Goal: Task Accomplishment & Management: Manage account settings

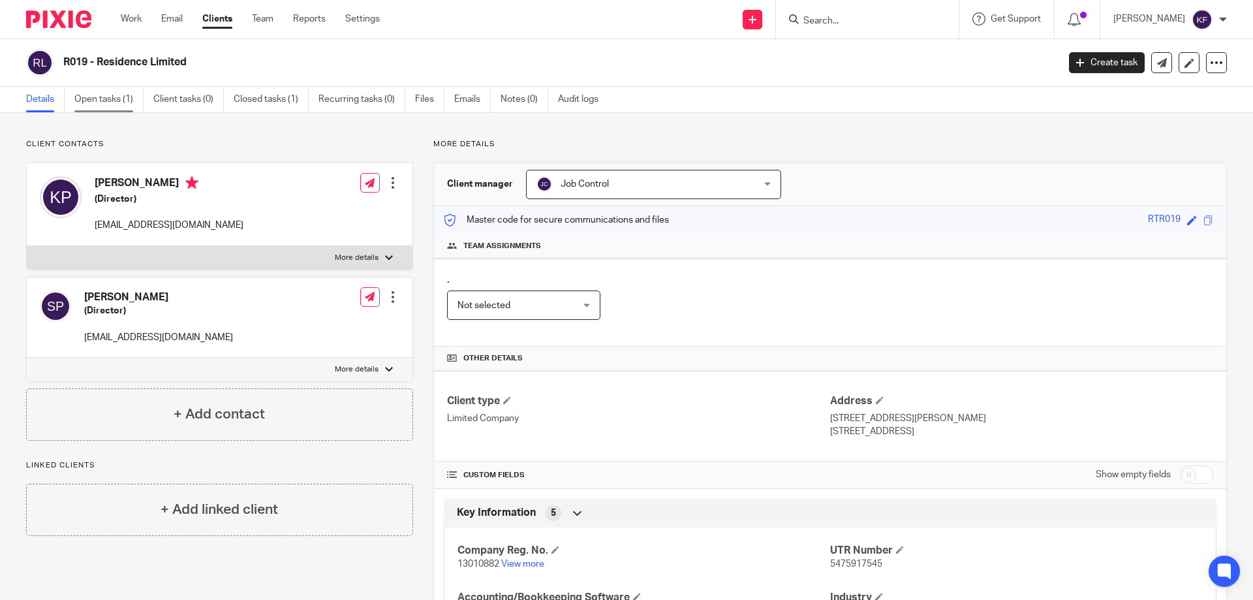
click at [97, 94] on link "Open tasks (1)" at bounding box center [108, 99] width 69 height 25
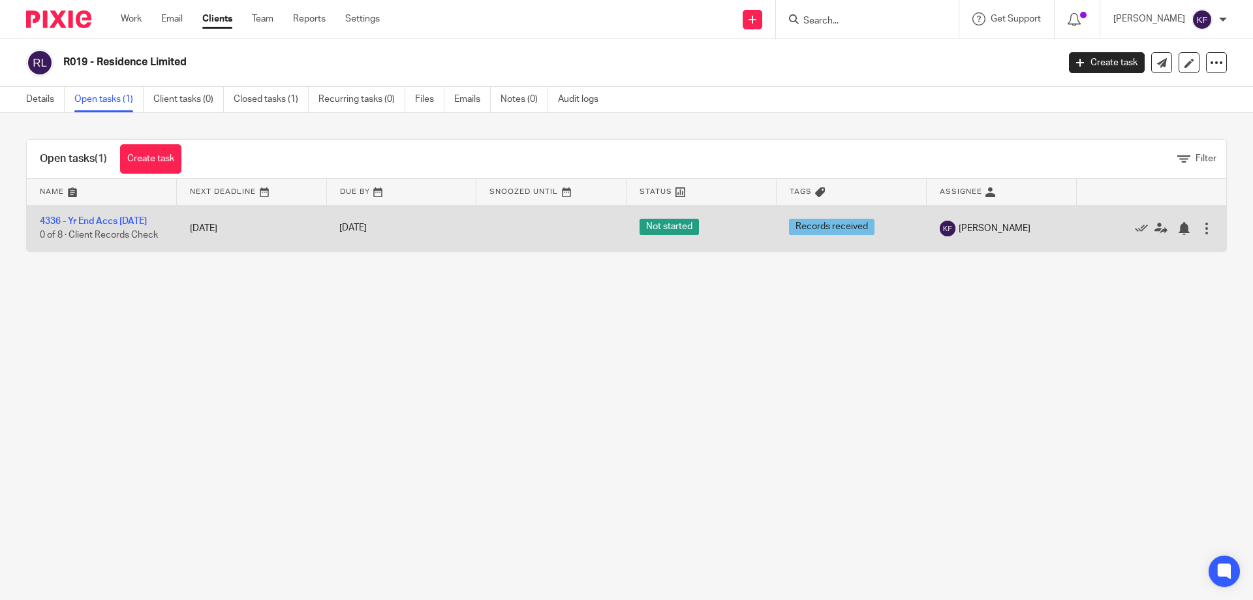
drag, startPoint x: 119, startPoint y: 221, endPoint x: 186, endPoint y: 232, distance: 68.2
click at [119, 221] on link "4336 - Yr End Accs [DATE]" at bounding box center [93, 221] width 107 height 9
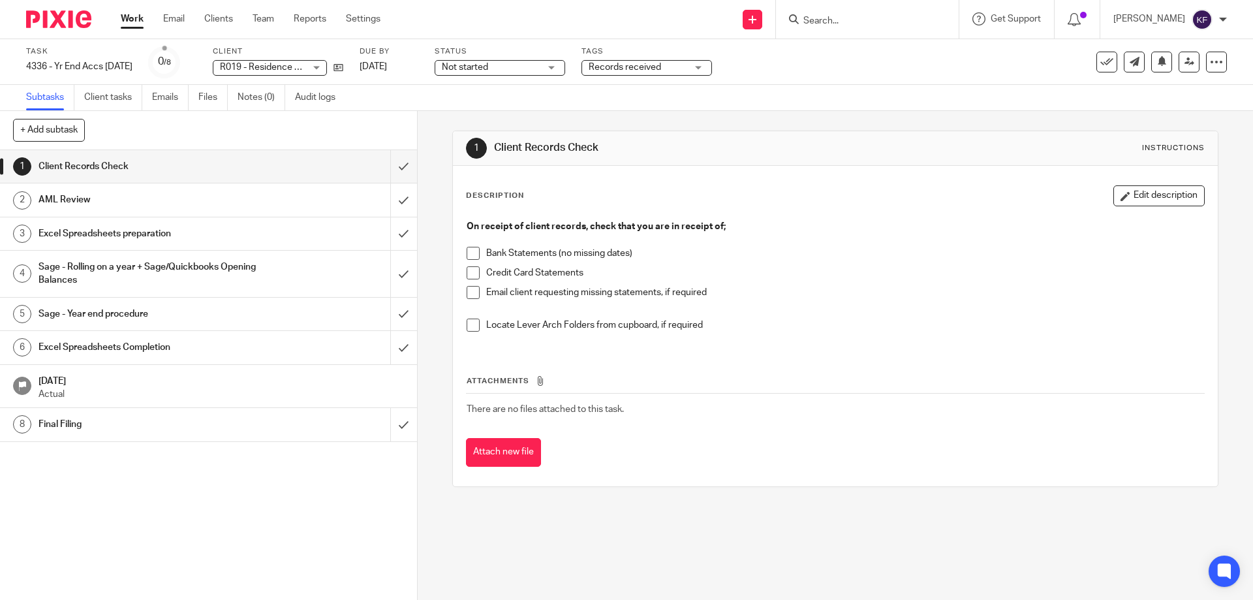
click at [671, 67] on span "Records received" at bounding box center [638, 68] width 98 height 14
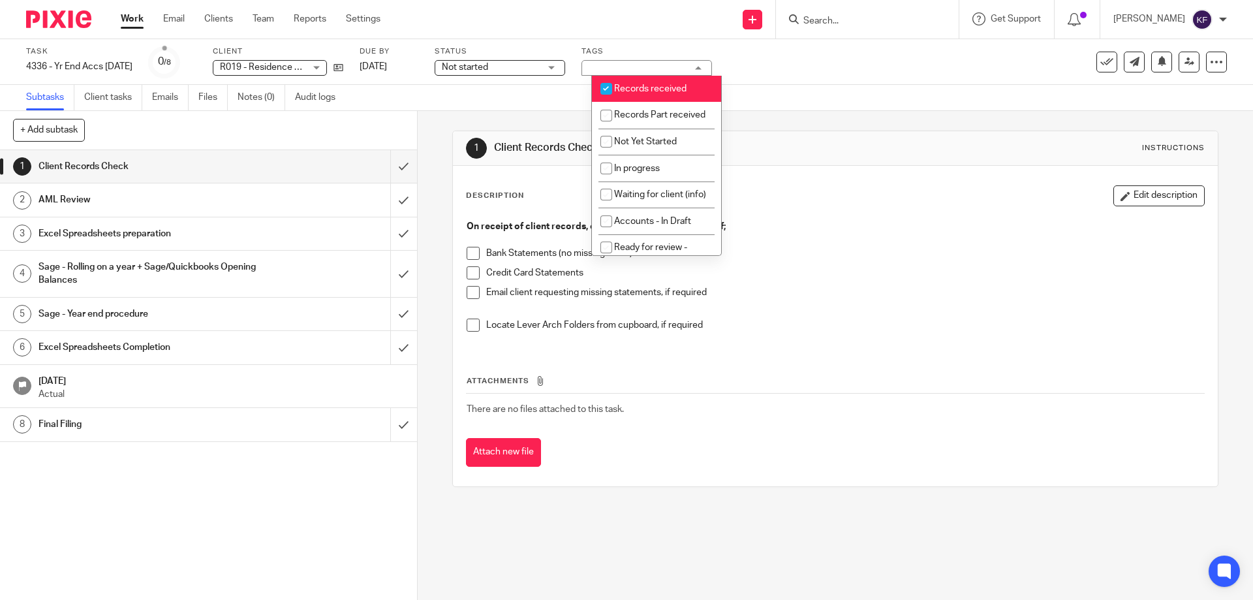
click at [652, 89] on span "Records received" at bounding box center [650, 88] width 72 height 9
checkbox input "false"
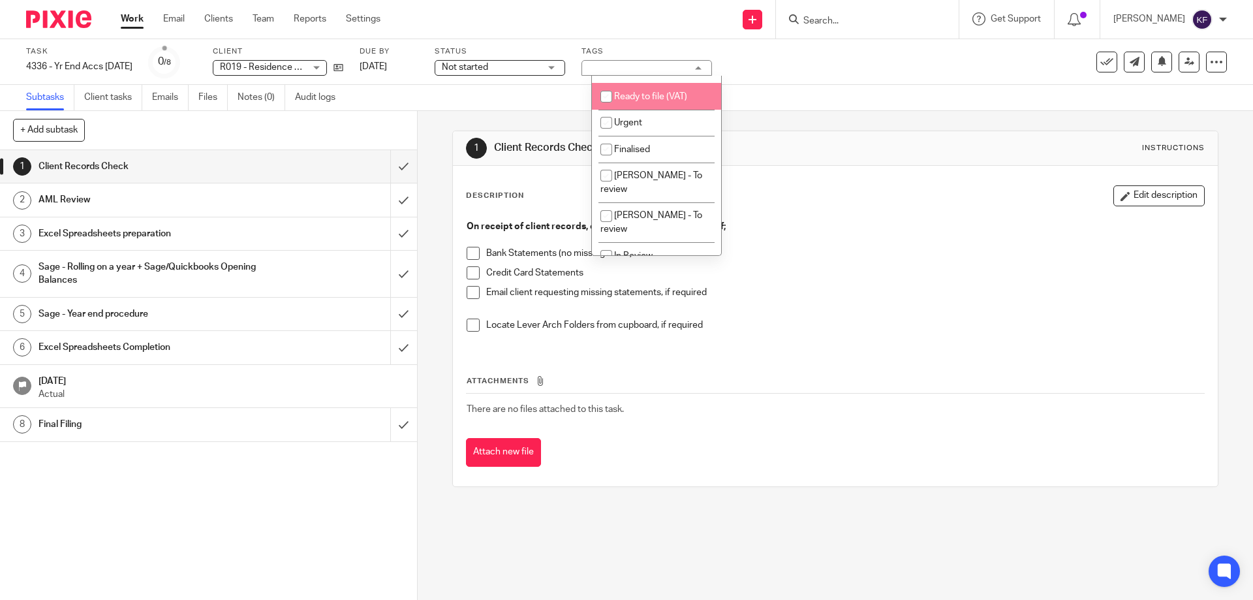
scroll to position [261, 0]
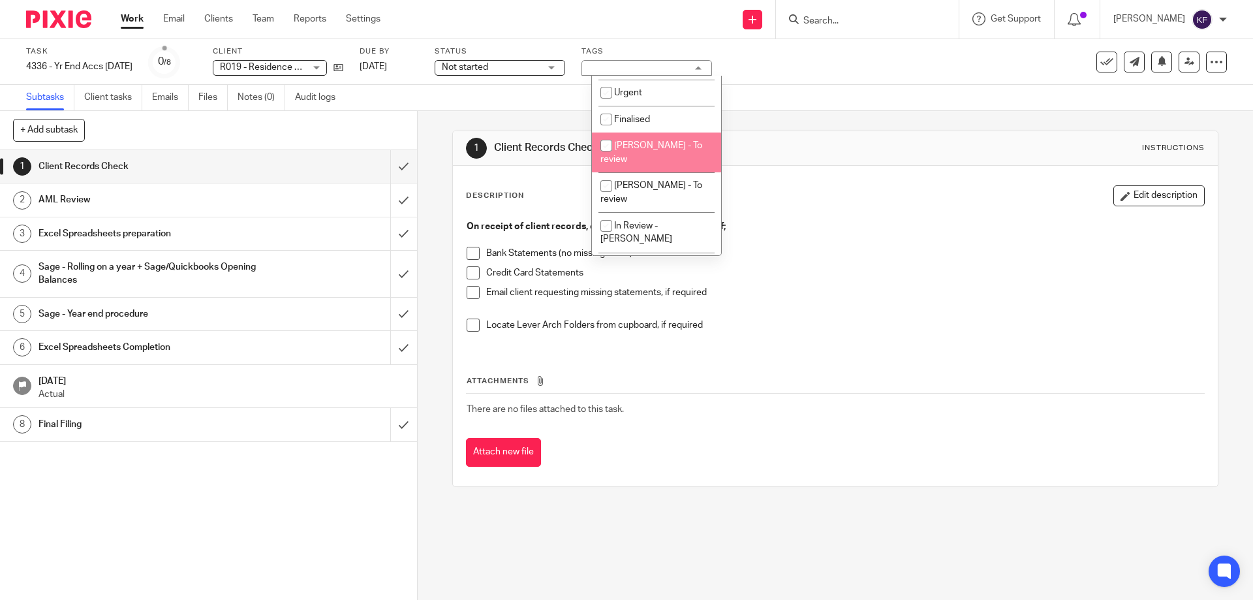
click at [674, 164] on span "Rachael Thacker - To review" at bounding box center [652, 152] width 102 height 23
checkbox input "true"
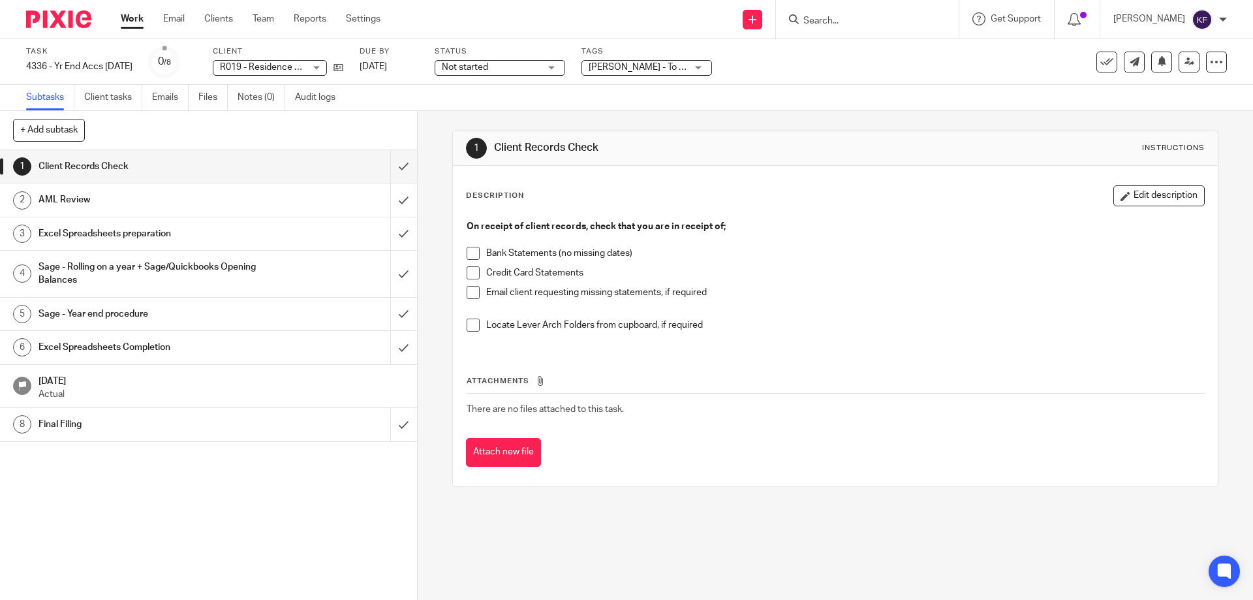
click at [492, 76] on div "Status Not started Not started Not started In progress Accounts in draft Wages 1" at bounding box center [500, 61] width 131 height 31
click at [488, 70] on span "Not started" at bounding box center [465, 67] width 46 height 9
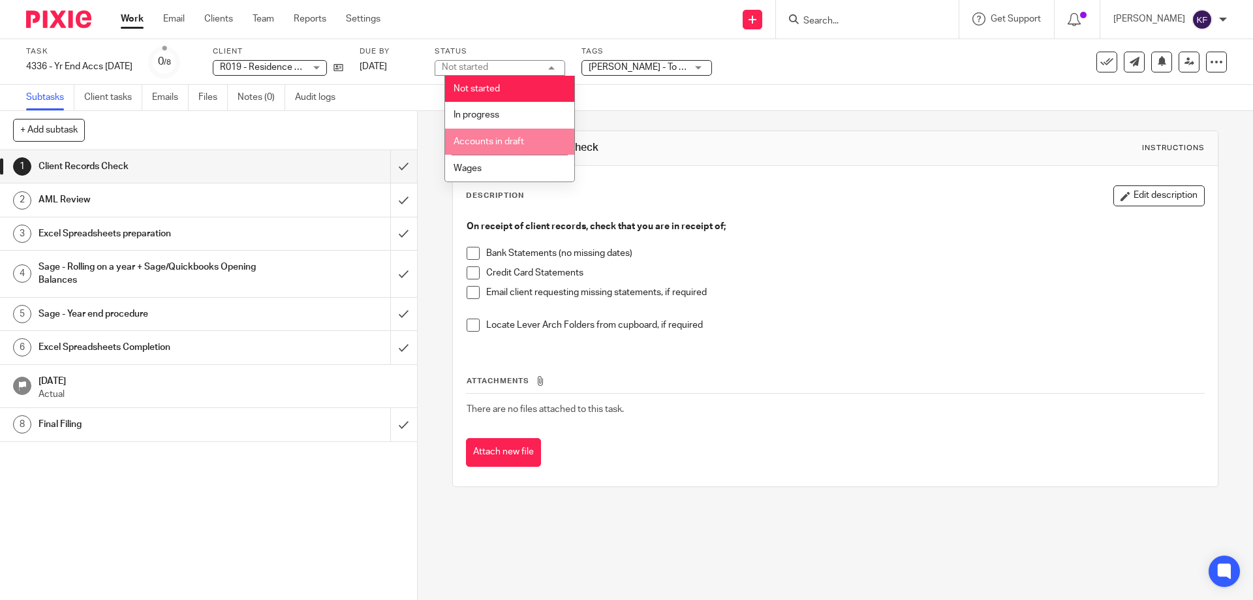
drag, startPoint x: 496, startPoint y: 141, endPoint x: 608, endPoint y: 163, distance: 113.7
click at [497, 141] on span "Accounts in draft" at bounding box center [489, 141] width 71 height 9
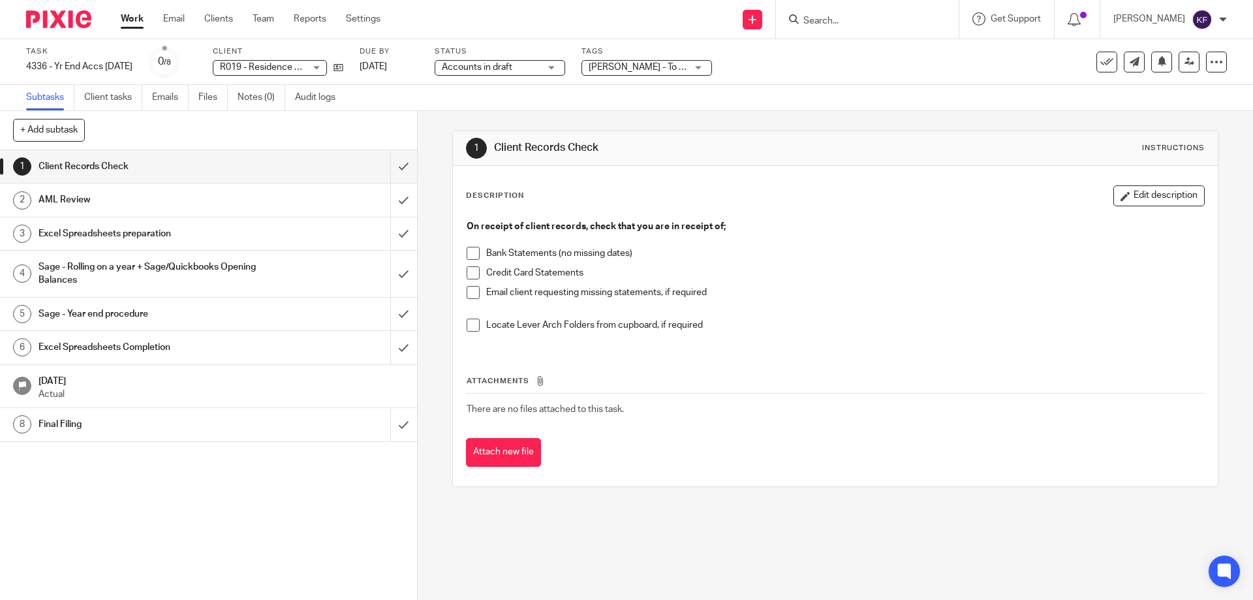
click at [758, 169] on div "Description Edit description On receipt of client records, check that you are i…" at bounding box center [835, 326] width 764 height 321
click at [468, 251] on span at bounding box center [473, 253] width 13 height 13
click at [469, 274] on span at bounding box center [473, 272] width 13 height 13
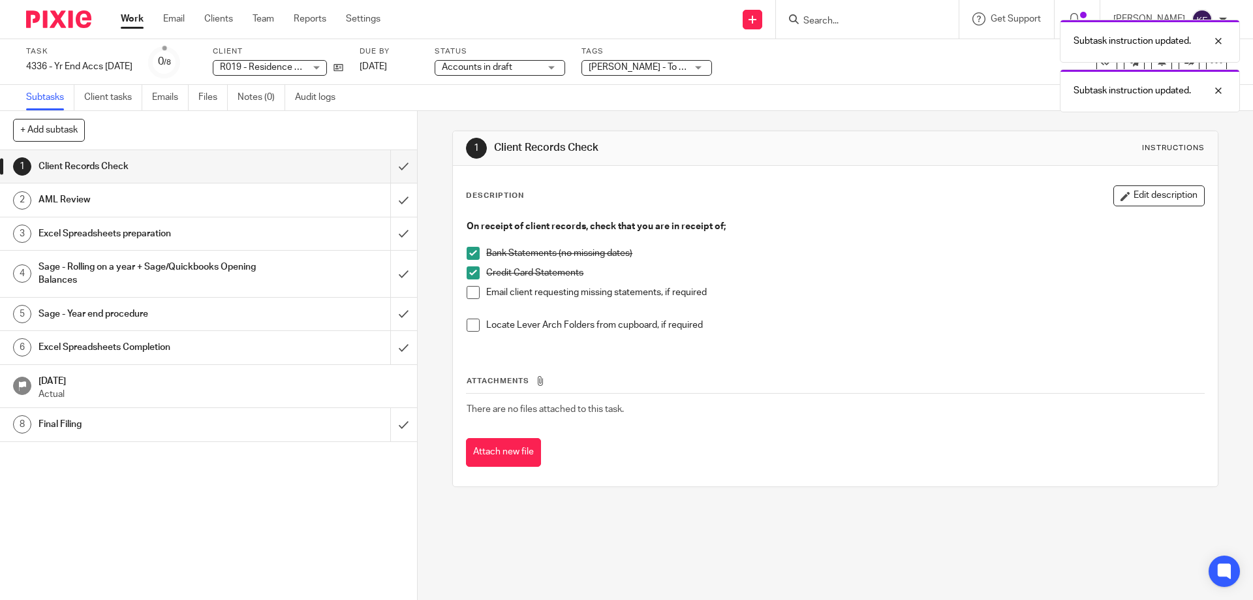
click at [471, 296] on span at bounding box center [473, 292] width 13 height 13
click at [471, 324] on span at bounding box center [473, 325] width 13 height 13
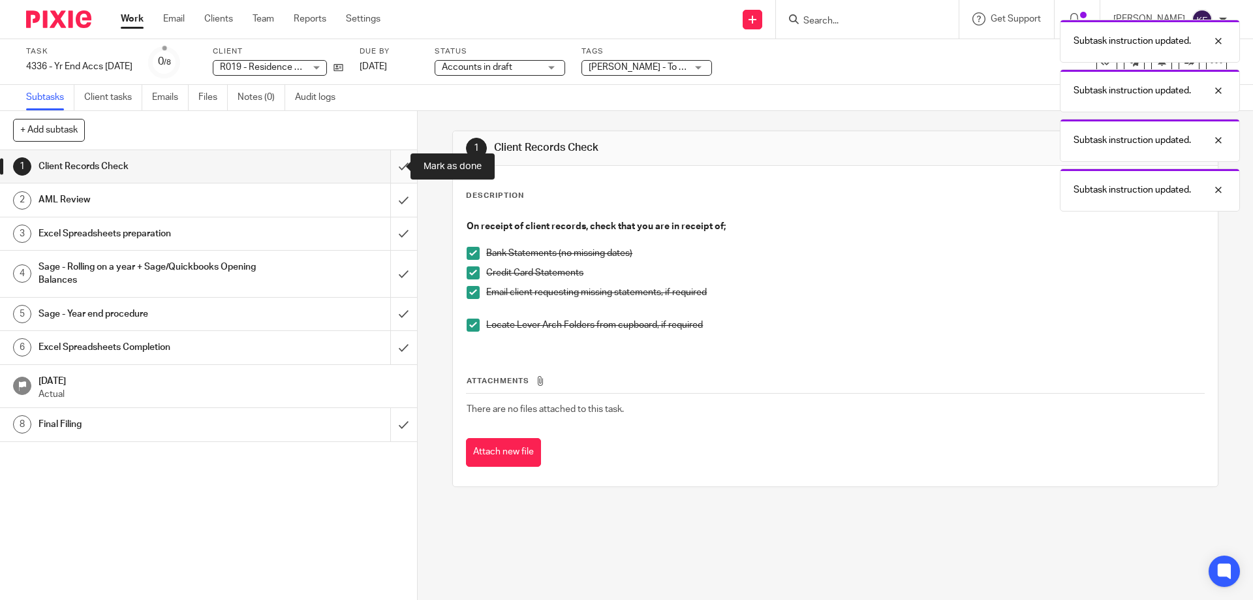
click at [386, 174] on input "submit" at bounding box center [208, 166] width 417 height 33
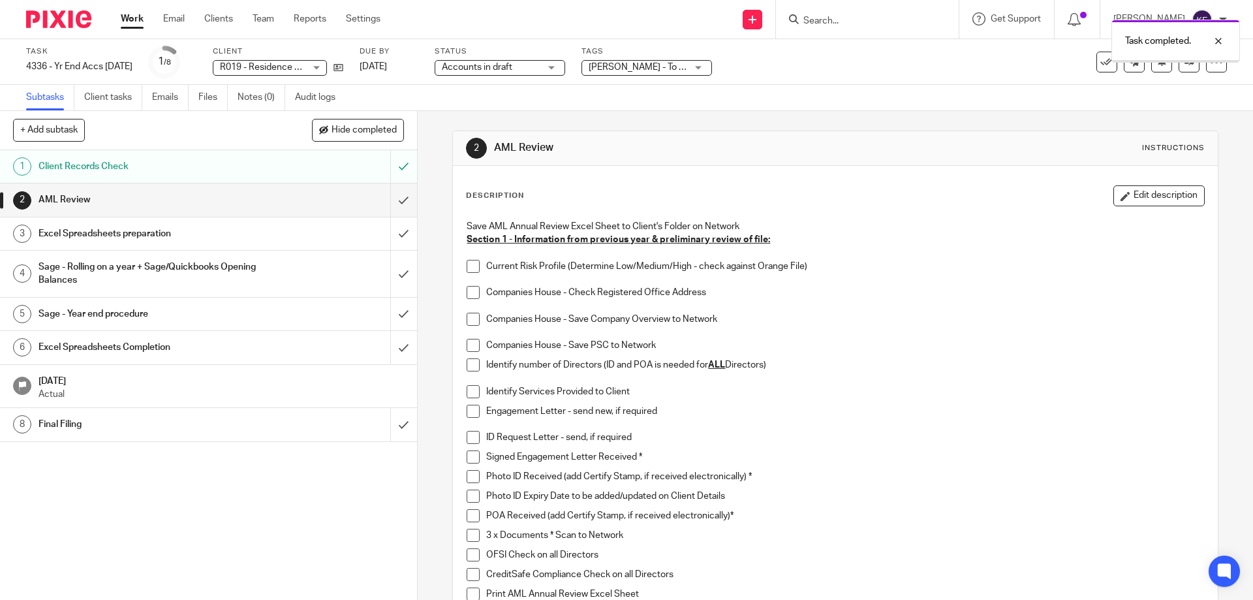
click at [204, 195] on h1 "AML Review" at bounding box center [152, 200] width 226 height 20
click at [467, 271] on span at bounding box center [473, 266] width 13 height 13
click at [471, 298] on span at bounding box center [473, 292] width 13 height 13
click at [470, 318] on span at bounding box center [473, 319] width 13 height 13
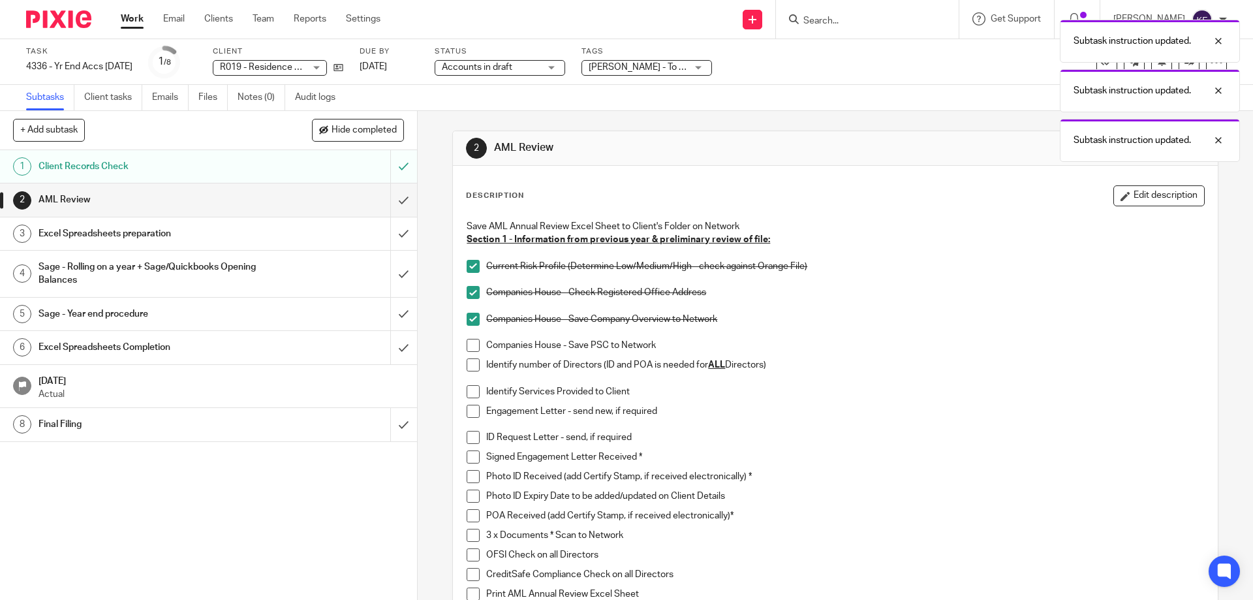
click at [475, 344] on span at bounding box center [473, 345] width 13 height 13
click at [474, 367] on span at bounding box center [473, 364] width 13 height 13
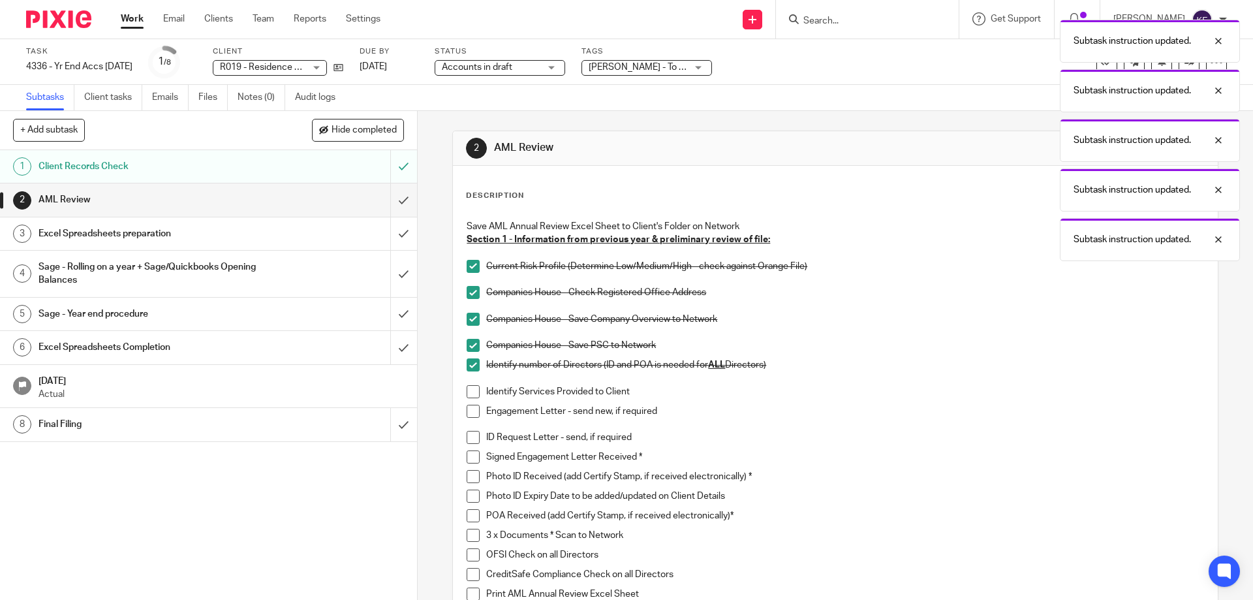
scroll to position [65, 0]
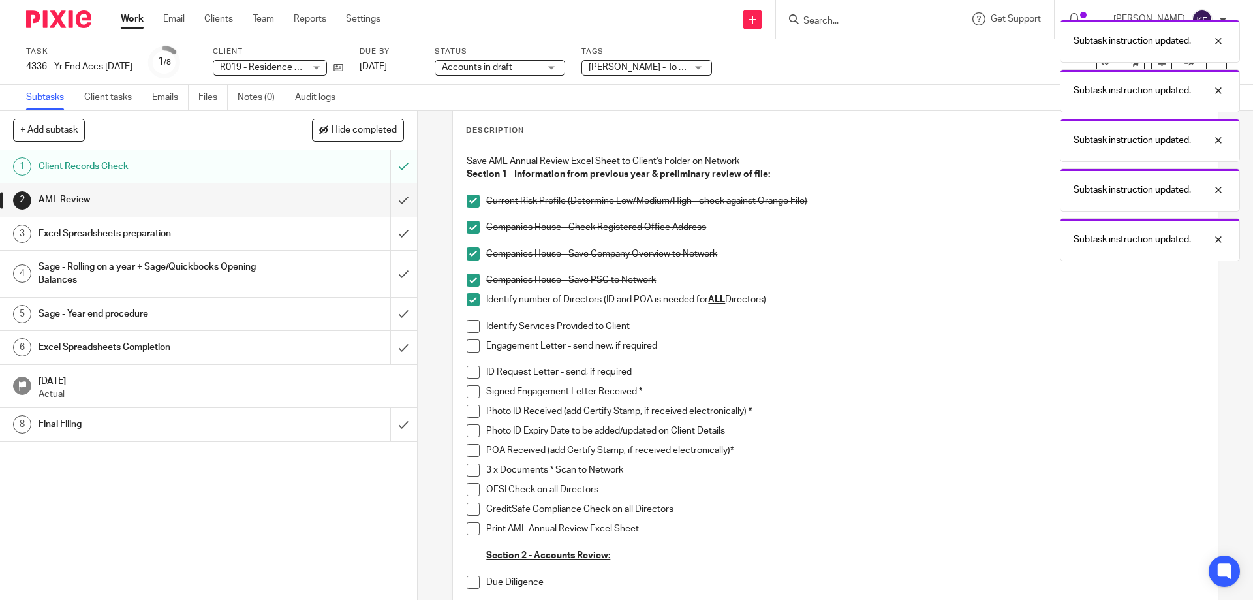
click at [467, 328] on span at bounding box center [473, 326] width 13 height 13
click at [469, 343] on span at bounding box center [473, 345] width 13 height 13
click at [472, 374] on span at bounding box center [473, 372] width 13 height 13
drag, startPoint x: 467, startPoint y: 392, endPoint x: 471, endPoint y: 417, distance: 24.6
click at [467, 392] on span at bounding box center [473, 391] width 13 height 13
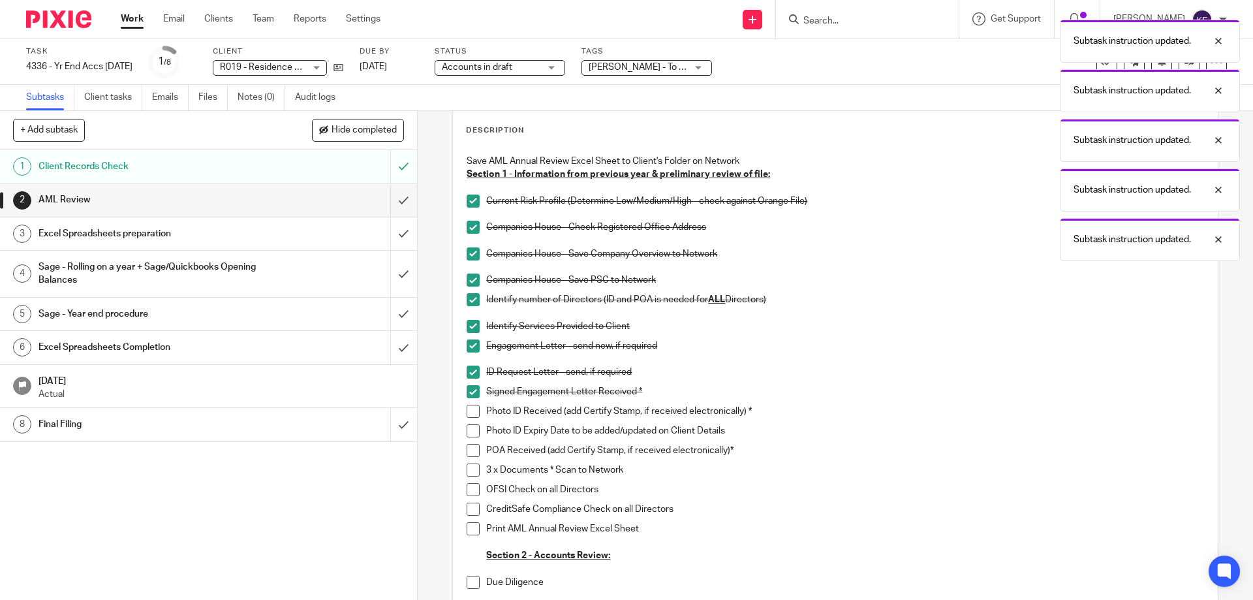
click at [470, 411] on span at bounding box center [473, 411] width 13 height 13
click at [468, 432] on span at bounding box center [473, 430] width 13 height 13
click at [470, 451] on span at bounding box center [473, 450] width 13 height 13
drag, startPoint x: 470, startPoint y: 470, endPoint x: 479, endPoint y: 493, distance: 24.6
click at [471, 470] on span at bounding box center [473, 470] width 13 height 13
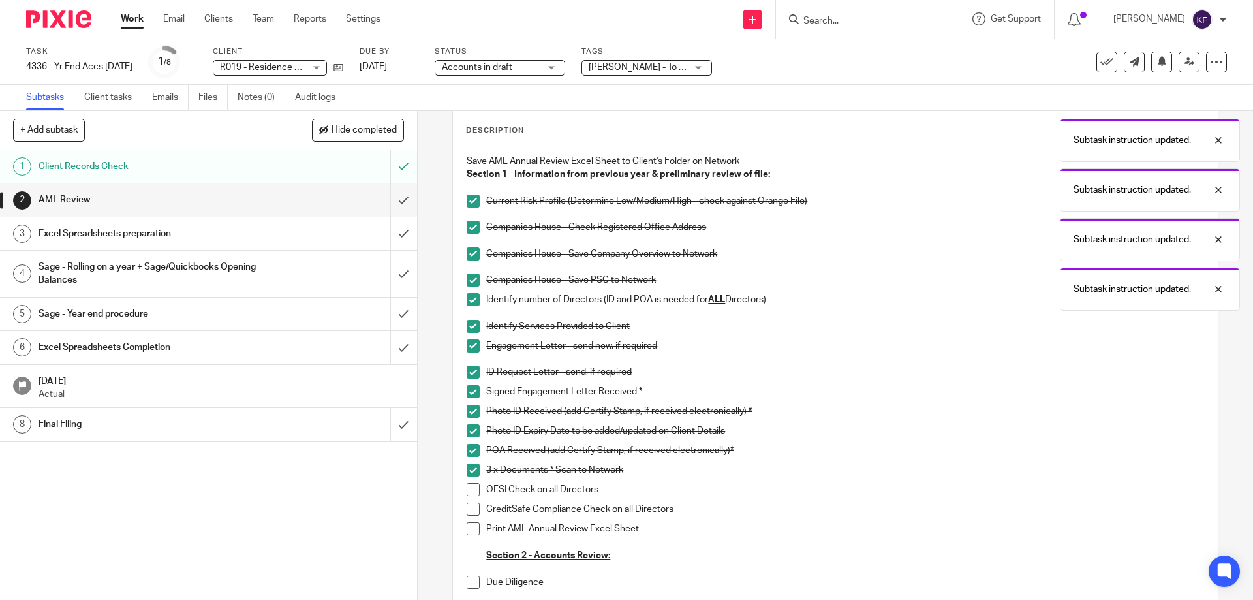
click at [470, 494] on span at bounding box center [473, 489] width 13 height 13
click at [475, 512] on span at bounding box center [473, 509] width 13 height 13
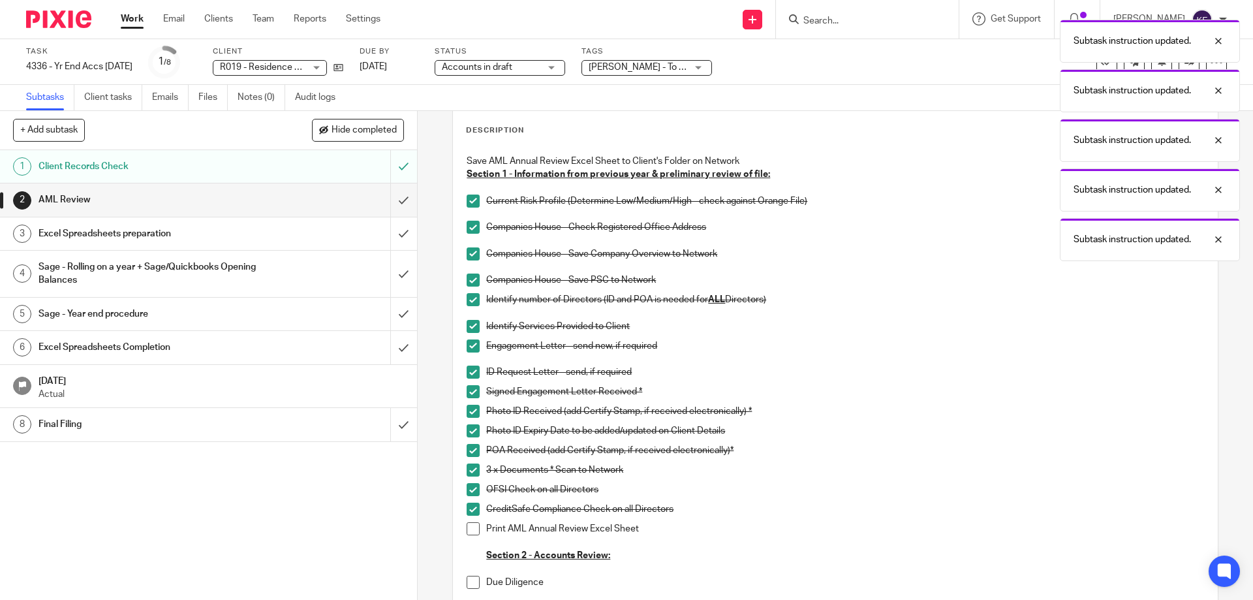
drag, startPoint x: 469, startPoint y: 539, endPoint x: 480, endPoint y: 542, distance: 10.9
click at [470, 539] on li "Print AML Annual Review Excel Sheet Section 2 - Accounts Review:" at bounding box center [835, 542] width 737 height 40
click at [467, 530] on span at bounding box center [473, 528] width 13 height 13
click at [284, 235] on div "Excel Spreadsheets preparation" at bounding box center [208, 234] width 339 height 20
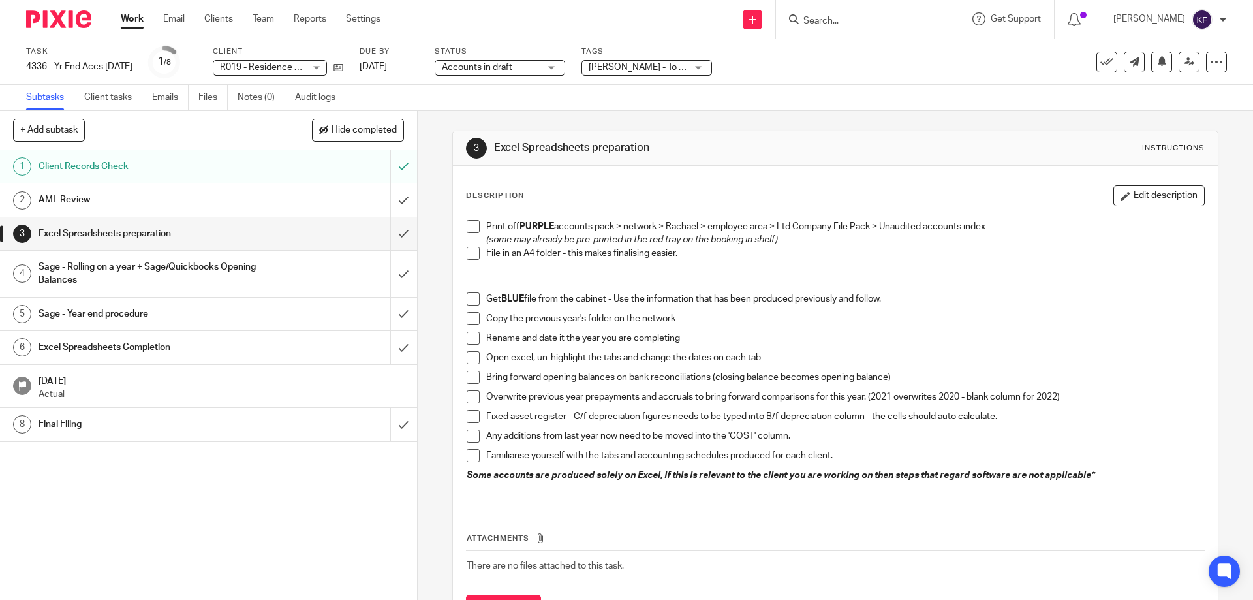
click at [468, 223] on span at bounding box center [473, 226] width 13 height 13
click at [467, 246] on ul "Print off PURPLE accounts pack > network > Rachael > employee area > Ltd Compan…" at bounding box center [835, 243] width 737 height 46
drag, startPoint x: 469, startPoint y: 249, endPoint x: 473, endPoint y: 276, distance: 26.4
click at [469, 251] on span at bounding box center [473, 253] width 13 height 13
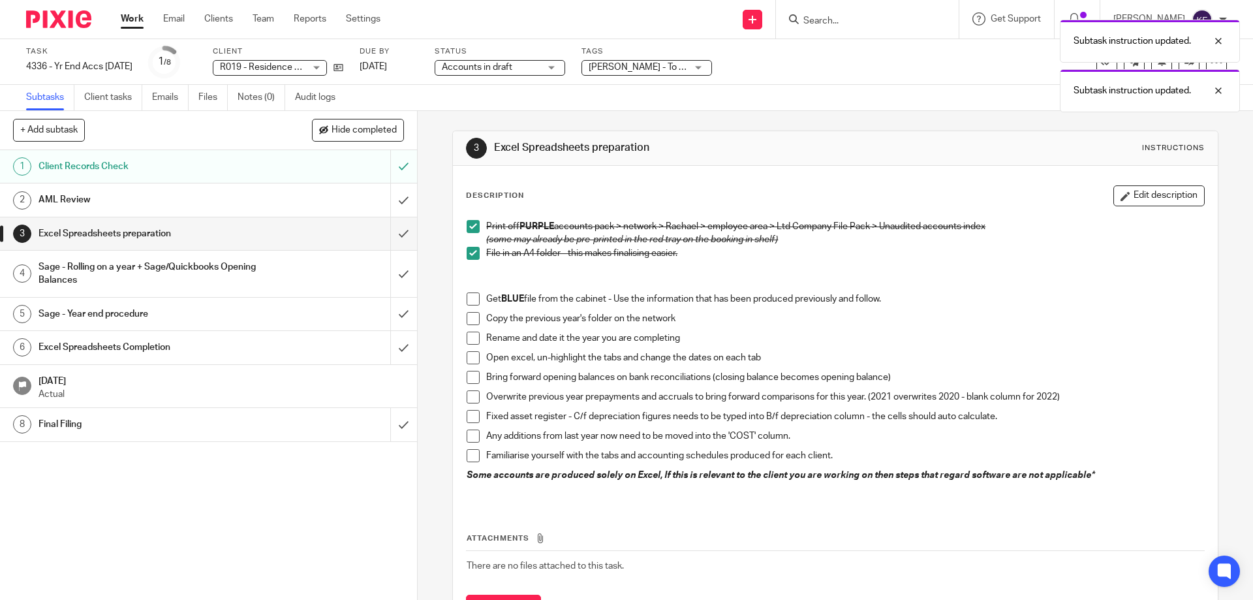
click at [469, 293] on span at bounding box center [473, 298] width 13 height 13
click at [470, 317] on span at bounding box center [473, 318] width 13 height 13
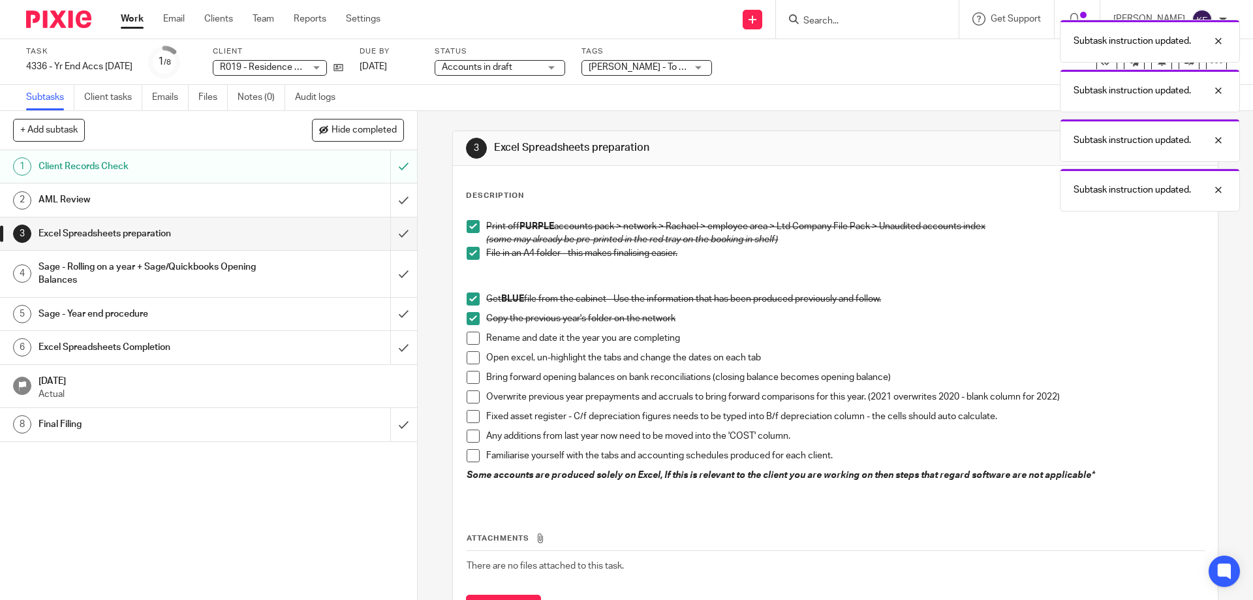
click at [467, 341] on span at bounding box center [473, 338] width 13 height 13
click at [467, 356] on span at bounding box center [473, 357] width 13 height 13
click at [471, 378] on span at bounding box center [473, 377] width 13 height 13
click at [469, 400] on span at bounding box center [473, 396] width 13 height 13
click at [470, 418] on span at bounding box center [473, 416] width 13 height 13
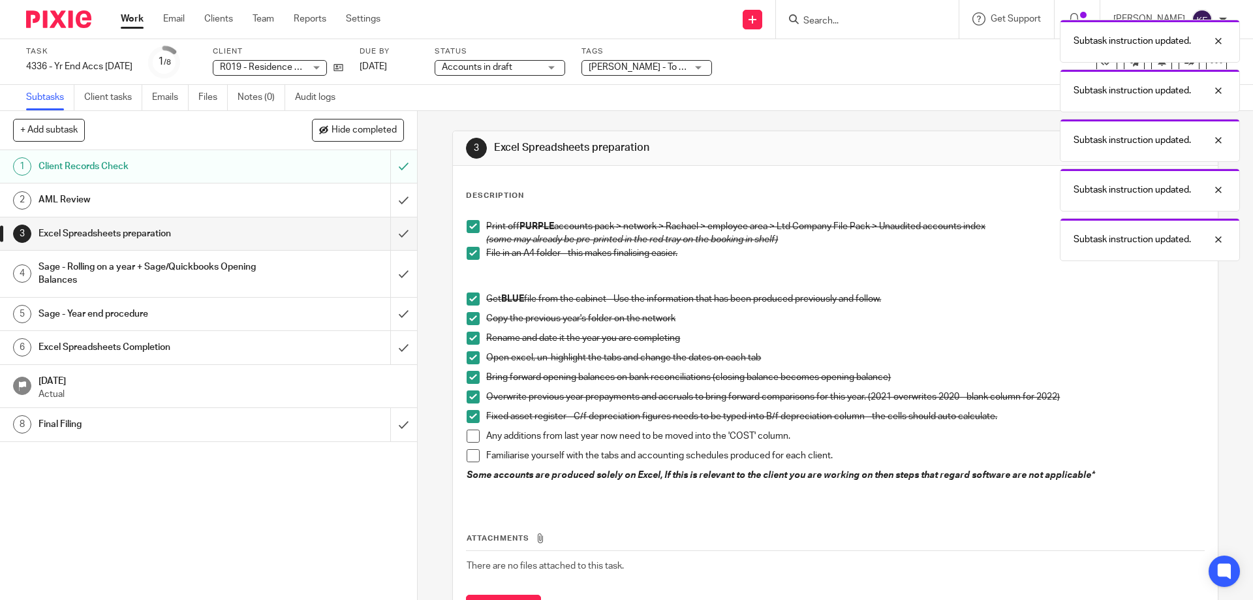
click at [469, 439] on span at bounding box center [473, 436] width 13 height 13
click at [470, 458] on span at bounding box center [473, 455] width 13 height 13
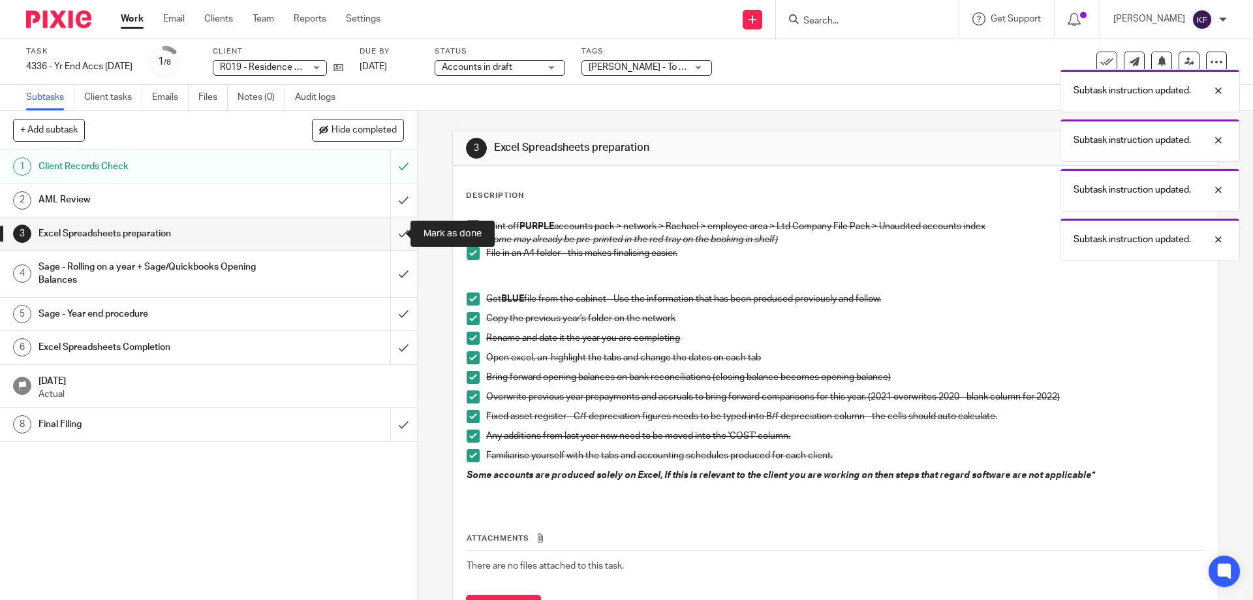
click at [390, 242] on input "submit" at bounding box center [208, 233] width 417 height 33
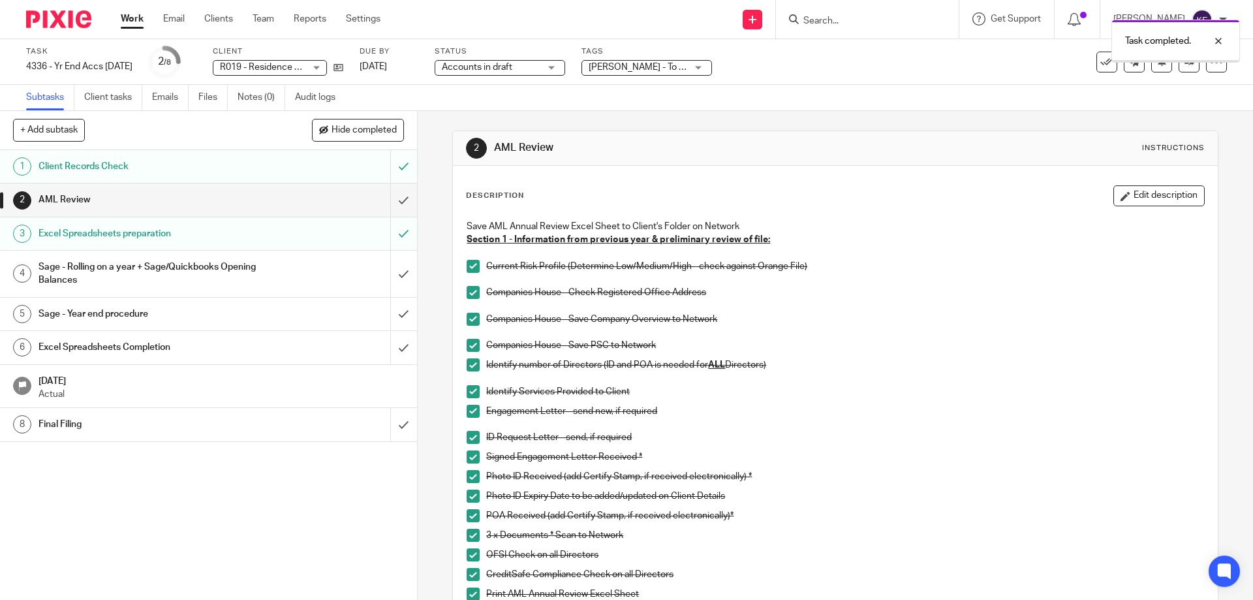
click at [264, 276] on div "Sage - Rolling on a year + Sage/Quickbooks Opening Balances" at bounding box center [208, 273] width 339 height 33
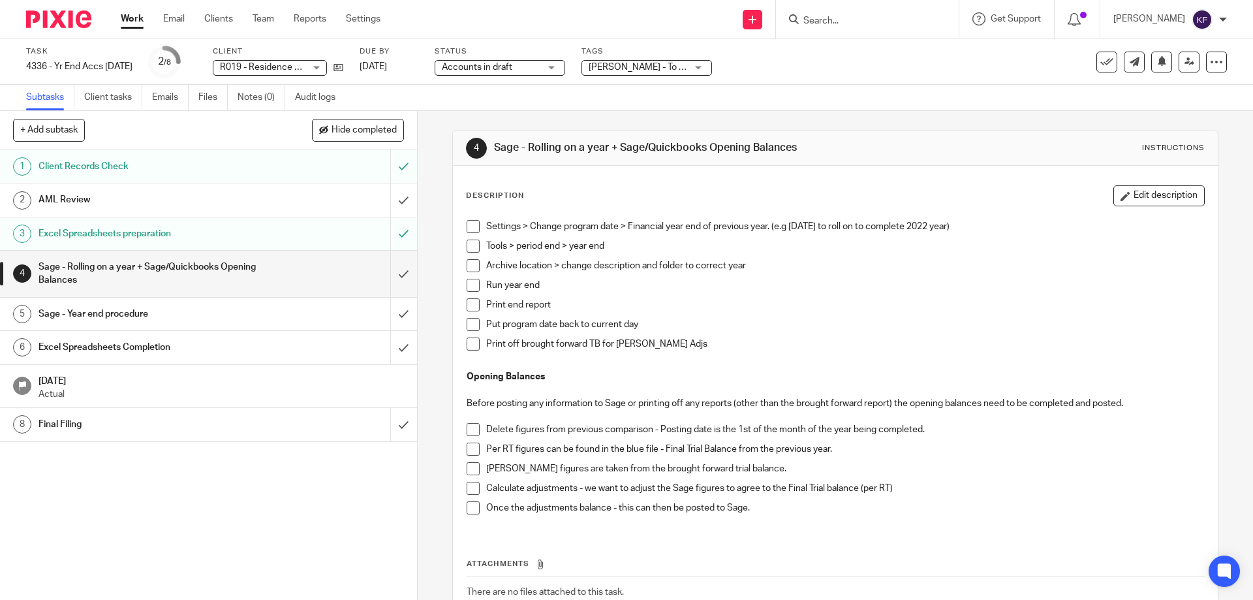
click at [468, 223] on span at bounding box center [473, 226] width 13 height 13
click at [467, 245] on span at bounding box center [473, 246] width 13 height 13
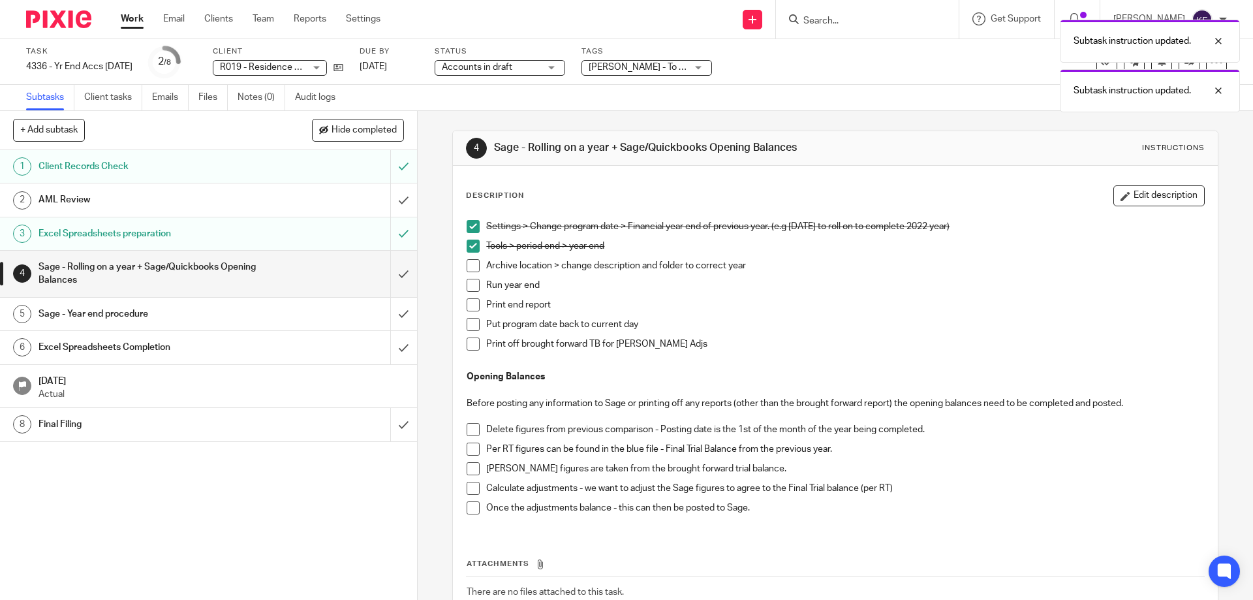
click at [470, 270] on span at bounding box center [473, 265] width 13 height 13
drag, startPoint x: 470, startPoint y: 285, endPoint x: 475, endPoint y: 306, distance: 21.4
click at [470, 286] on span at bounding box center [473, 285] width 13 height 13
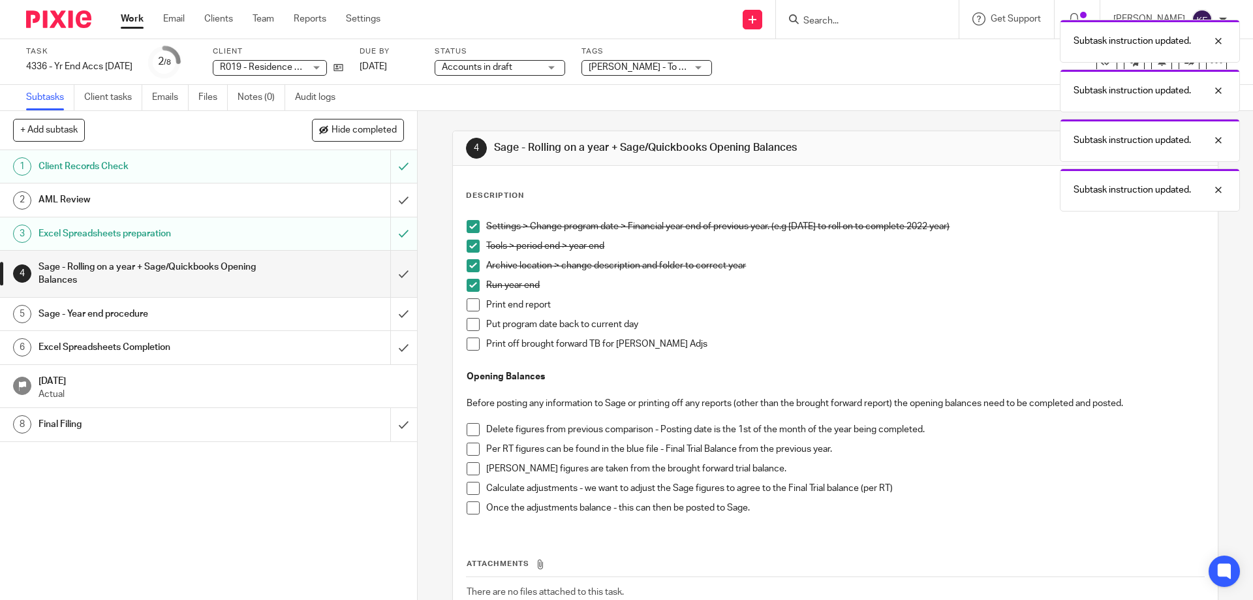
click at [475, 309] on span at bounding box center [473, 304] width 13 height 13
click at [470, 223] on span at bounding box center [473, 226] width 13 height 13
click at [473, 245] on span at bounding box center [473, 246] width 13 height 13
click at [471, 266] on span at bounding box center [473, 265] width 13 height 13
drag, startPoint x: 471, startPoint y: 285, endPoint x: 471, endPoint y: 296, distance: 11.8
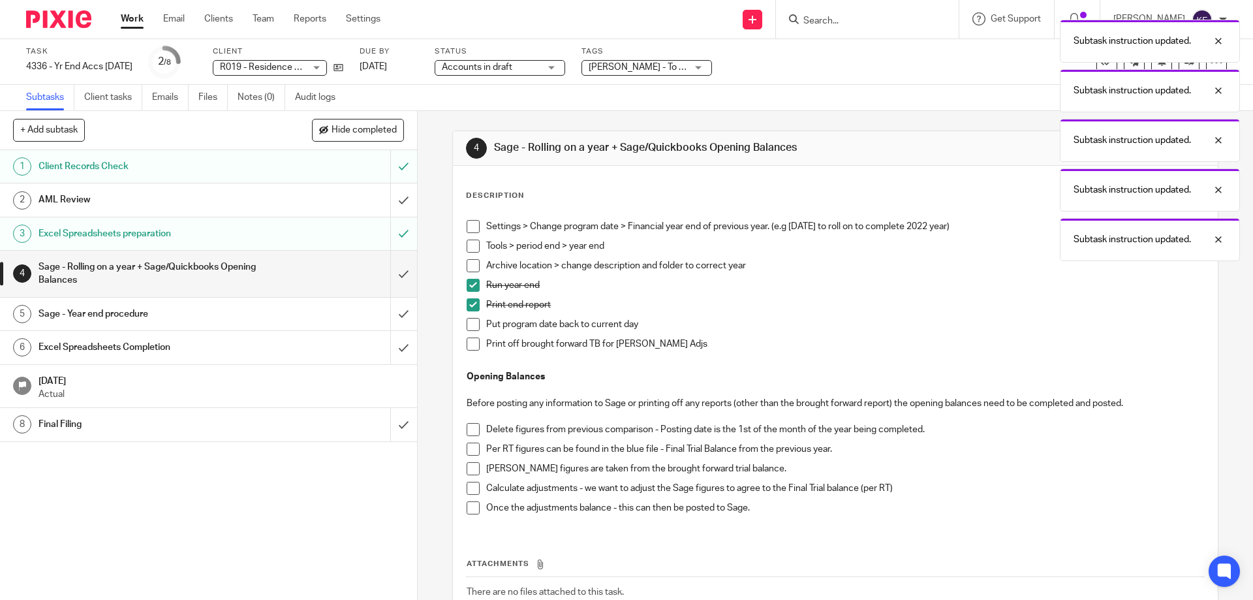
click at [471, 285] on span at bounding box center [473, 285] width 13 height 13
click at [470, 304] on span at bounding box center [473, 304] width 13 height 13
click at [467, 432] on span at bounding box center [473, 429] width 13 height 13
click at [468, 449] on span at bounding box center [473, 449] width 13 height 13
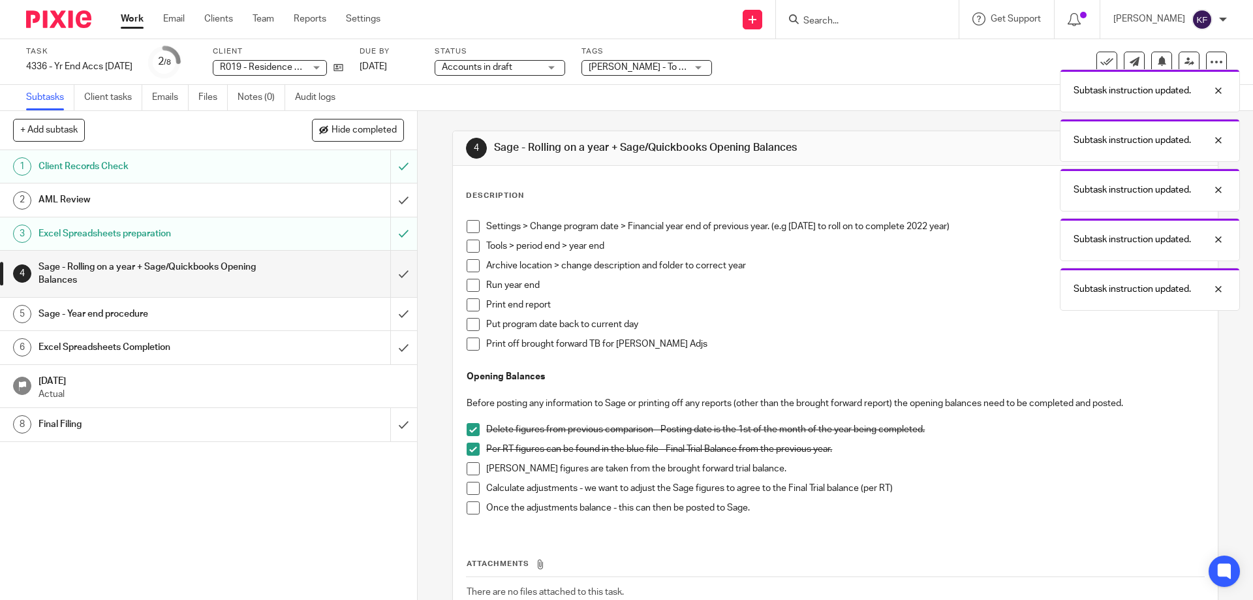
click at [468, 476] on li "Per Sage figures are taken from the brought forward trial balance." at bounding box center [835, 472] width 737 height 20
click at [472, 494] on span at bounding box center [473, 488] width 13 height 13
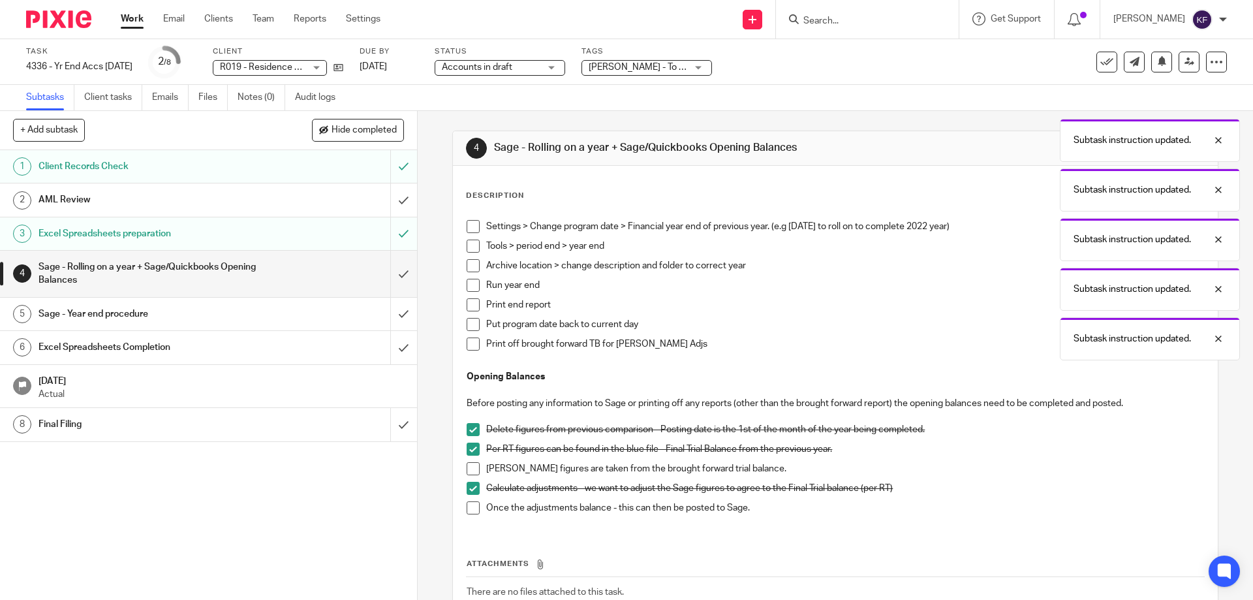
drag, startPoint x: 468, startPoint y: 470, endPoint x: 469, endPoint y: 482, distance: 11.8
click at [468, 471] on span at bounding box center [473, 468] width 13 height 13
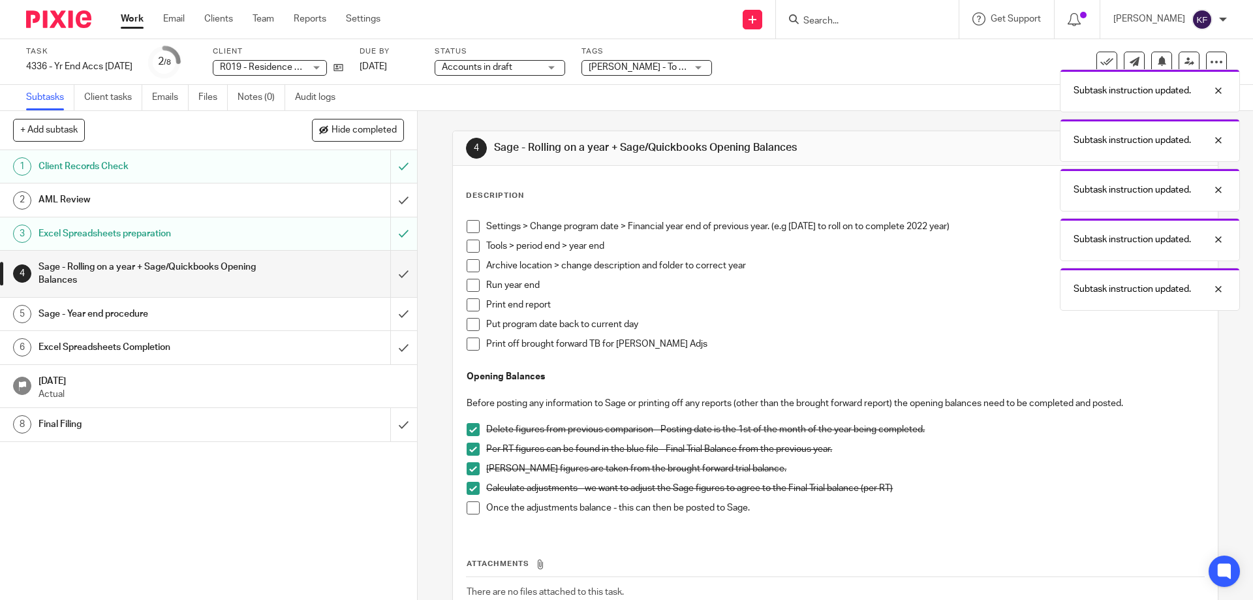
click at [469, 508] on span at bounding box center [473, 507] width 13 height 13
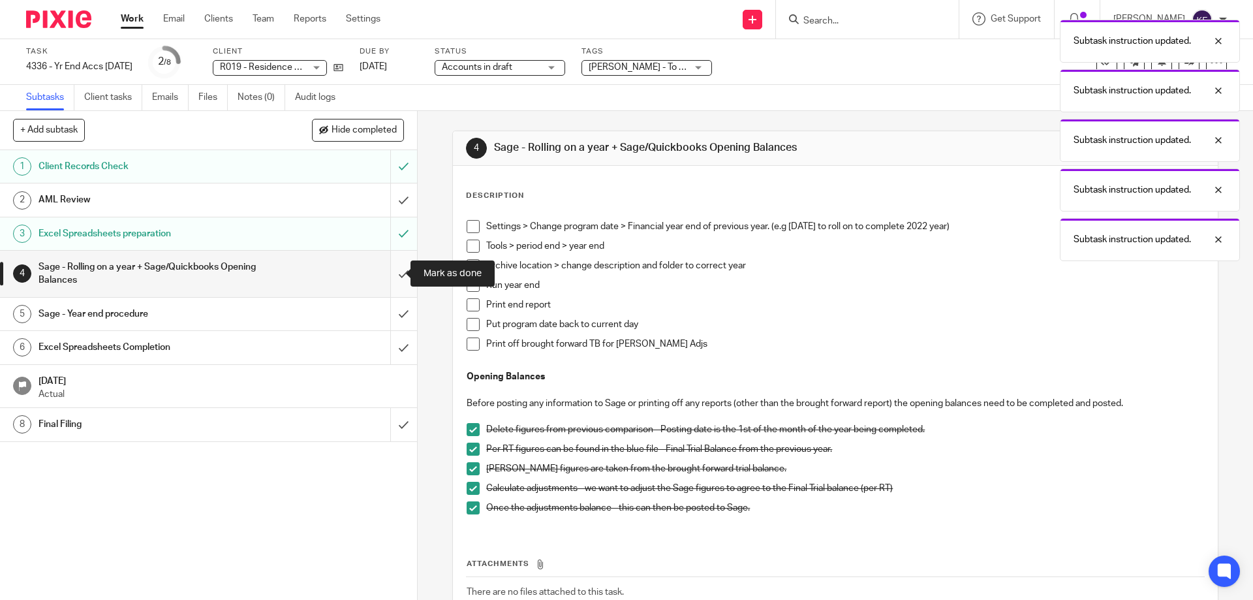
drag, startPoint x: 396, startPoint y: 280, endPoint x: 403, endPoint y: 287, distance: 10.6
click at [396, 281] on input "submit" at bounding box center [208, 274] width 417 height 46
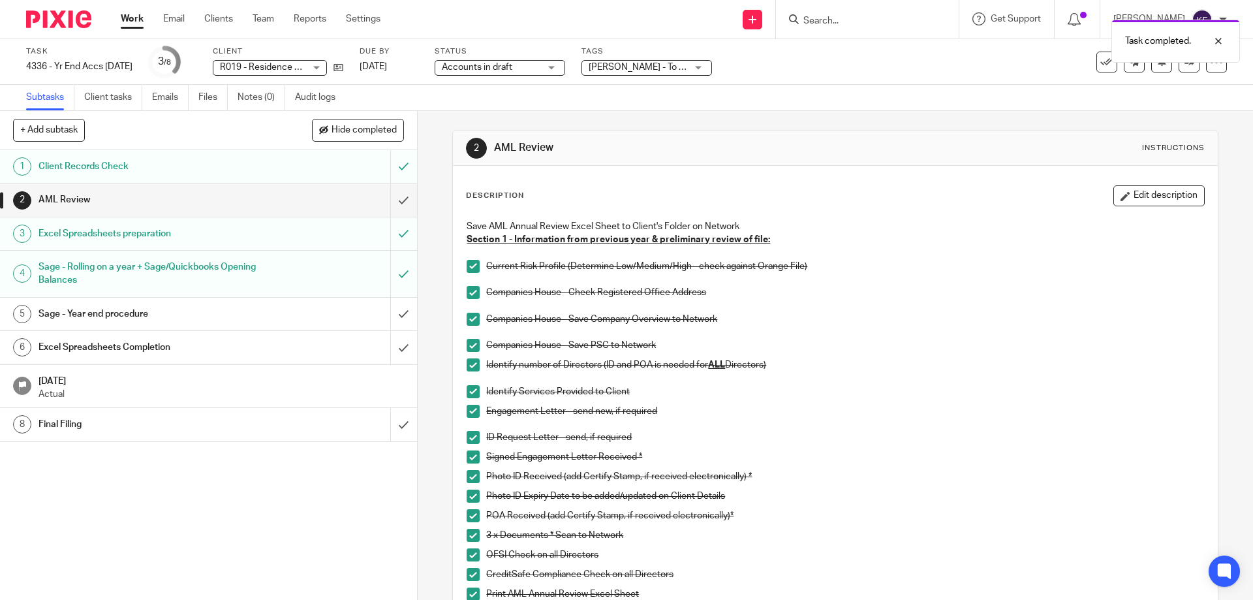
click at [245, 314] on h1 "Sage - Year end procedure" at bounding box center [152, 314] width 226 height 20
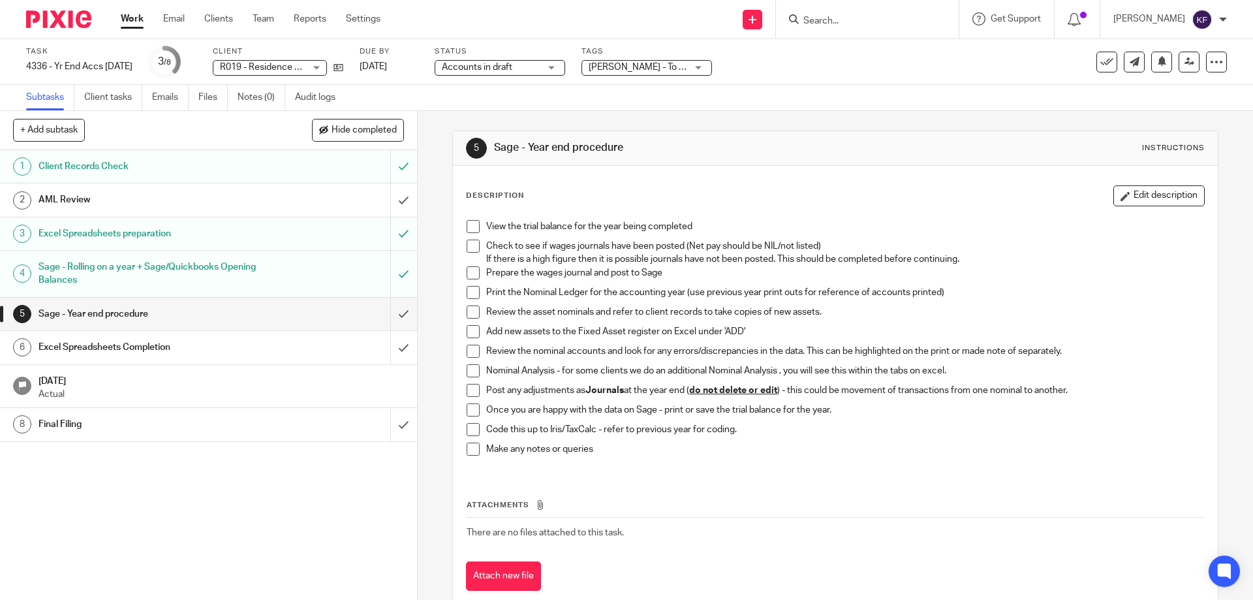
click at [470, 225] on span at bounding box center [473, 226] width 13 height 13
click at [468, 245] on span at bounding box center [473, 246] width 13 height 13
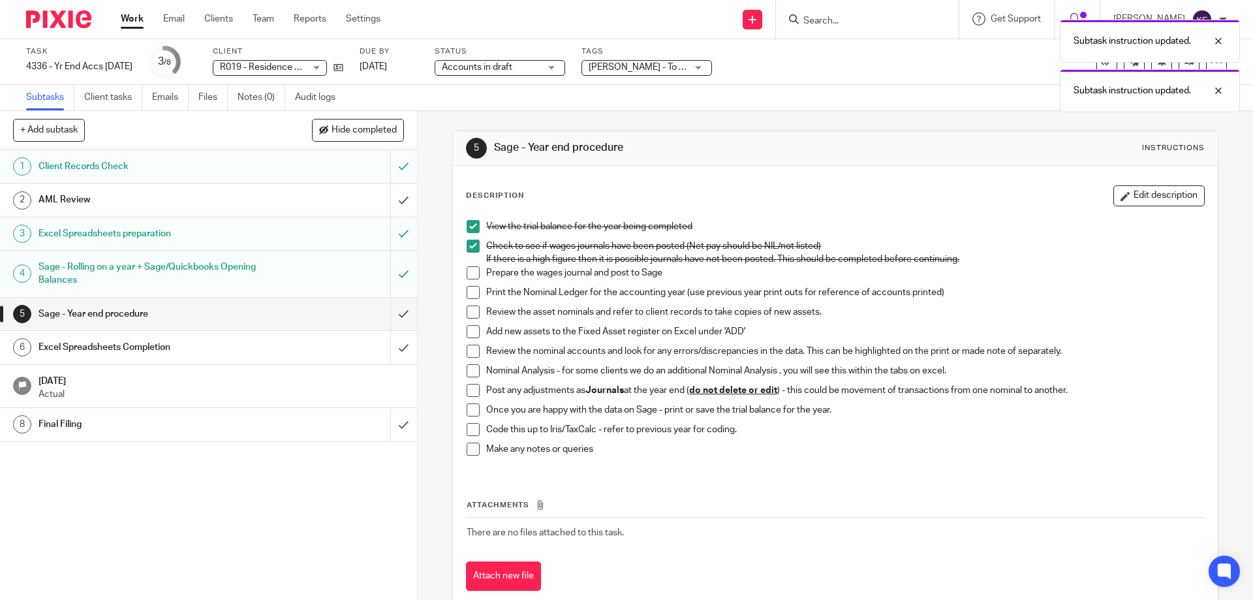
click at [467, 270] on span at bounding box center [473, 272] width 13 height 13
click at [467, 289] on span at bounding box center [473, 292] width 13 height 13
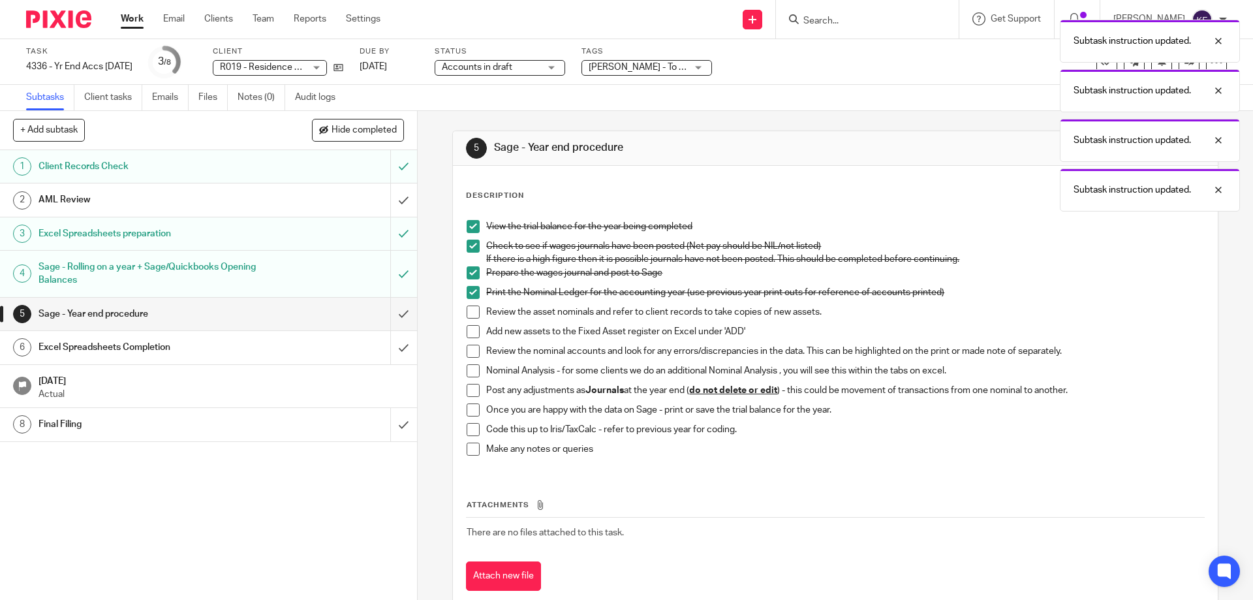
click at [467, 309] on span at bounding box center [473, 312] width 13 height 13
drag, startPoint x: 465, startPoint y: 330, endPoint x: 482, endPoint y: 341, distance: 20.3
click at [467, 330] on span at bounding box center [473, 331] width 13 height 13
click at [467, 353] on span at bounding box center [473, 351] width 13 height 13
click at [469, 369] on span at bounding box center [473, 370] width 13 height 13
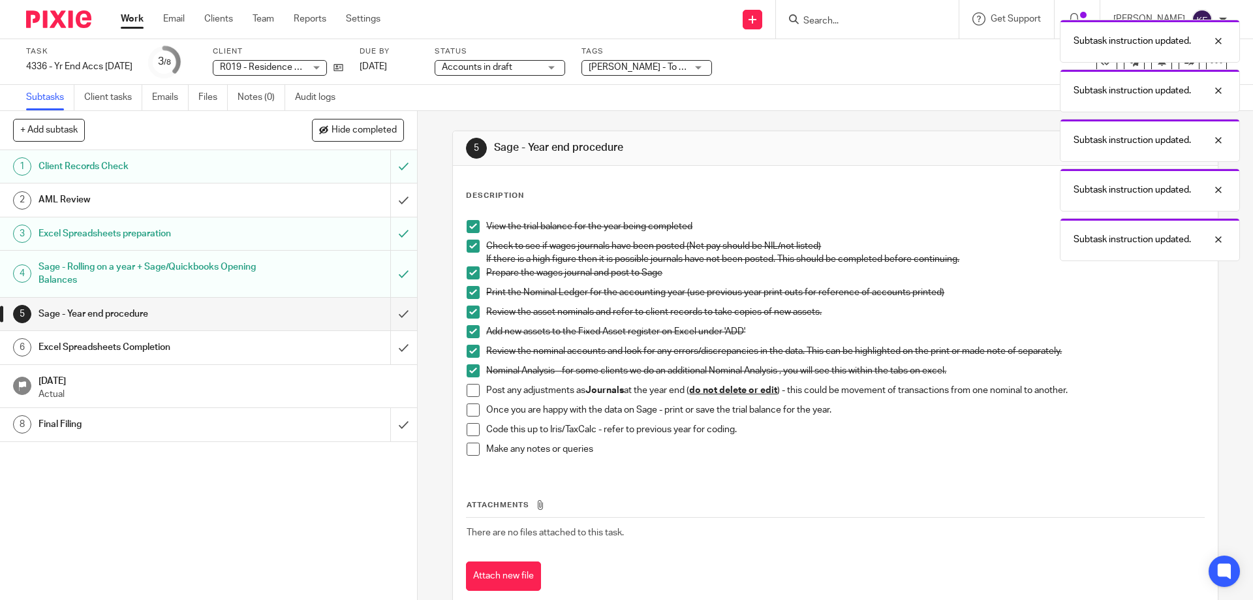
click at [472, 390] on span at bounding box center [473, 390] width 13 height 13
click at [476, 410] on span at bounding box center [473, 409] width 13 height 13
click at [462, 432] on div "View the trial balance for the year being completed Check to see if wages journ…" at bounding box center [835, 342] width 750 height 259
click at [467, 427] on span at bounding box center [473, 429] width 13 height 13
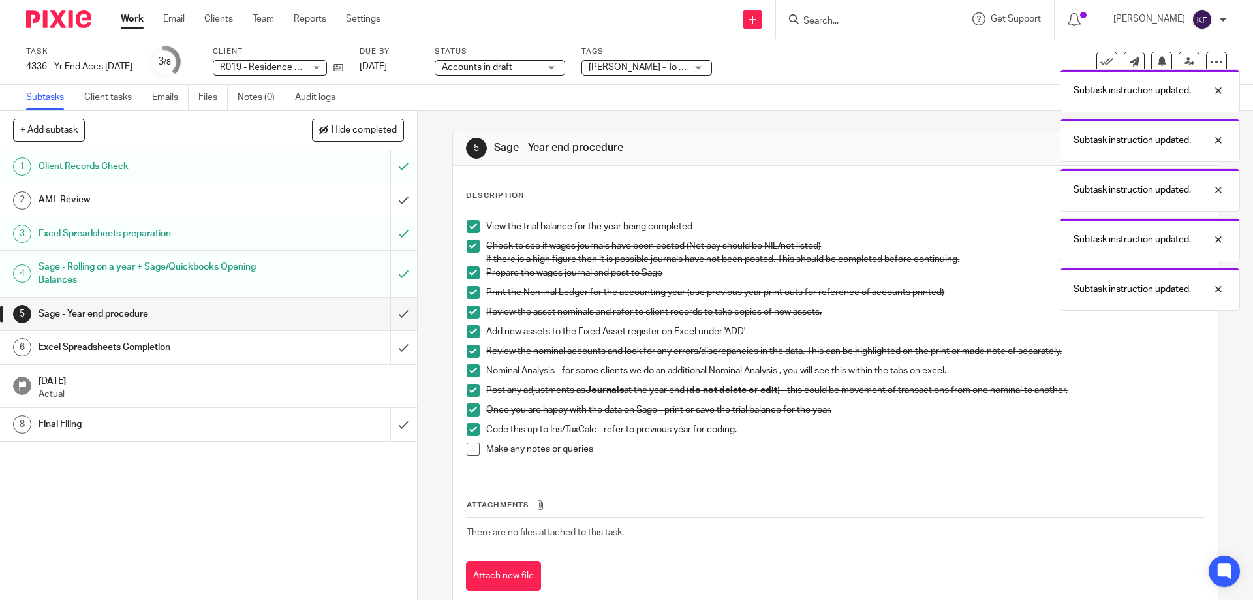
click at [467, 448] on span at bounding box center [473, 449] width 13 height 13
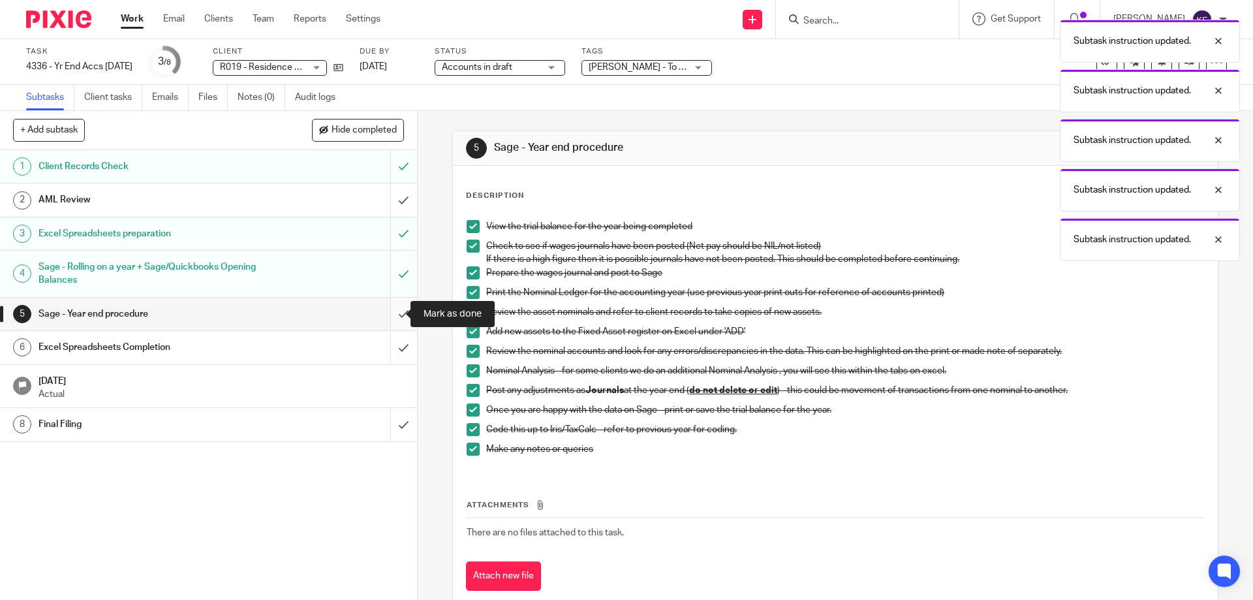
click at [397, 321] on input "submit" at bounding box center [208, 314] width 417 height 33
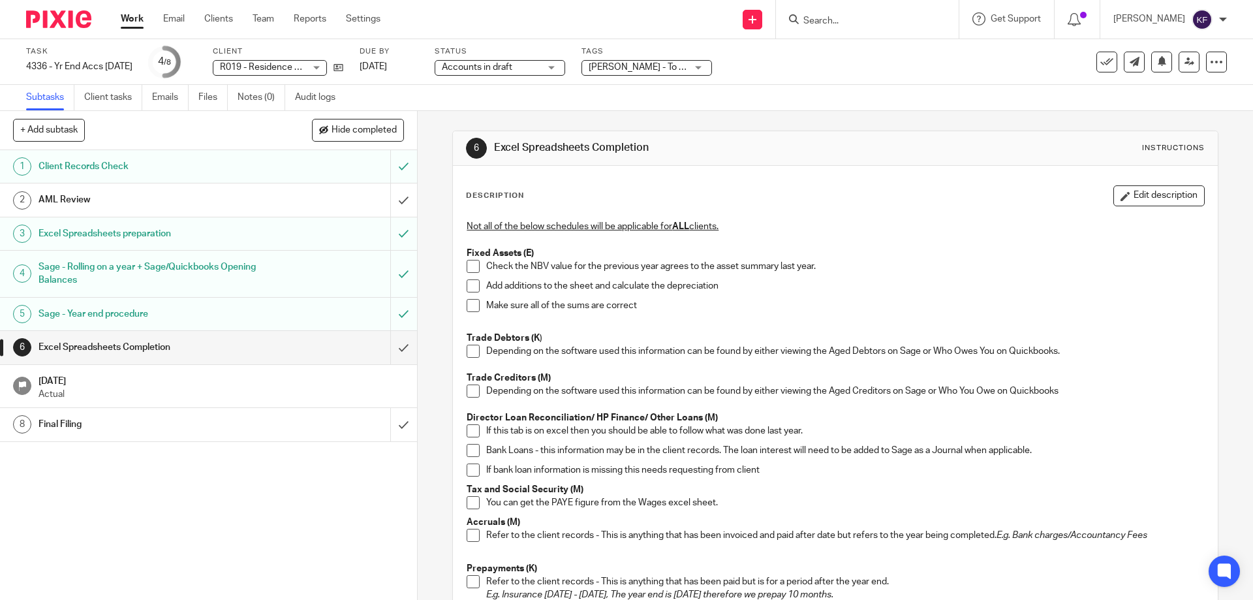
click at [467, 263] on span at bounding box center [473, 266] width 13 height 13
click at [469, 280] on span at bounding box center [473, 285] width 13 height 13
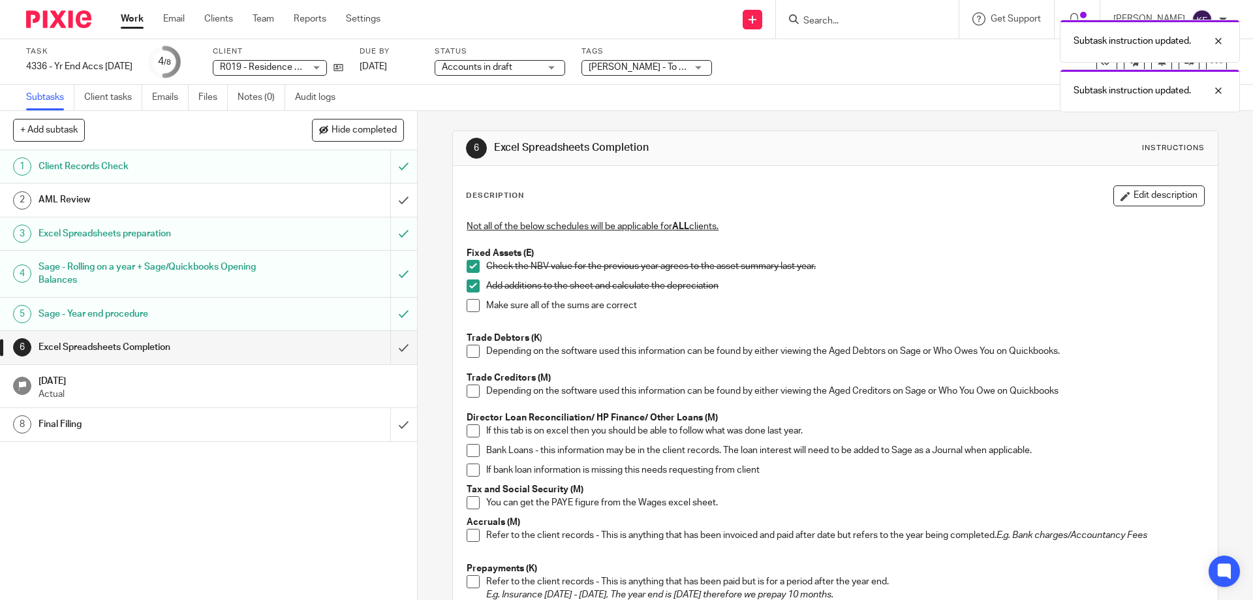
click at [469, 298] on li "Add additions to the sheet and calculate the depreciation" at bounding box center [835, 289] width 737 height 20
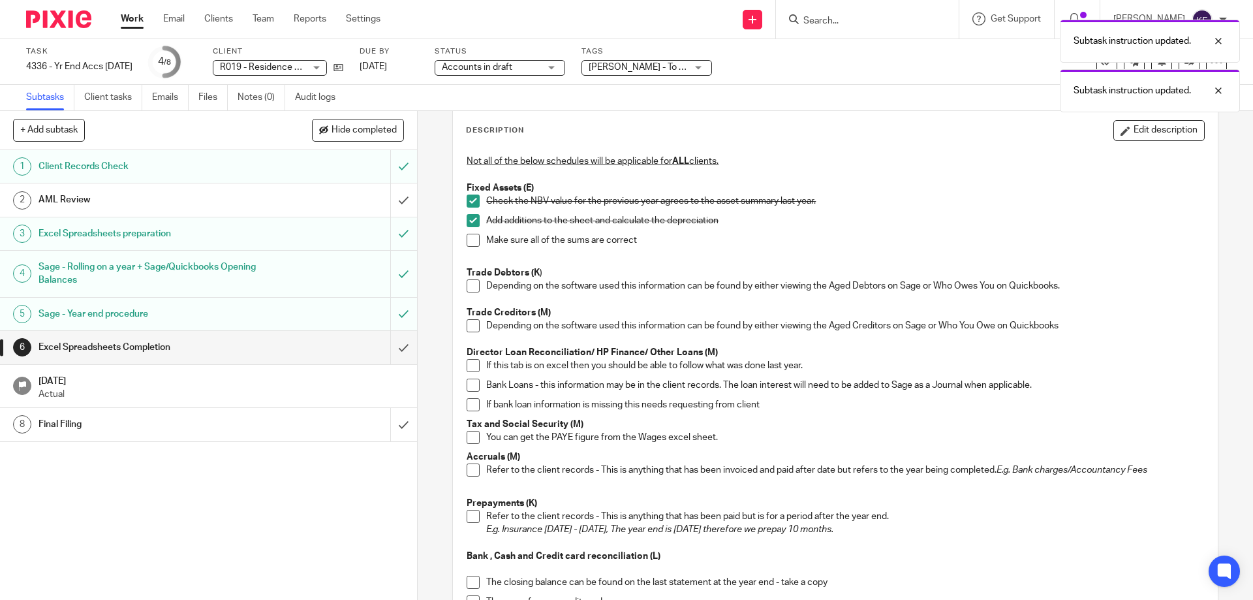
click at [473, 244] on span at bounding box center [473, 240] width 13 height 13
click at [474, 285] on span at bounding box center [473, 285] width 13 height 13
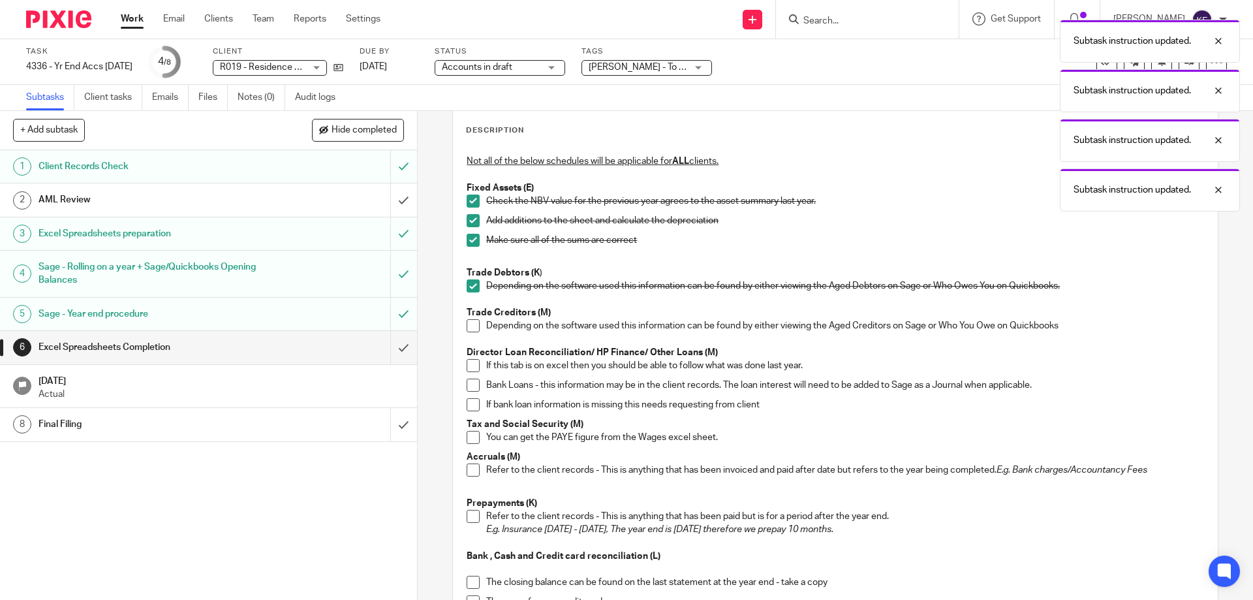
click at [473, 324] on span at bounding box center [473, 325] width 13 height 13
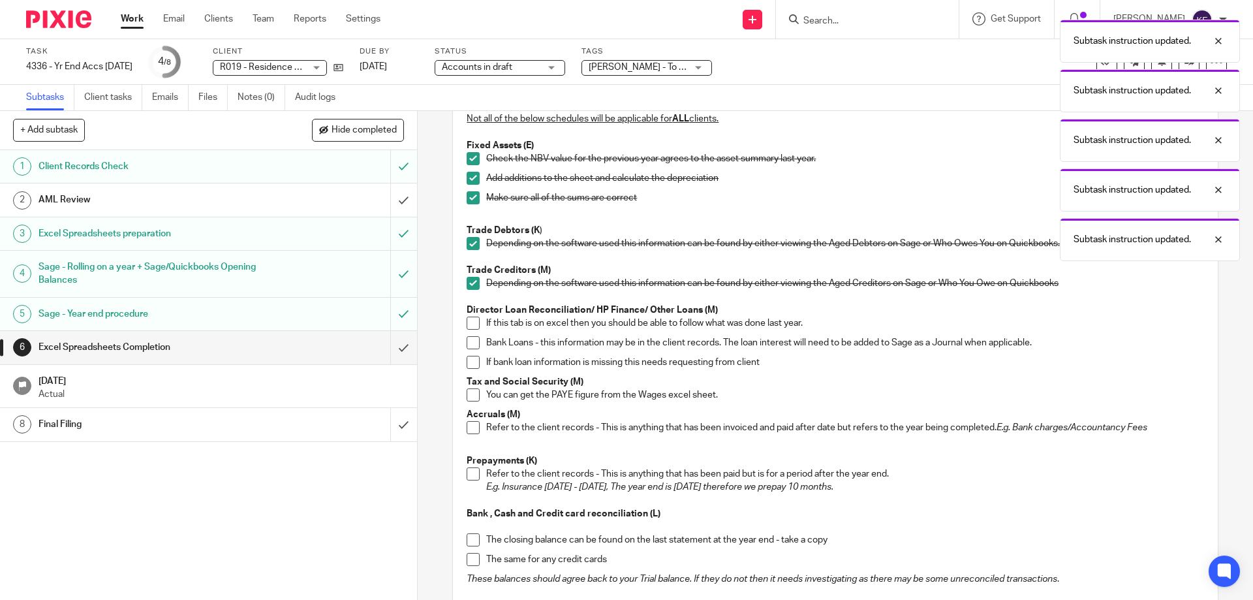
scroll to position [131, 0]
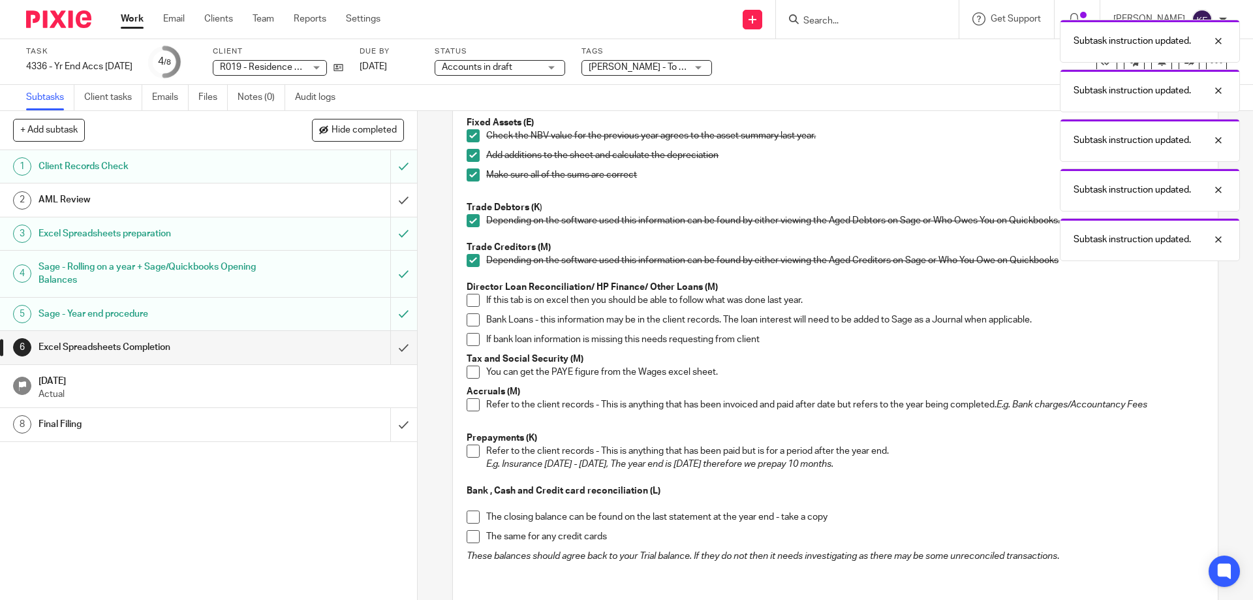
click at [474, 306] on span at bounding box center [473, 300] width 13 height 13
click at [475, 320] on span at bounding box center [473, 319] width 13 height 13
click at [476, 333] on li "If bank loan information is missing this needs requesting from client" at bounding box center [835, 343] width 737 height 20
click at [469, 345] on span at bounding box center [473, 339] width 13 height 13
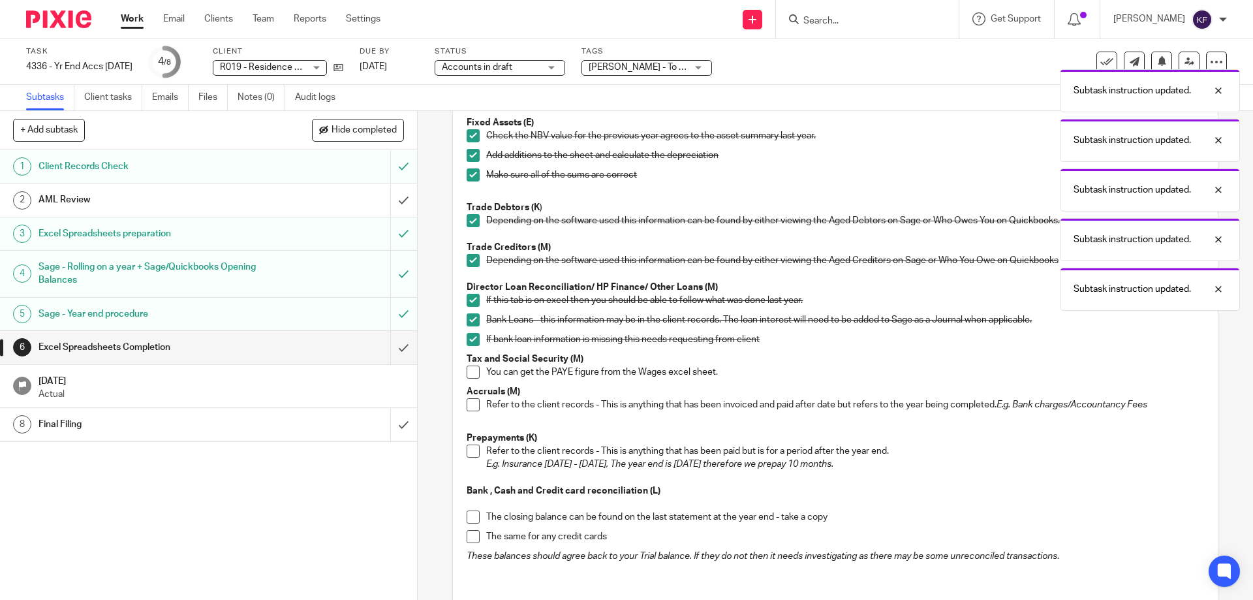
click at [472, 373] on span at bounding box center [473, 372] width 13 height 13
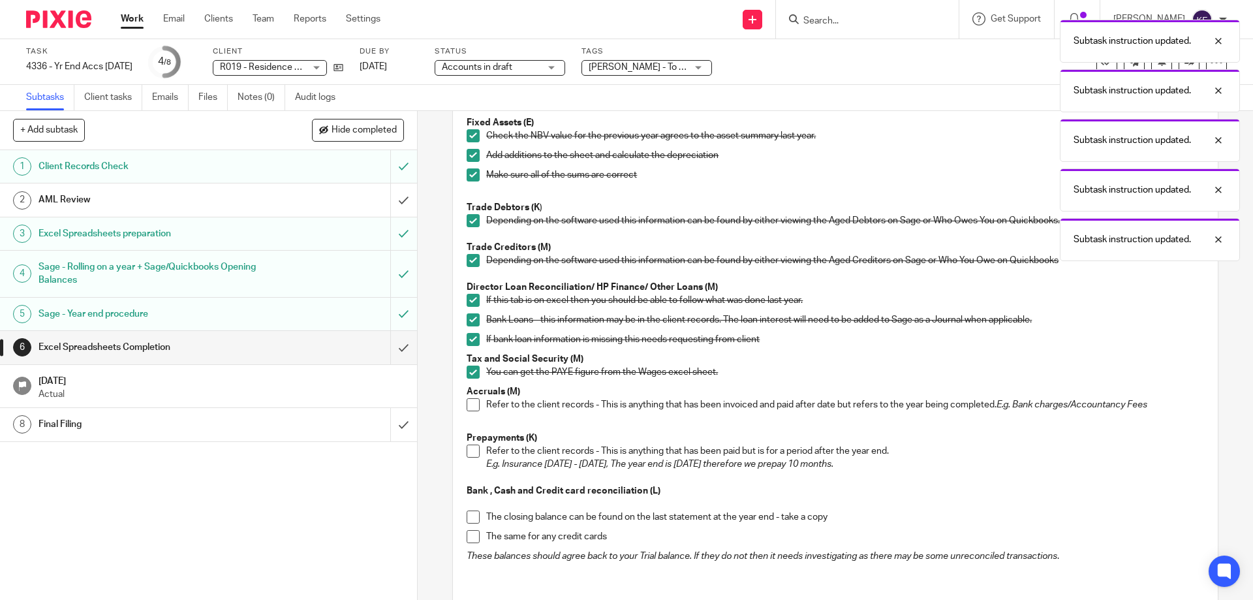
click at [467, 404] on span at bounding box center [473, 404] width 13 height 13
click at [467, 452] on span at bounding box center [473, 451] width 13 height 13
click at [467, 520] on span at bounding box center [473, 517] width 13 height 13
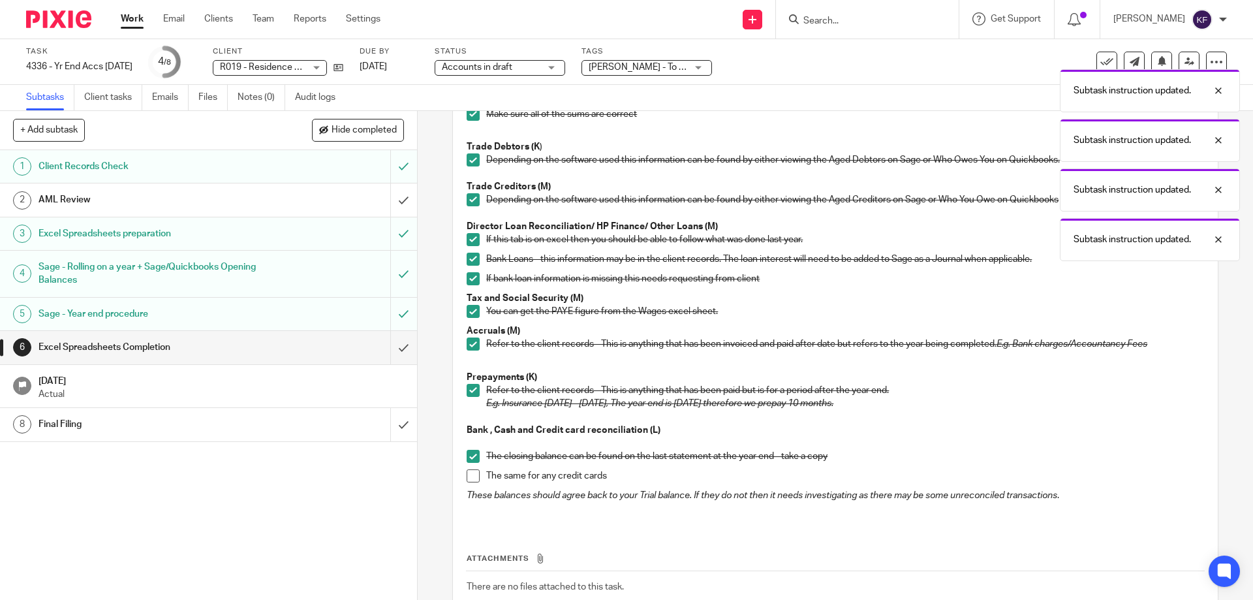
scroll to position [276, 0]
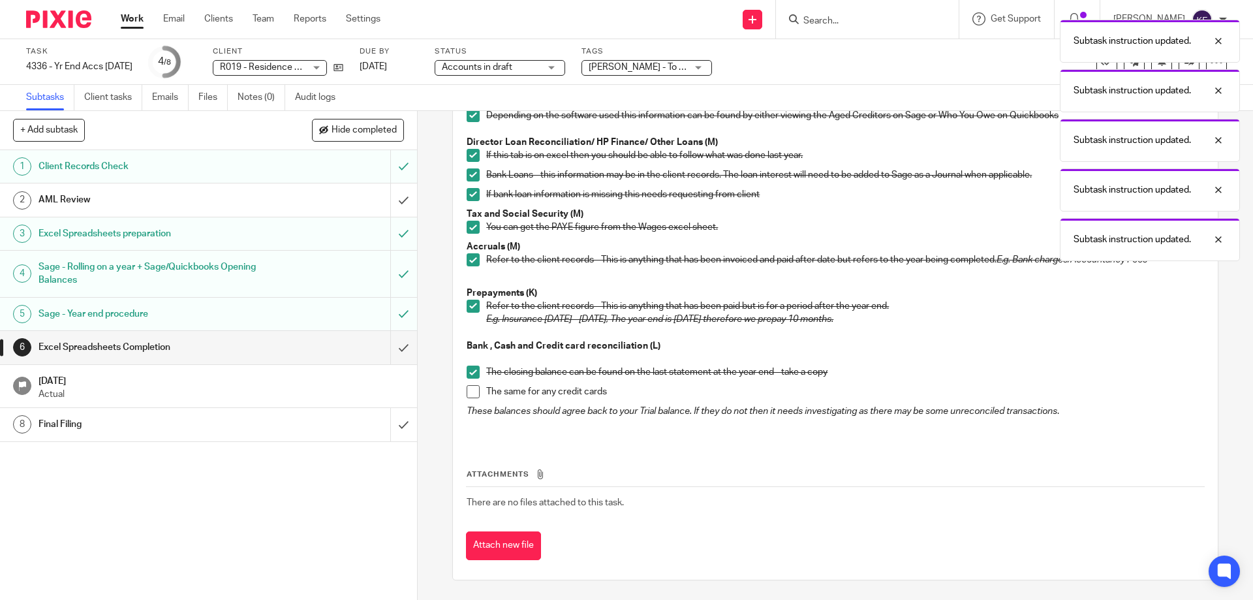
click at [469, 392] on span at bounding box center [473, 391] width 13 height 13
click at [396, 347] on input "submit" at bounding box center [208, 347] width 417 height 33
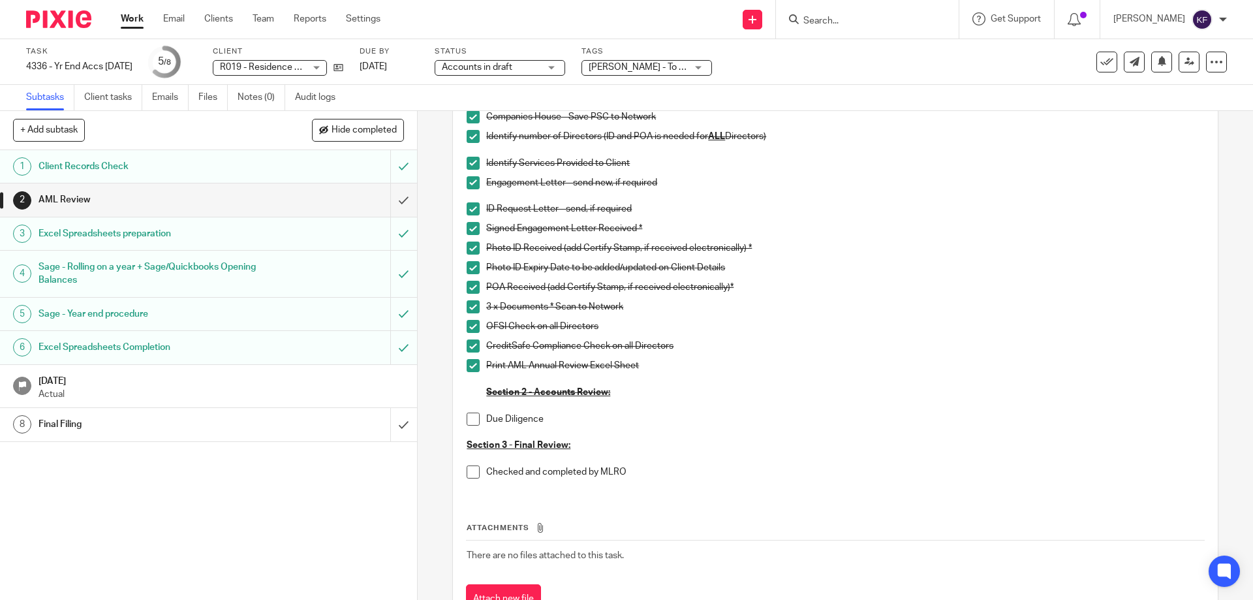
scroll to position [261, 0]
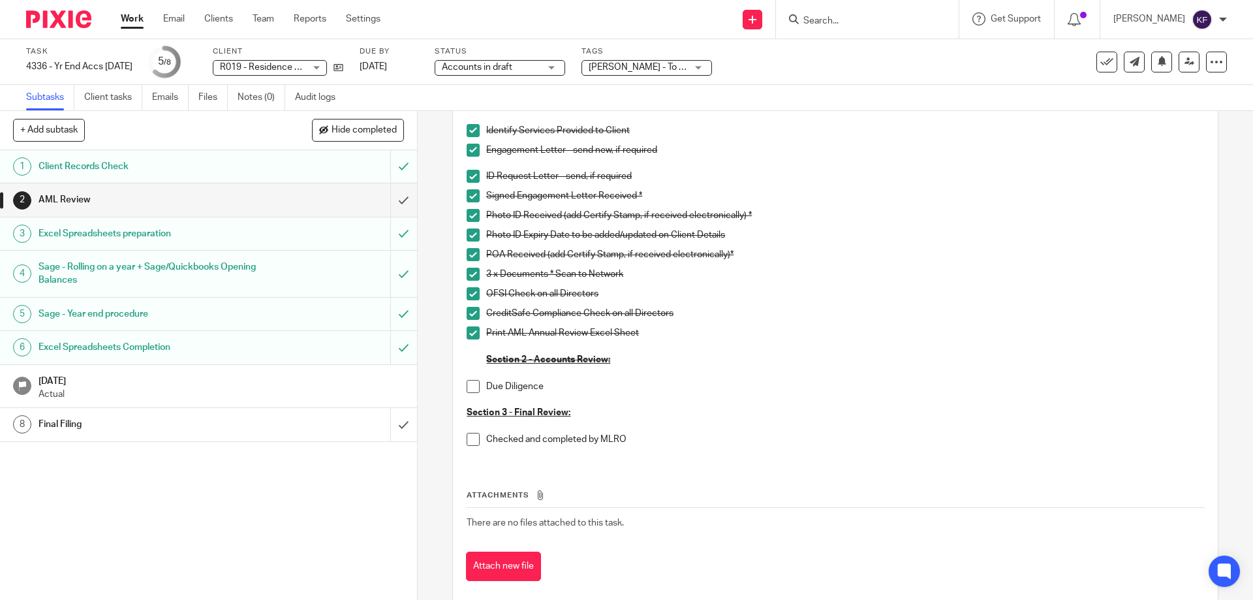
click at [467, 388] on span at bounding box center [473, 386] width 13 height 13
click at [375, 133] on span "Hide completed" at bounding box center [364, 130] width 65 height 10
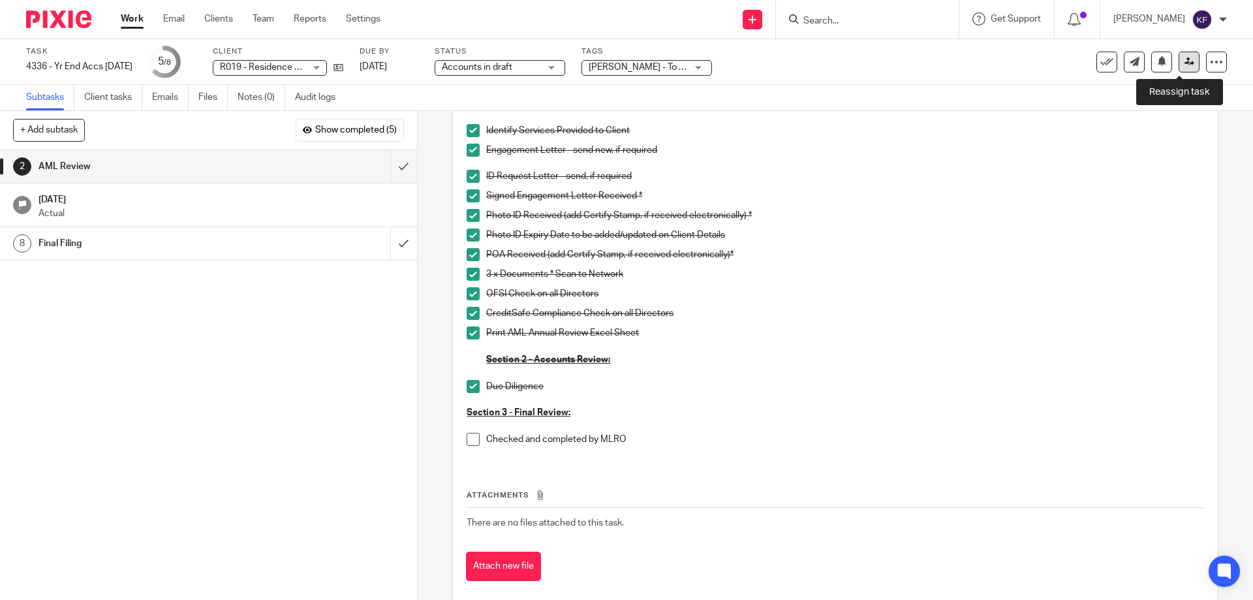
click at [1183, 68] on link at bounding box center [1189, 62] width 21 height 21
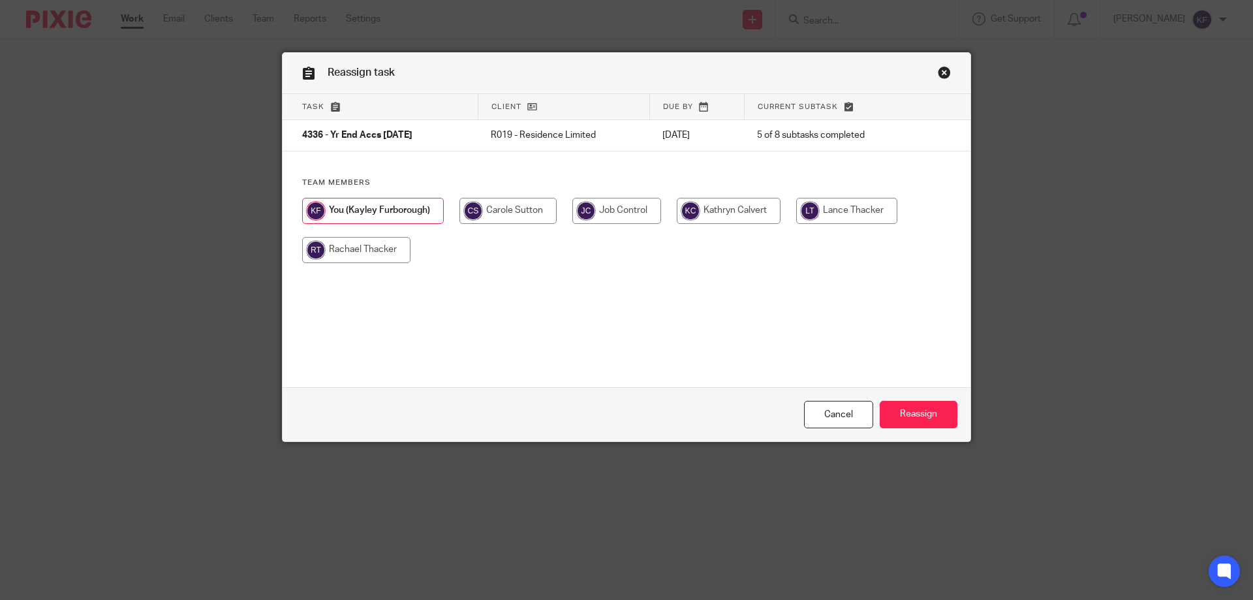
click at [385, 255] on input "radio" at bounding box center [356, 250] width 108 height 26
radio input "true"
click at [911, 417] on input "Reassign" at bounding box center [919, 415] width 78 height 28
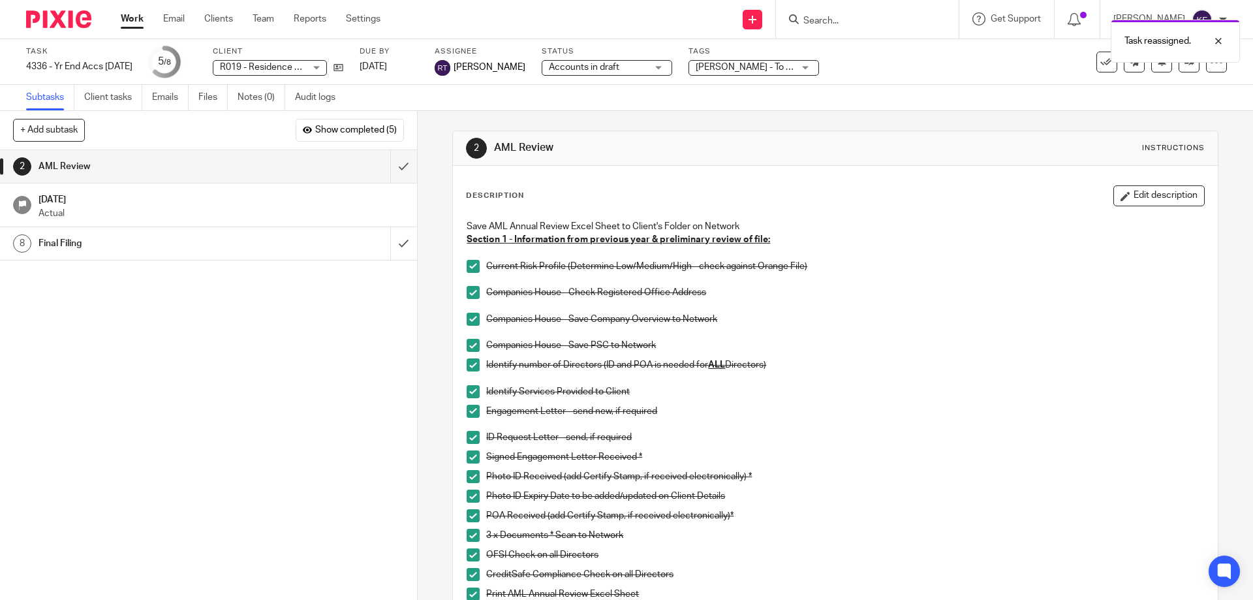
click at [42, 30] on div at bounding box center [54, 19] width 108 height 39
click at [46, 20] on img at bounding box center [58, 19] width 65 height 18
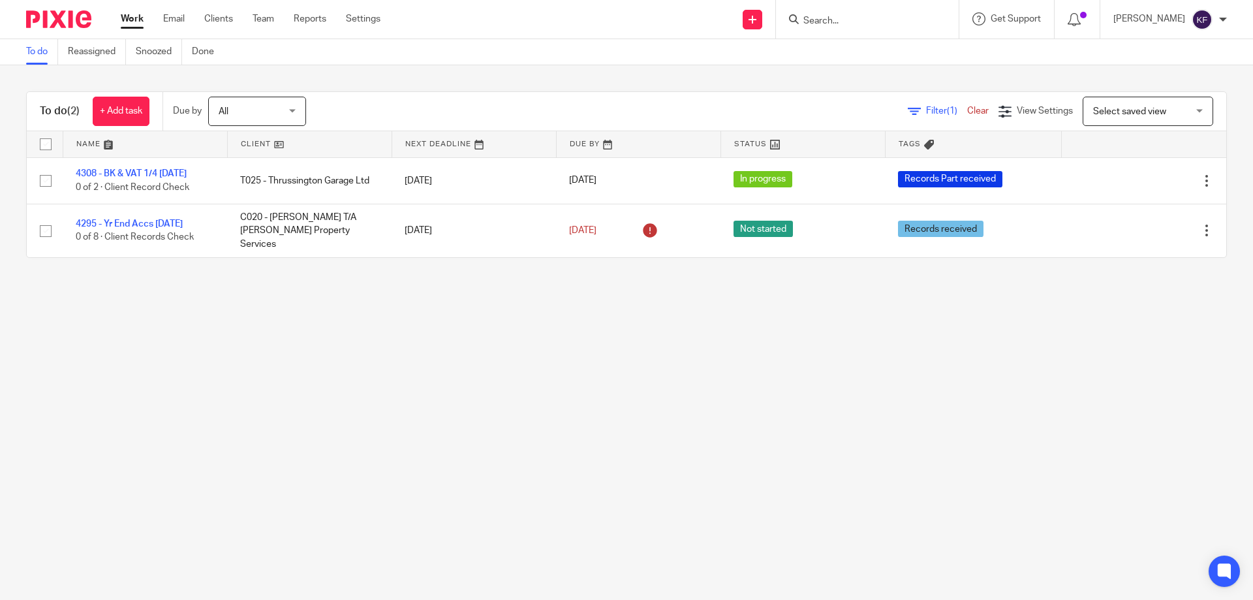
click at [503, 308] on main "To do Reassigned Snoozed Done To do (2) + Add task Due by All All [DATE] [DATE]…" at bounding box center [626, 300] width 1253 height 600
click at [882, 22] on input "Search" at bounding box center [861, 22] width 118 height 12
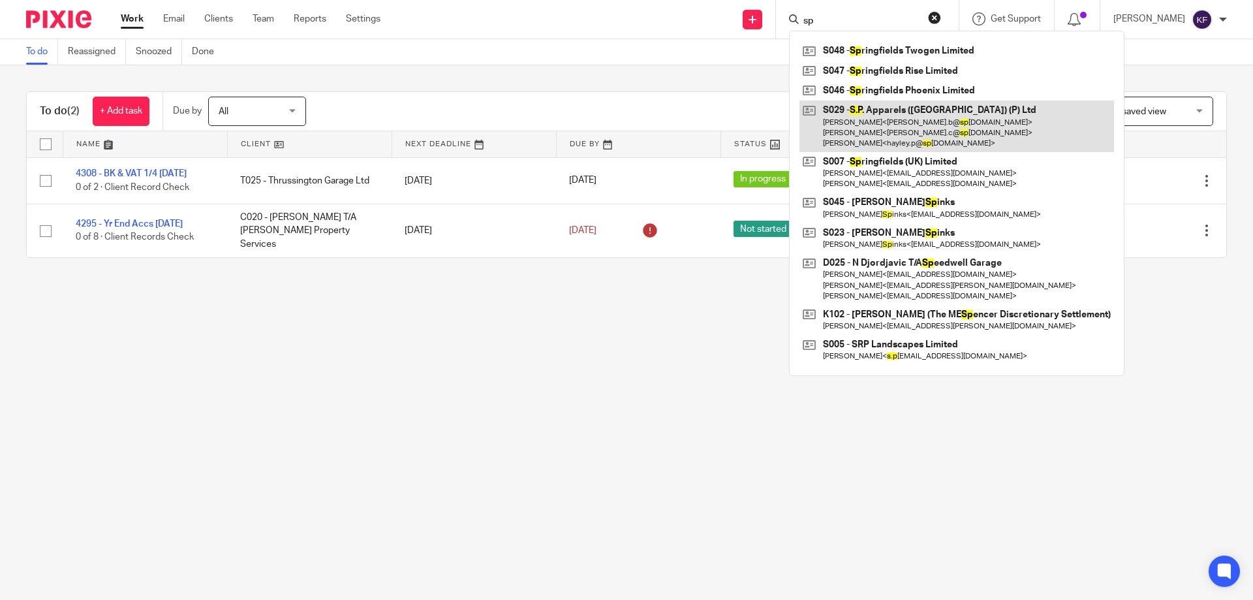
type input "sp"
click at [857, 137] on link at bounding box center [957, 127] width 315 height 52
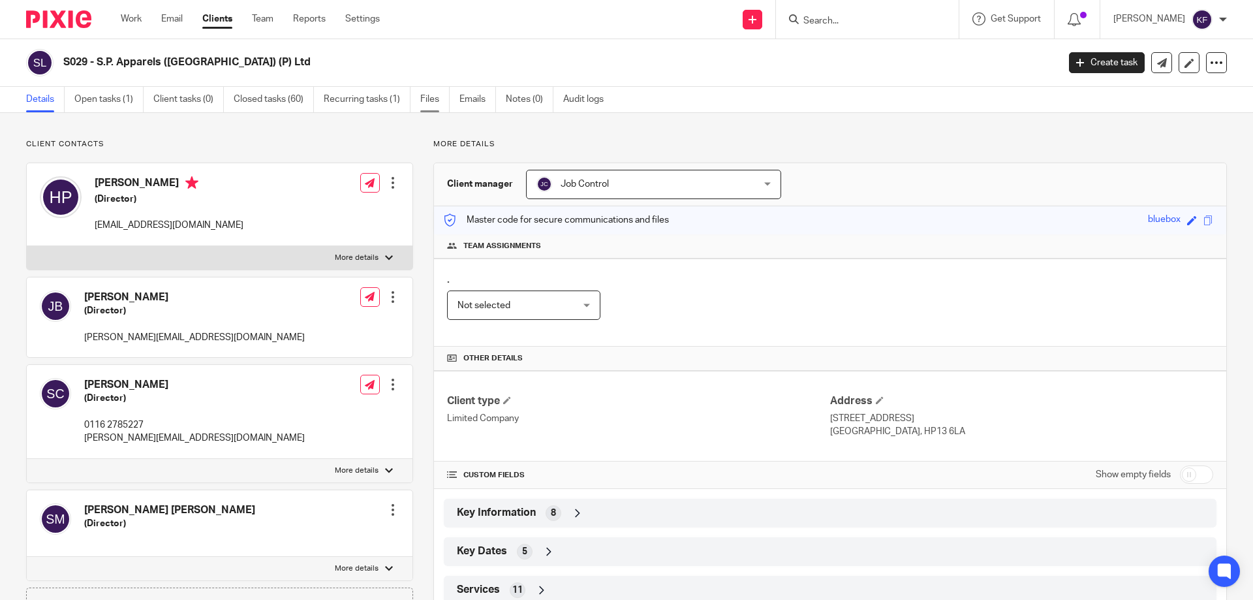
click at [433, 104] on link "Files" at bounding box center [434, 99] width 29 height 25
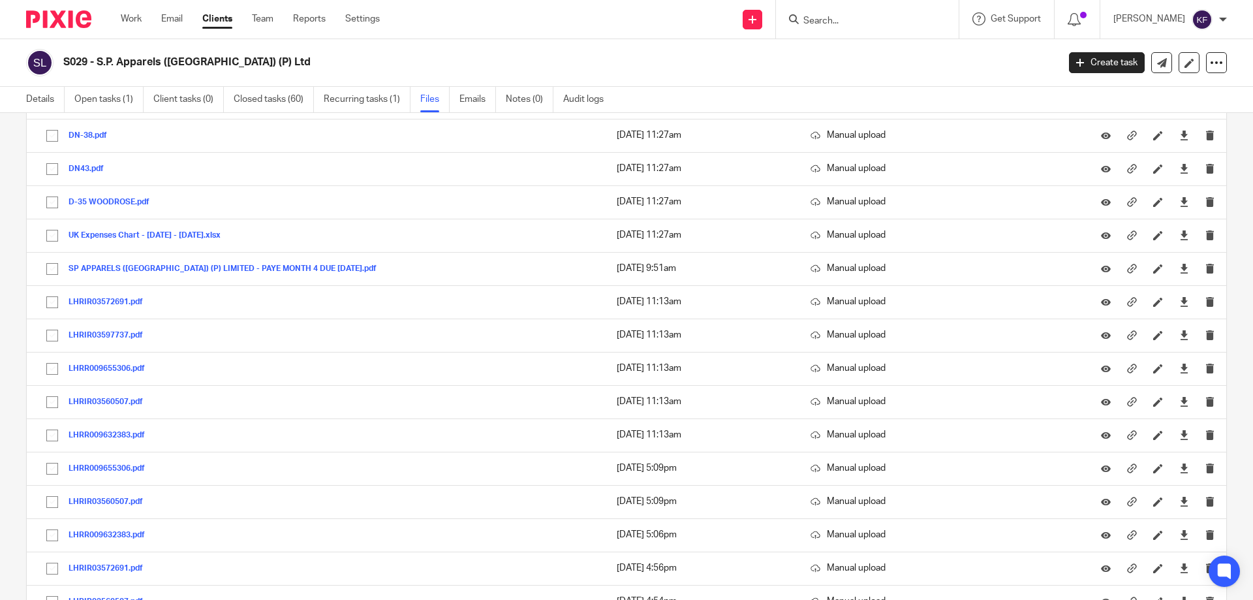
scroll to position [2285, 0]
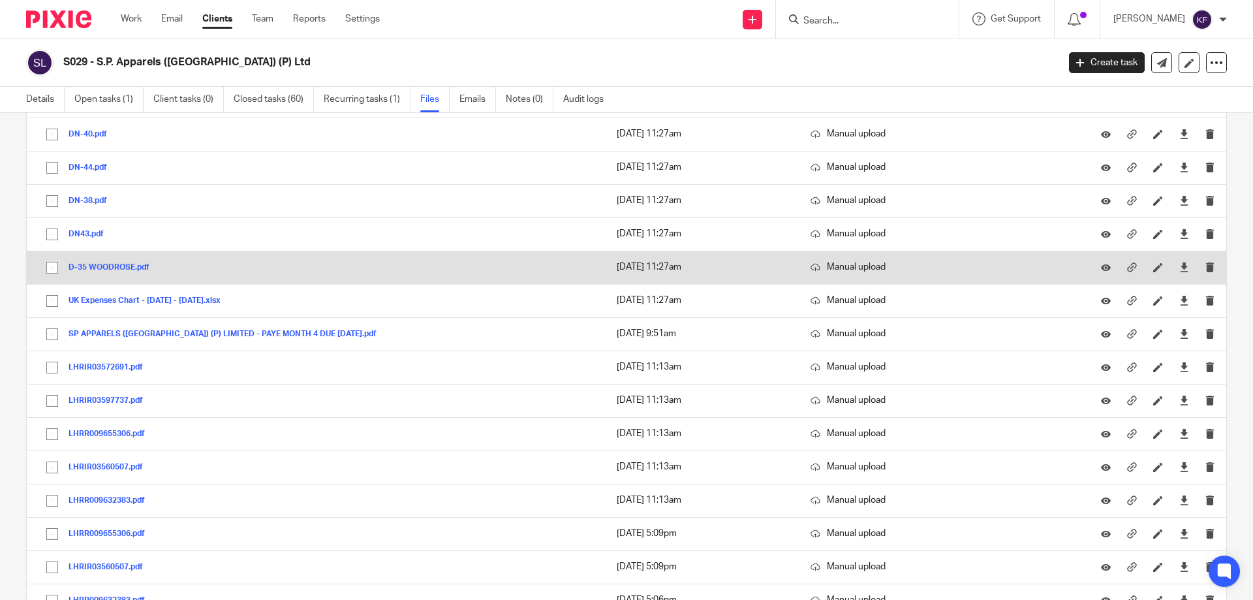
drag, startPoint x: 48, startPoint y: 270, endPoint x: 52, endPoint y: 255, distance: 15.7
click at [48, 270] on input "checkbox" at bounding box center [52, 267] width 25 height 25
checkbox input "true"
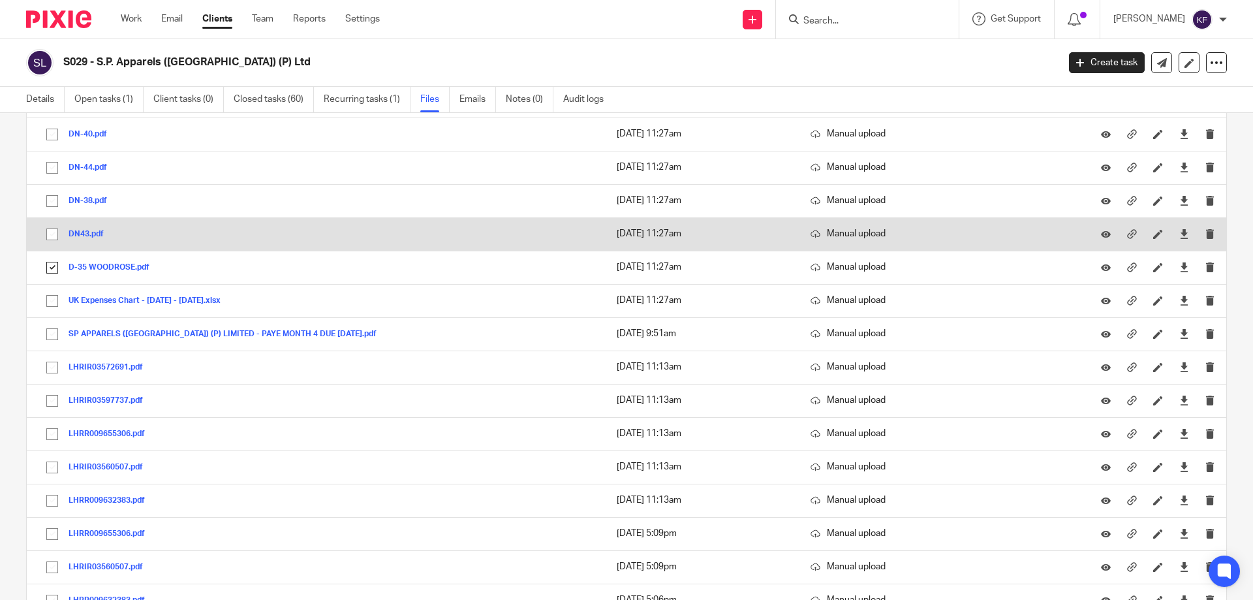
click at [52, 236] on input "checkbox" at bounding box center [52, 234] width 25 height 25
checkbox input "true"
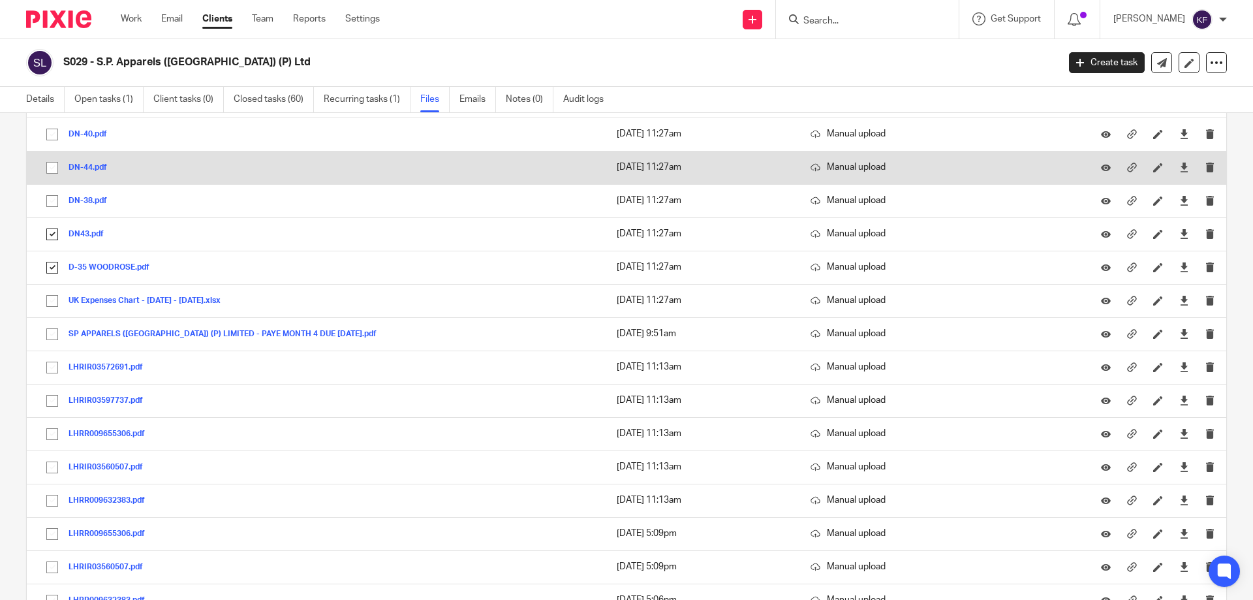
drag, startPoint x: 53, startPoint y: 202, endPoint x: 53, endPoint y: 170, distance: 32.6
click at [53, 202] on input "checkbox" at bounding box center [52, 201] width 25 height 25
checkbox input "true"
click at [52, 167] on input "checkbox" at bounding box center [52, 167] width 25 height 25
checkbox input "true"
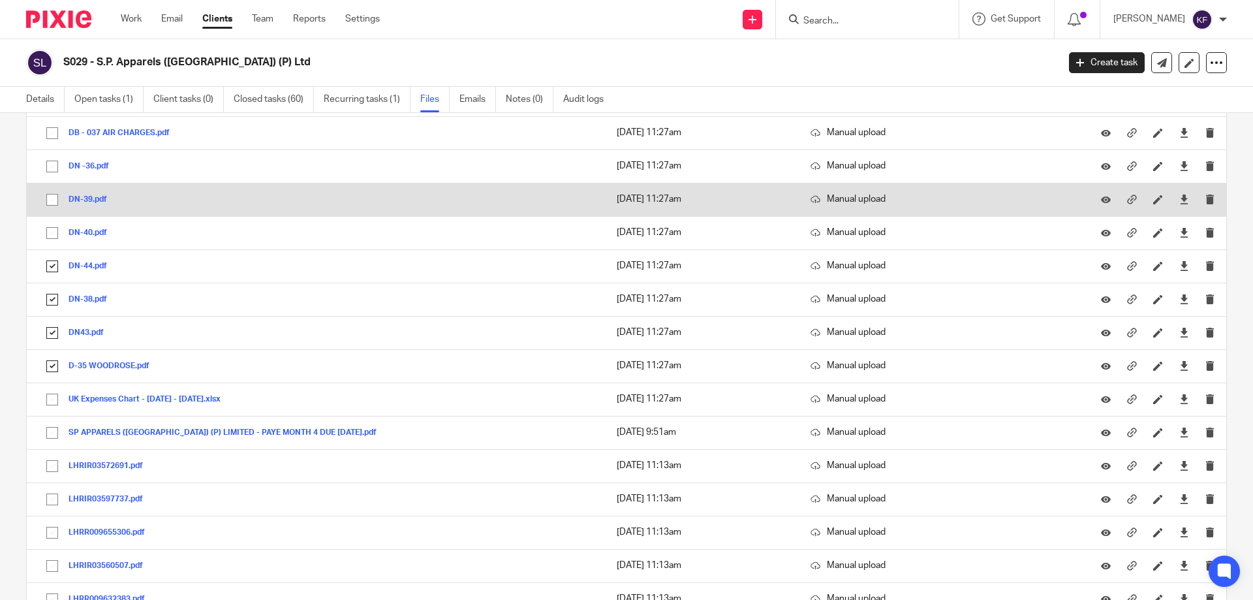
scroll to position [2154, 0]
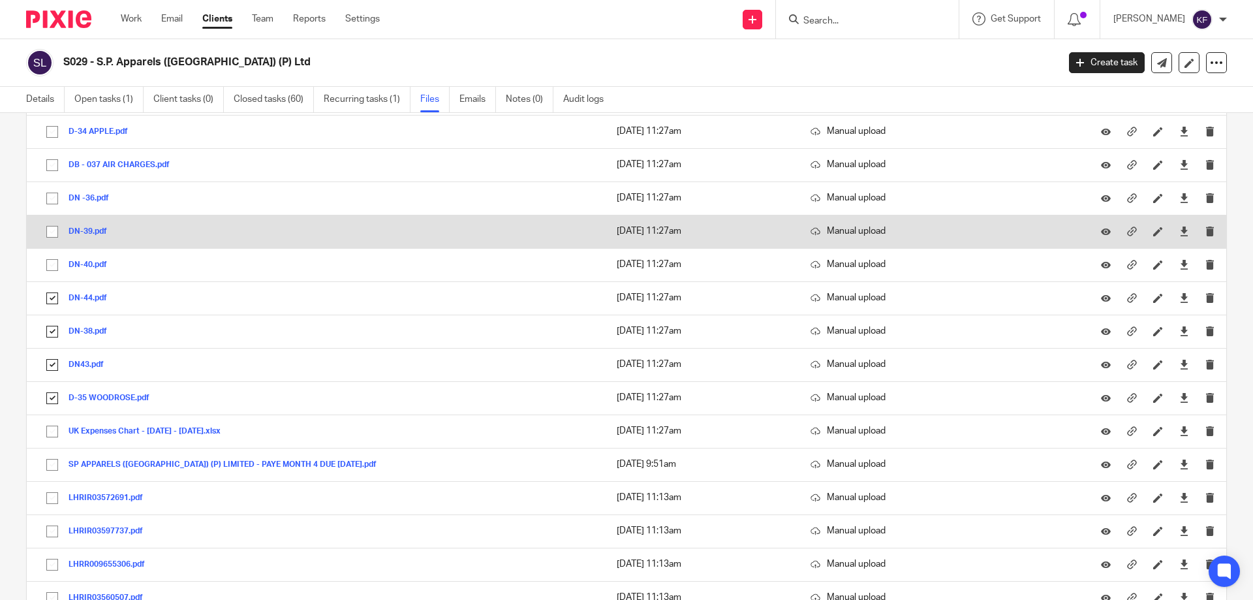
drag, startPoint x: 52, startPoint y: 262, endPoint x: 54, endPoint y: 235, distance: 26.8
click at [52, 260] on input "checkbox" at bounding box center [52, 265] width 25 height 25
checkbox input "true"
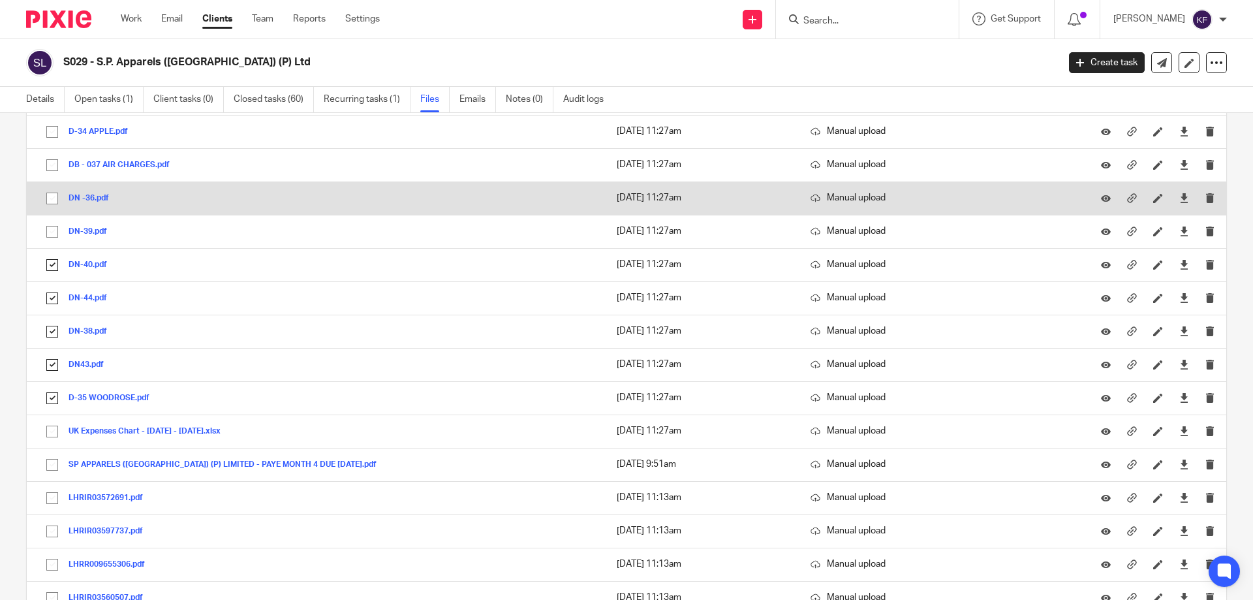
drag, startPoint x: 54, startPoint y: 234, endPoint x: 54, endPoint y: 213, distance: 20.2
click at [54, 233] on input "checkbox" at bounding box center [52, 231] width 25 height 25
checkbox input "true"
click at [53, 200] on input "checkbox" at bounding box center [52, 198] width 25 height 25
checkbox input "true"
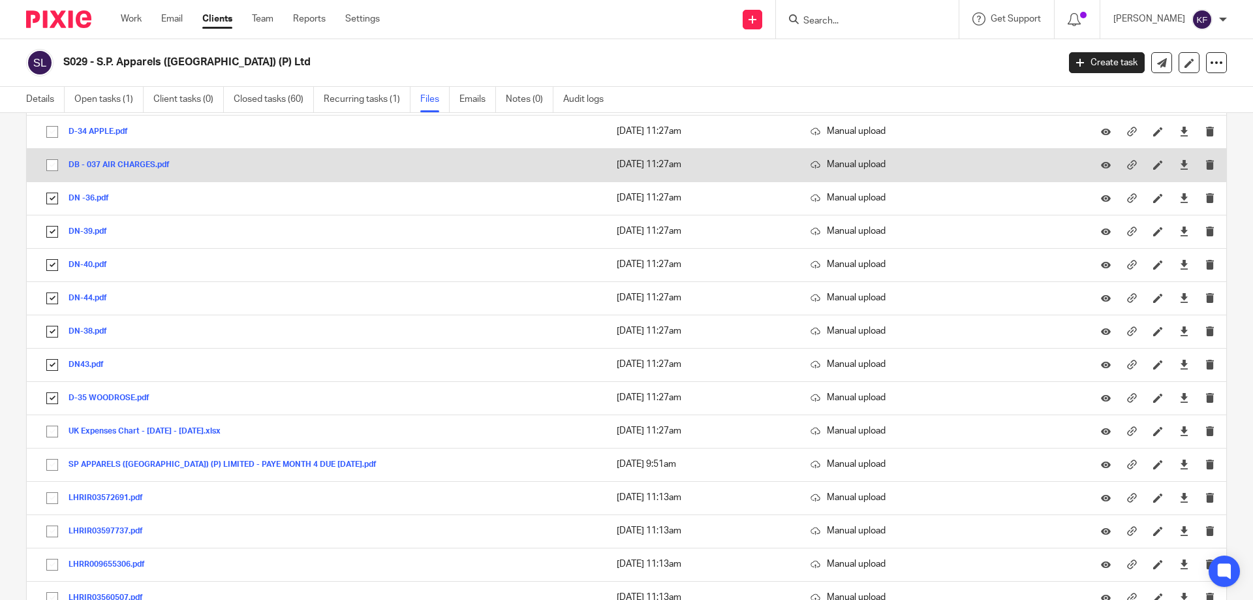
click at [48, 163] on input "checkbox" at bounding box center [52, 165] width 25 height 25
checkbox input "true"
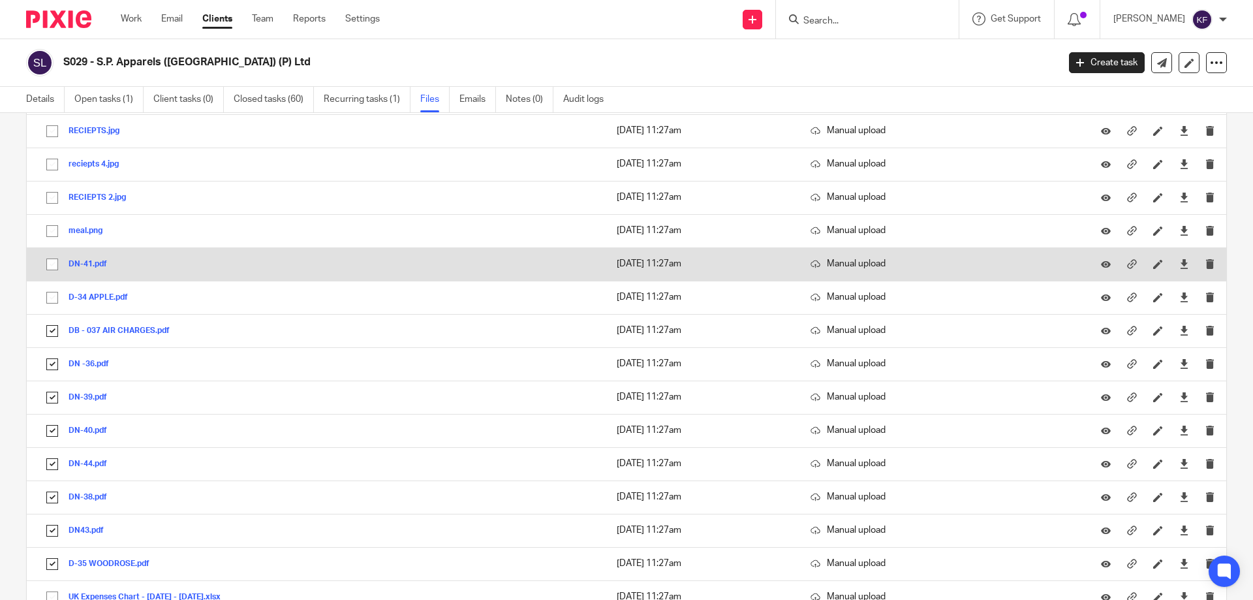
scroll to position [1959, 0]
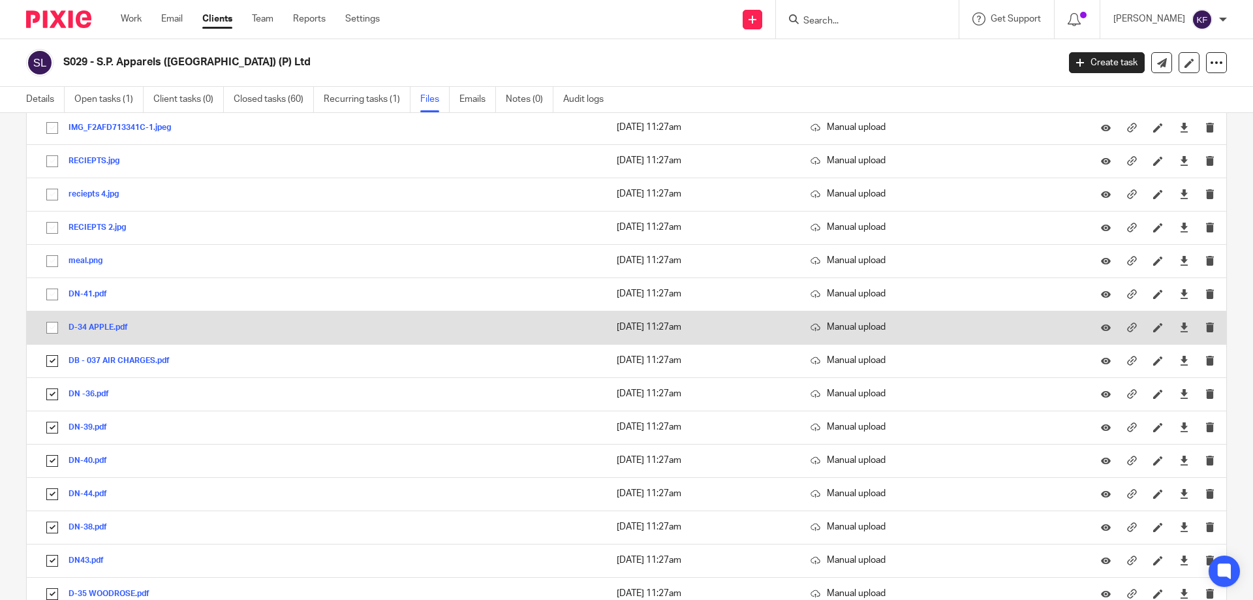
click at [52, 330] on input "checkbox" at bounding box center [52, 327] width 25 height 25
checkbox input "true"
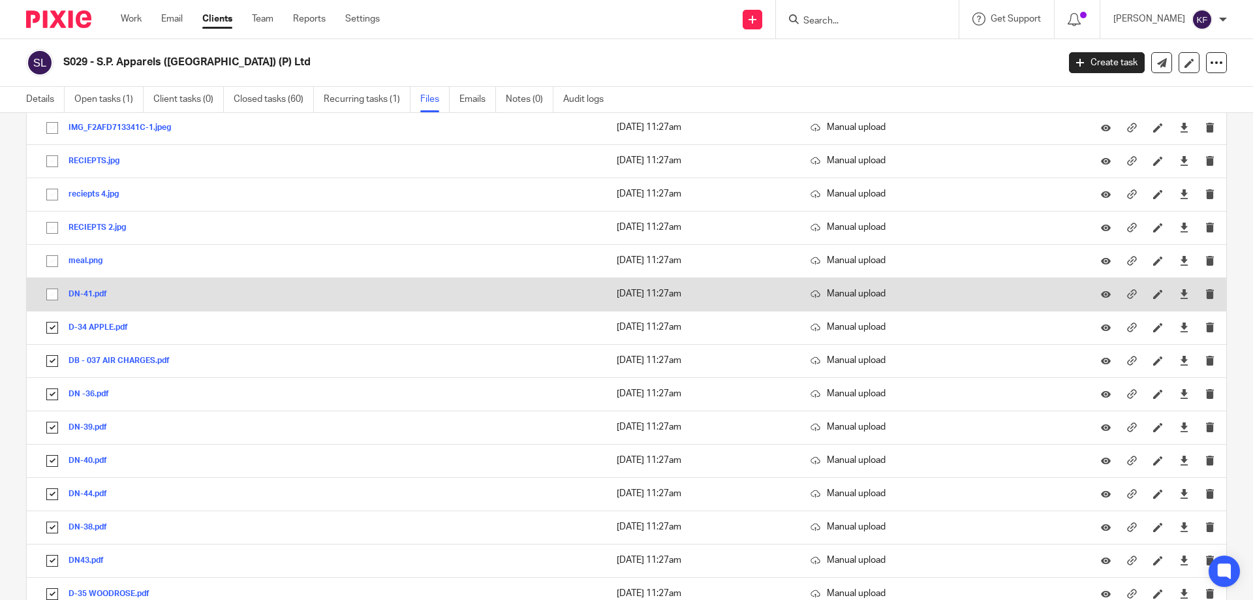
click at [51, 296] on input "checkbox" at bounding box center [52, 294] width 25 height 25
checkbox input "true"
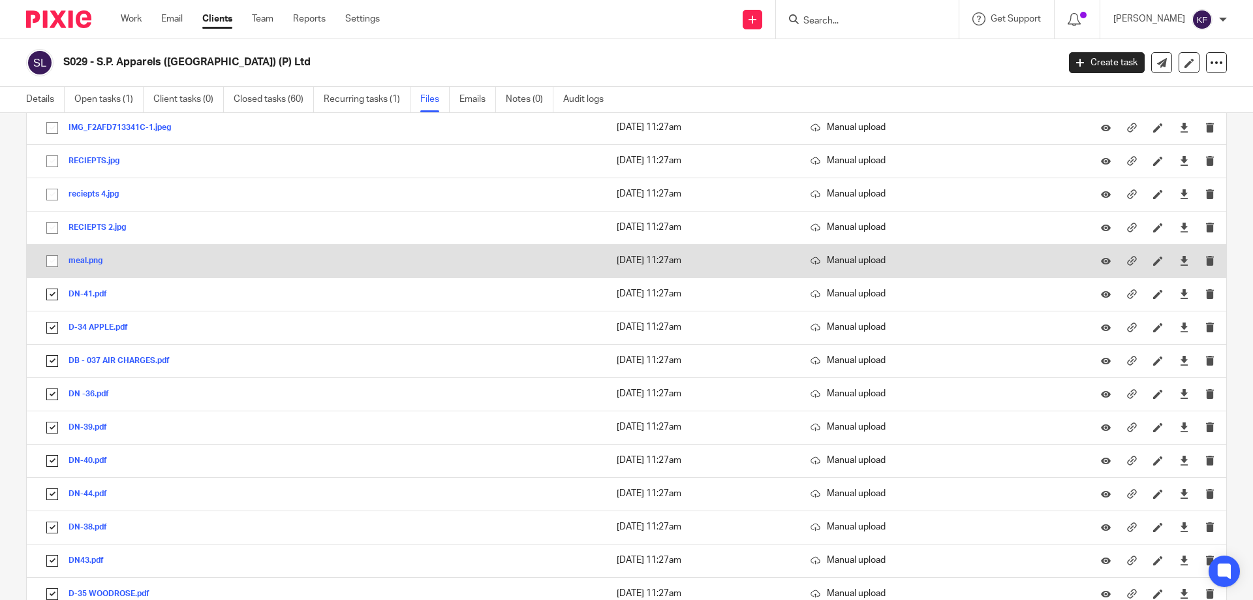
click at [53, 260] on input "checkbox" at bounding box center [52, 261] width 25 height 25
checkbox input "true"
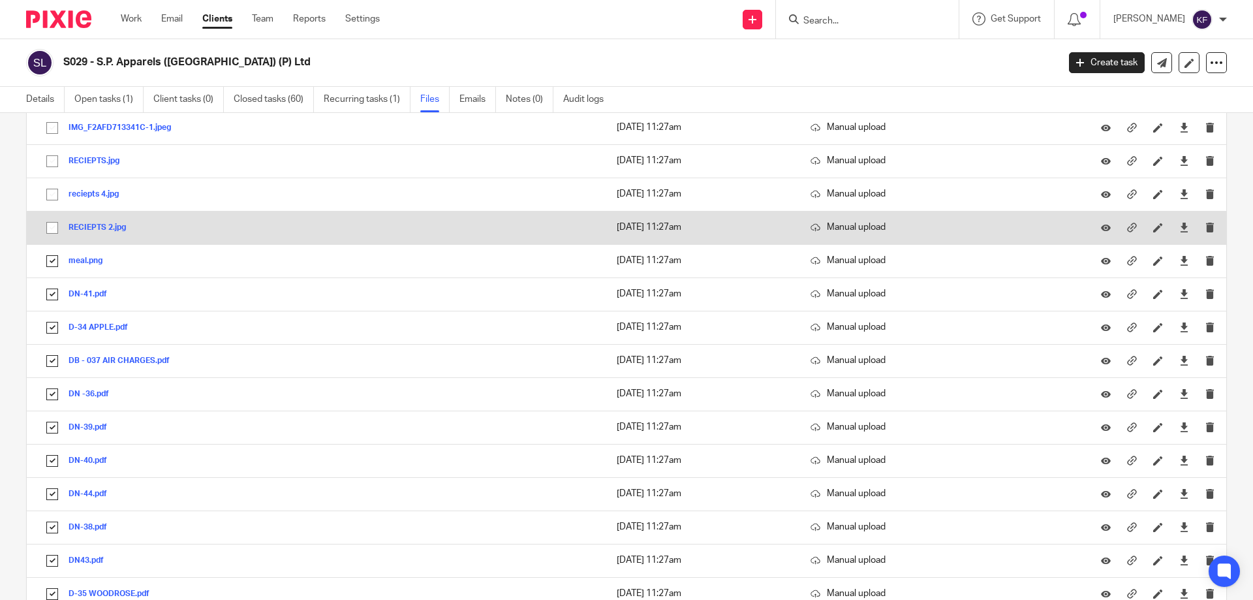
click at [55, 226] on input "checkbox" at bounding box center [52, 227] width 25 height 25
checkbox input "true"
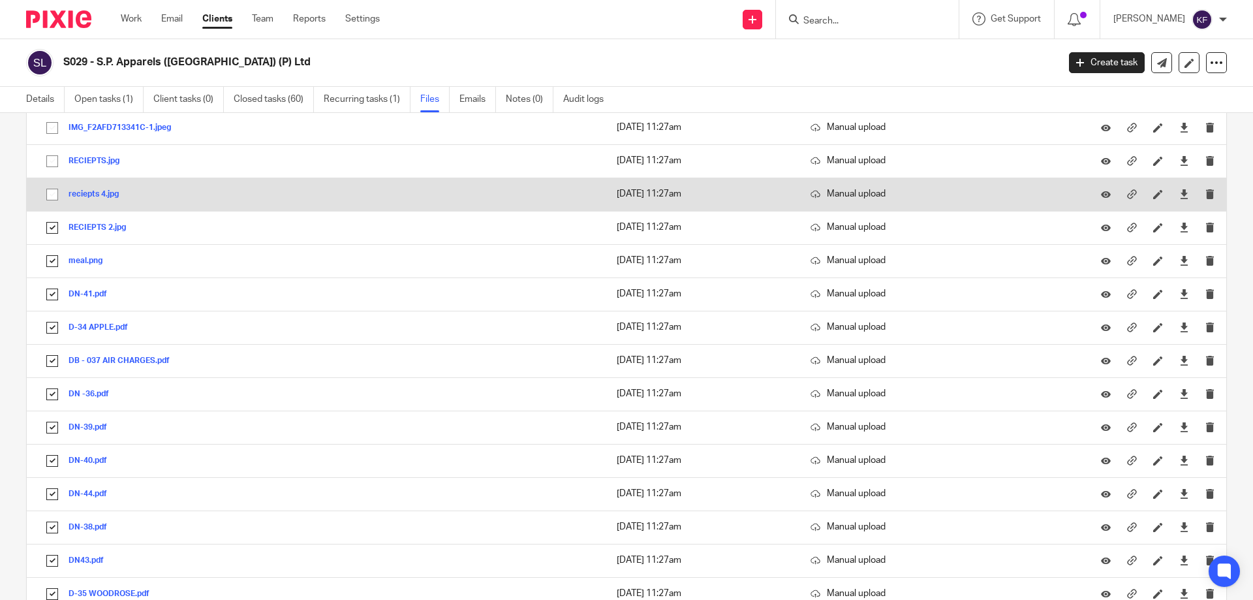
click at [54, 197] on input "checkbox" at bounding box center [52, 194] width 25 height 25
checkbox input "true"
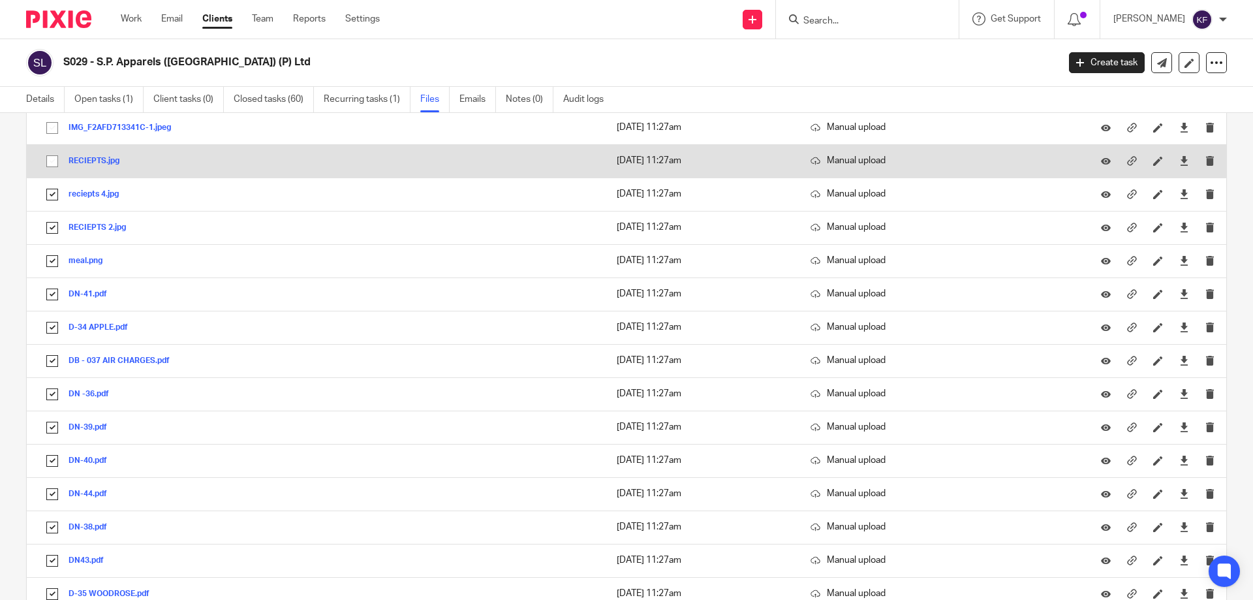
click at [53, 163] on input "checkbox" at bounding box center [52, 161] width 25 height 25
checkbox input "true"
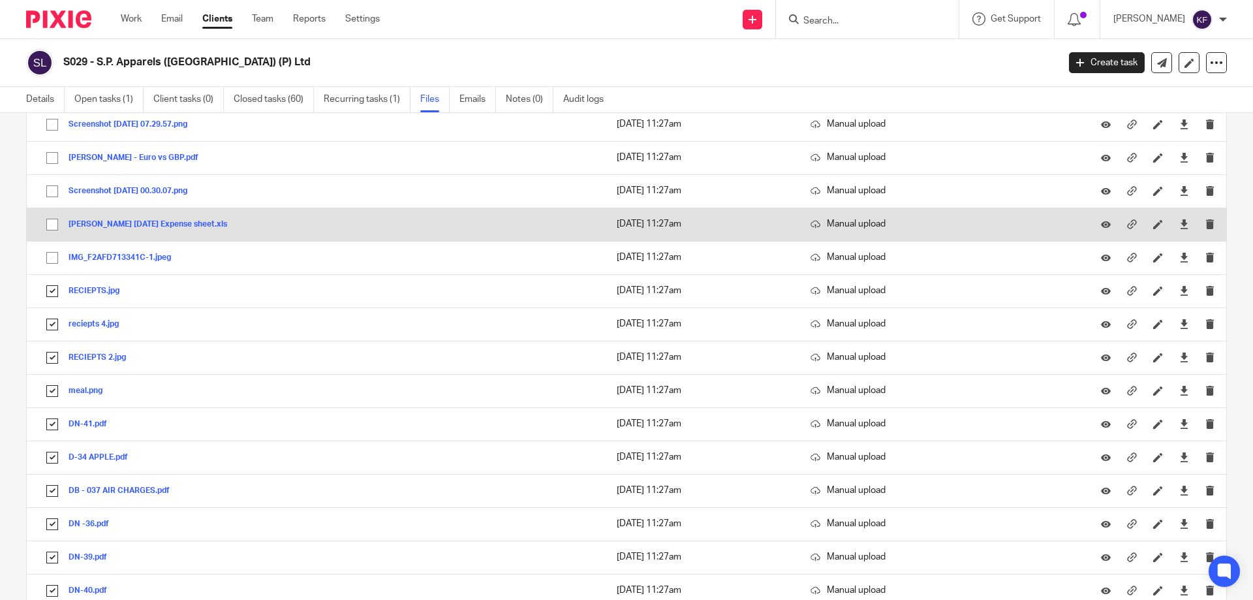
scroll to position [1828, 0]
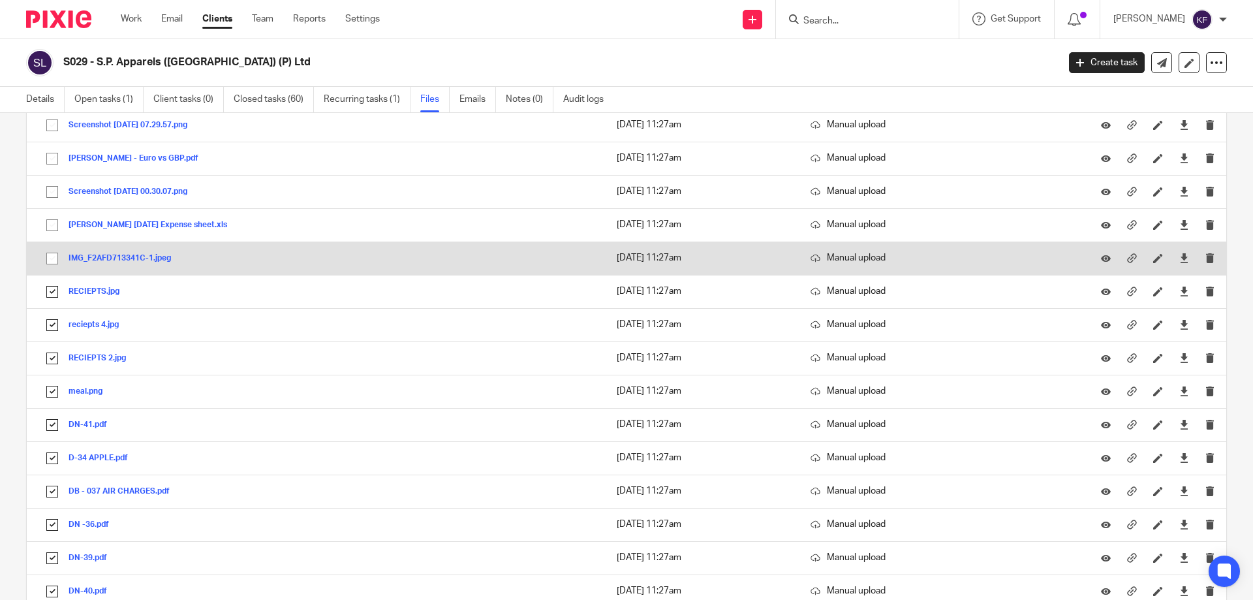
click at [50, 257] on input "checkbox" at bounding box center [52, 258] width 25 height 25
checkbox input "true"
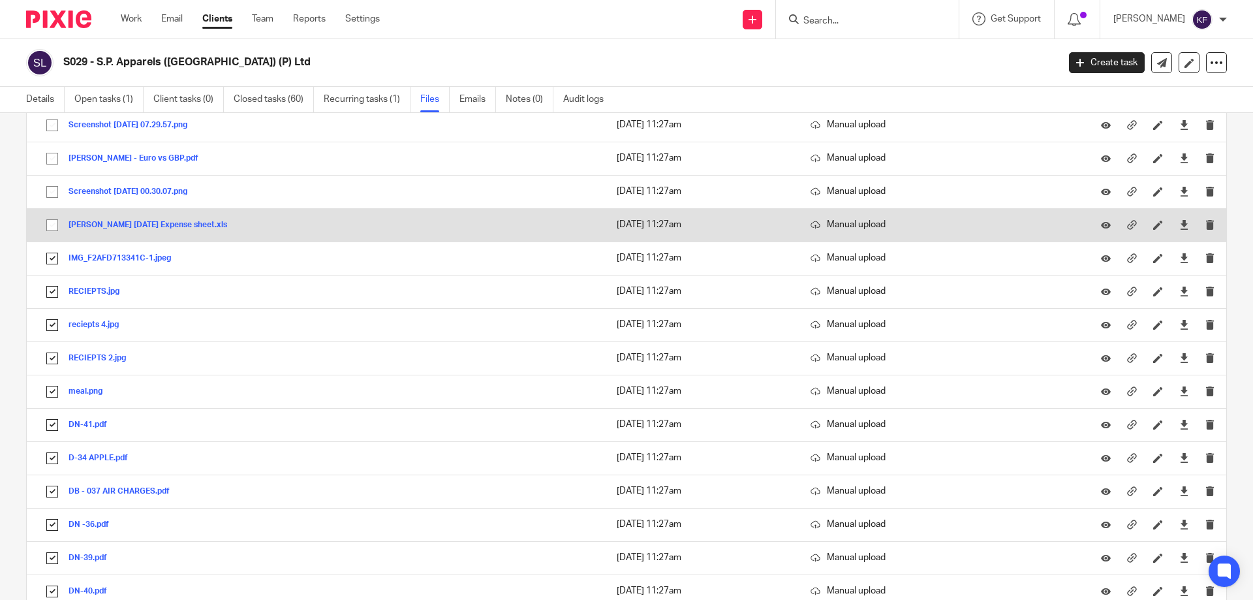
click at [51, 228] on input "checkbox" at bounding box center [52, 225] width 25 height 25
checkbox input "true"
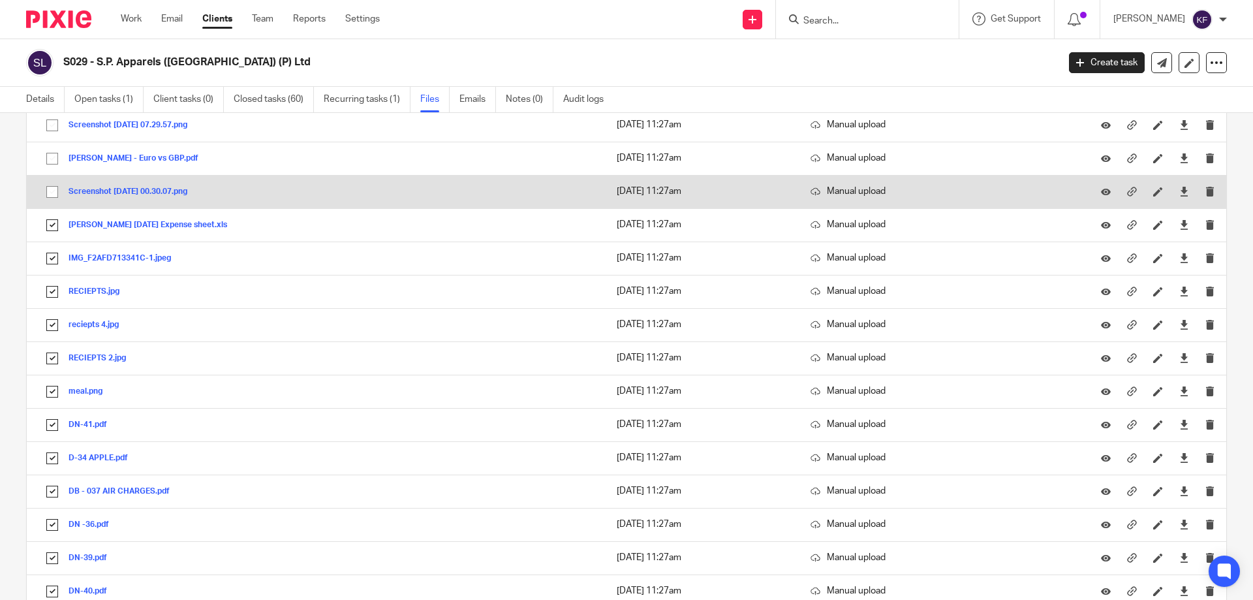
click at [52, 193] on input "checkbox" at bounding box center [52, 192] width 25 height 25
checkbox input "true"
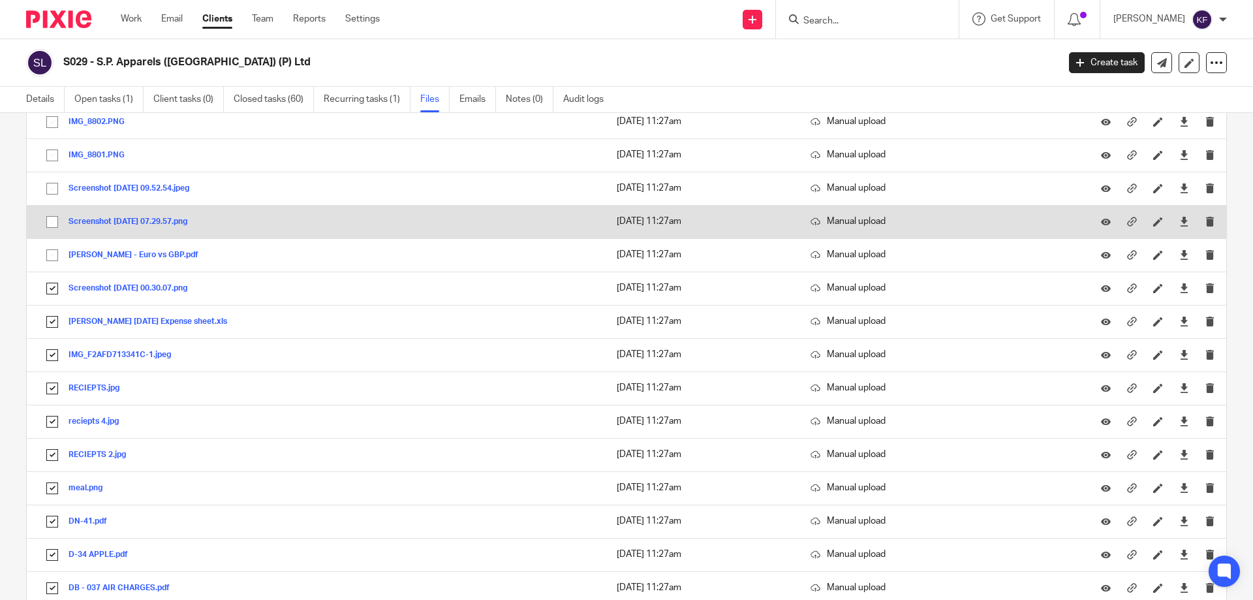
scroll to position [1697, 0]
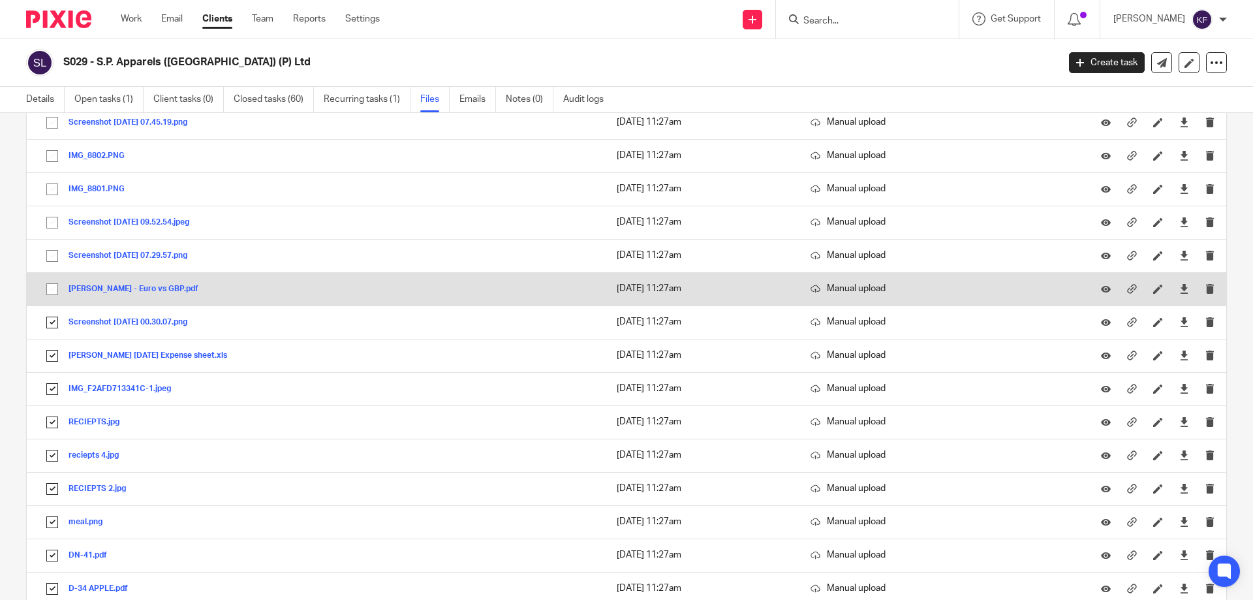
click at [52, 289] on input "checkbox" at bounding box center [52, 289] width 25 height 25
checkbox input "true"
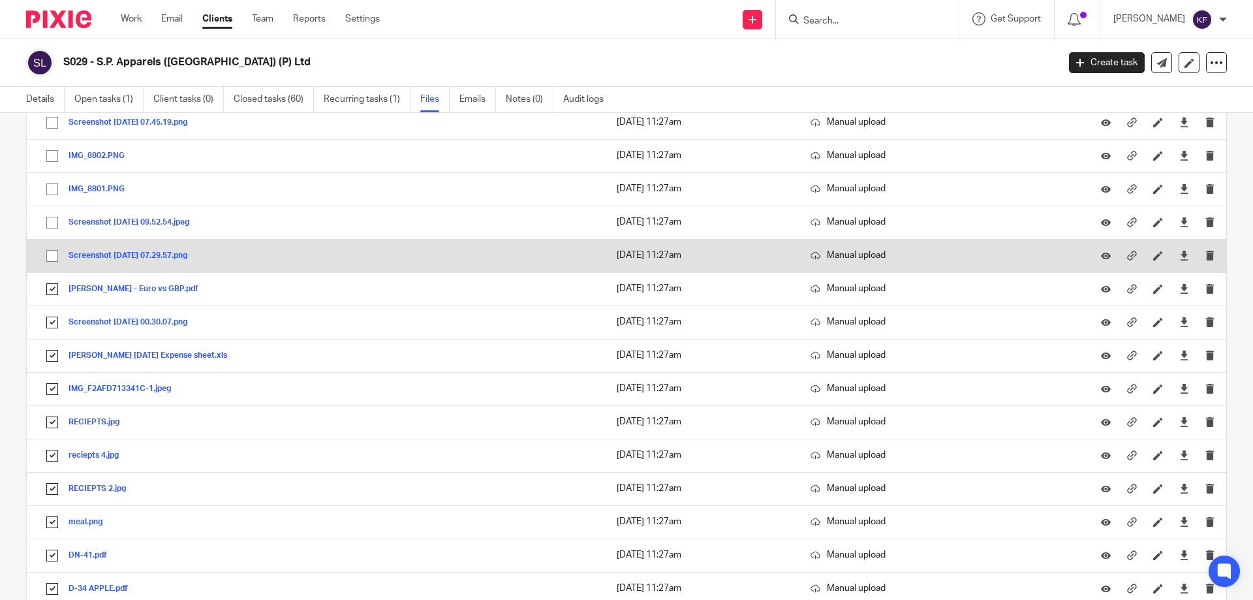
click at [55, 260] on input "checkbox" at bounding box center [52, 256] width 25 height 25
checkbox input "true"
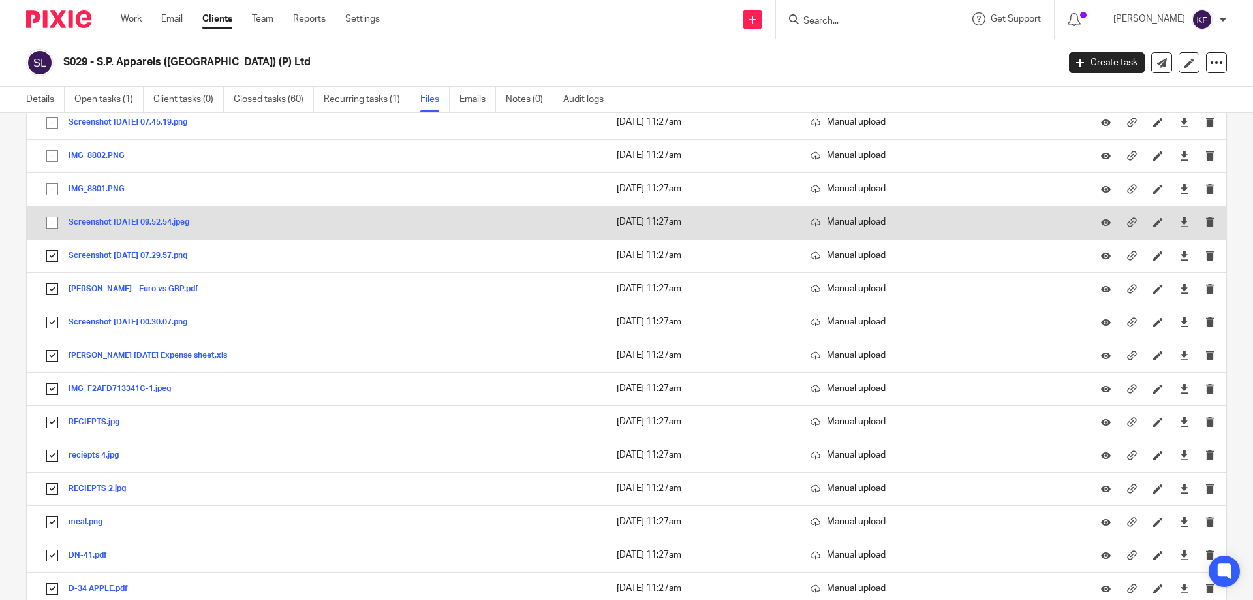
click at [49, 221] on input "checkbox" at bounding box center [52, 222] width 25 height 25
checkbox input "true"
drag, startPoint x: 50, startPoint y: 188, endPoint x: 64, endPoint y: 225, distance: 39.9
click at [50, 188] on input "checkbox" at bounding box center [52, 189] width 25 height 25
checkbox input "true"
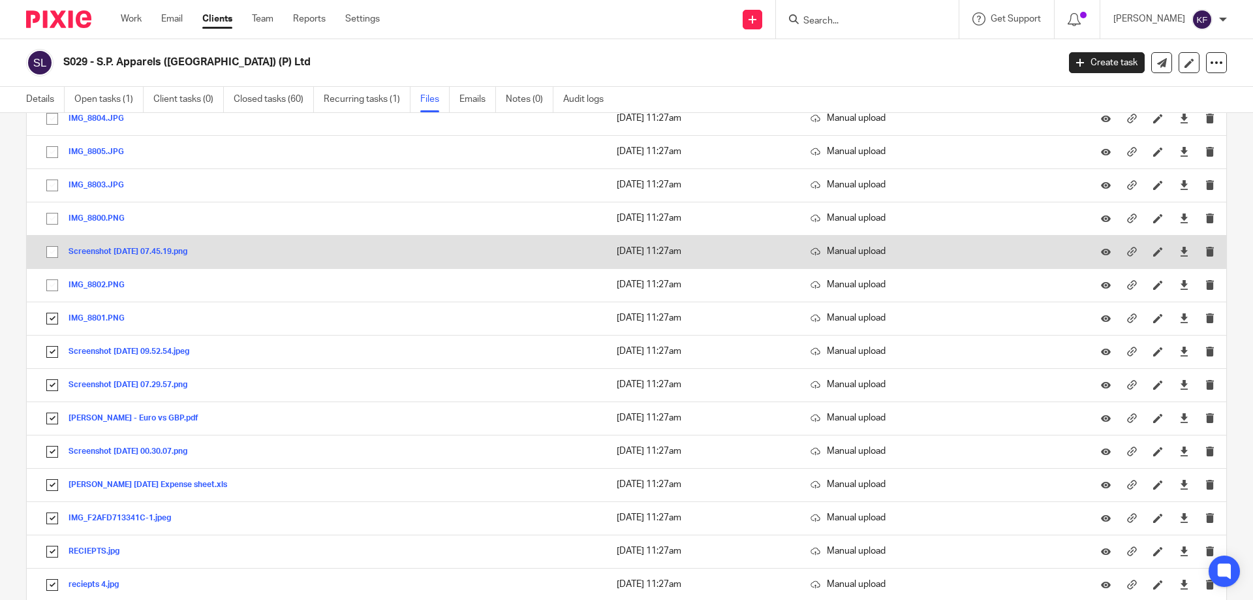
scroll to position [1567, 0]
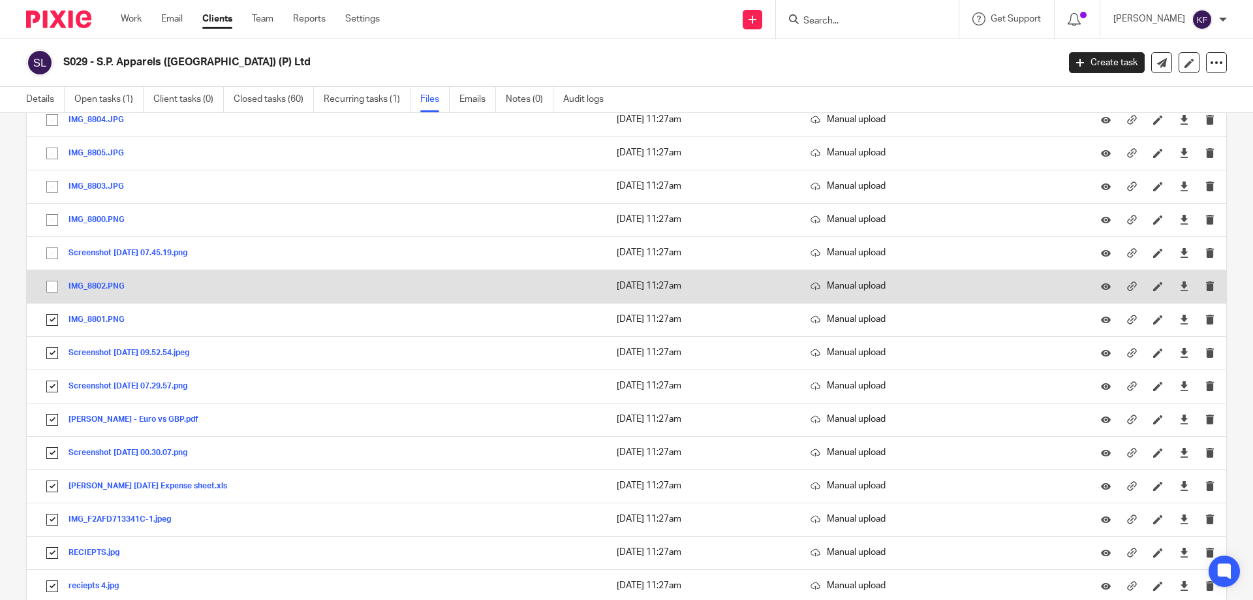
drag, startPoint x: 52, startPoint y: 286, endPoint x: 53, endPoint y: 274, distance: 12.5
click at [52, 285] on input "checkbox" at bounding box center [52, 286] width 25 height 25
checkbox input "true"
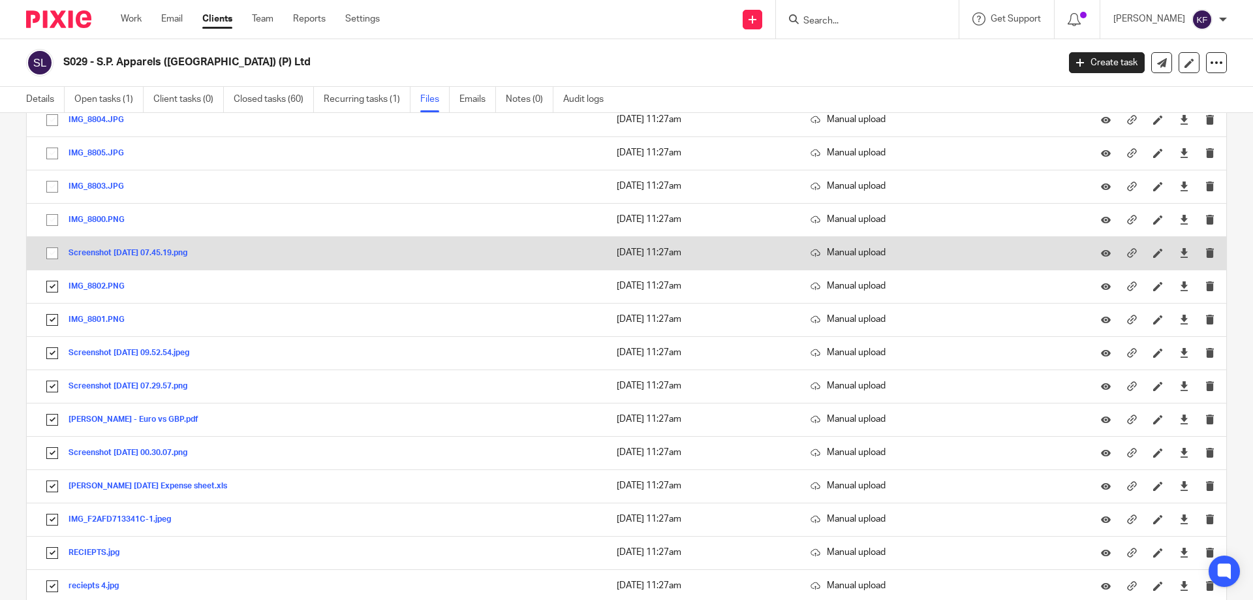
click at [53, 251] on input "checkbox" at bounding box center [52, 253] width 25 height 25
checkbox input "true"
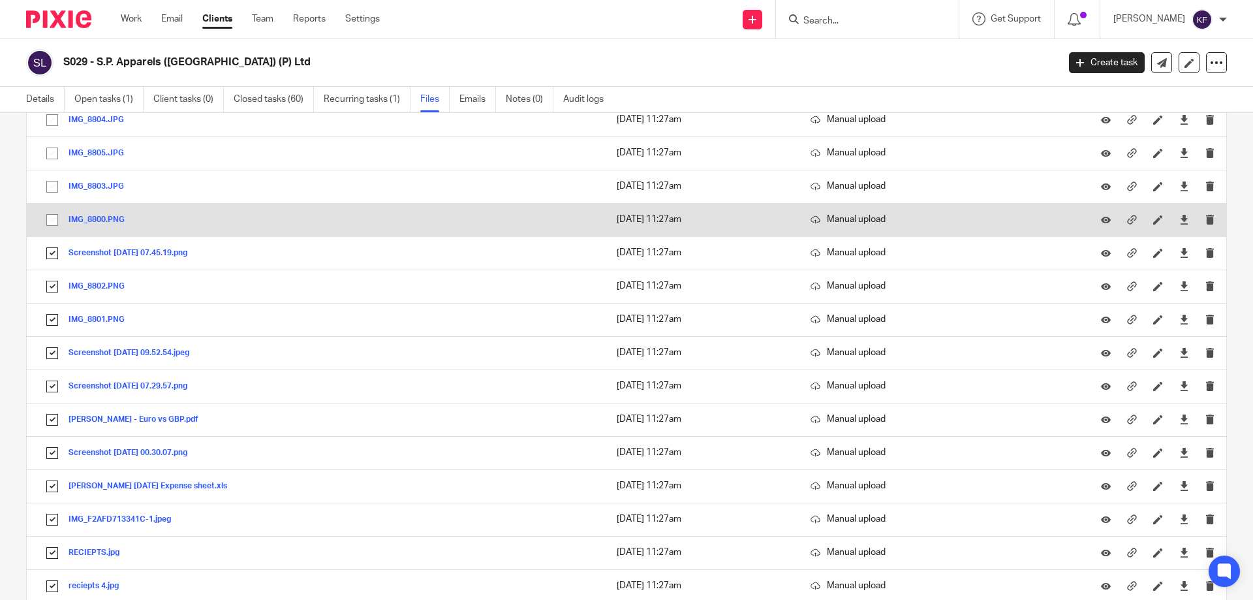
click at [54, 215] on input "checkbox" at bounding box center [52, 220] width 25 height 25
checkbox input "true"
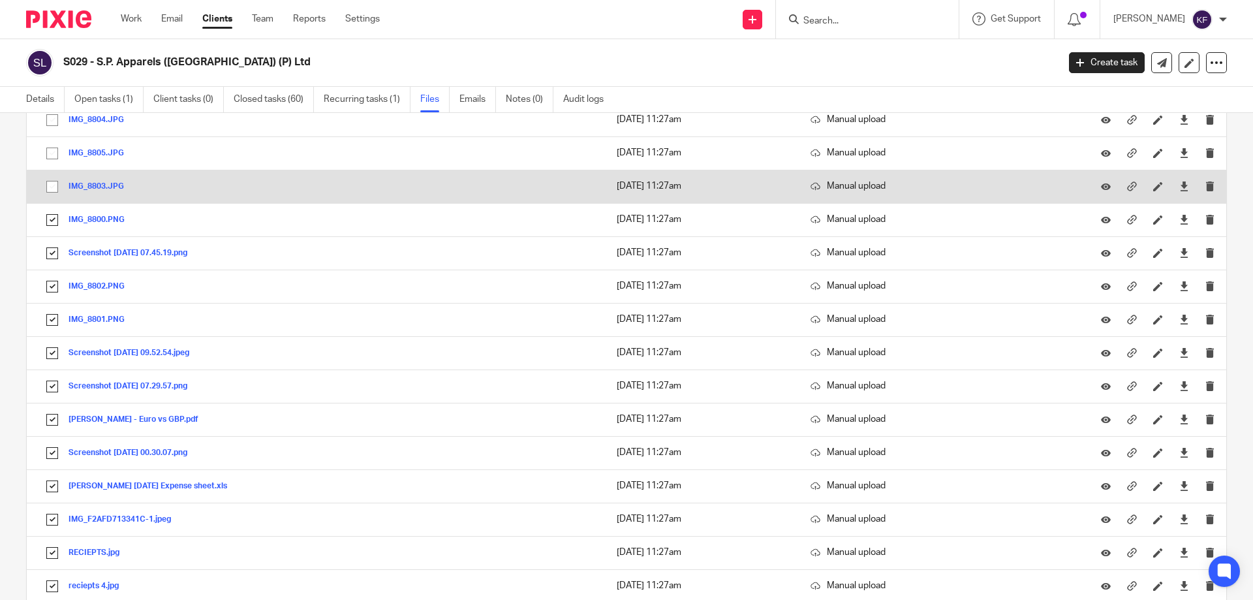
click at [54, 187] on input "checkbox" at bounding box center [52, 186] width 25 height 25
checkbox input "true"
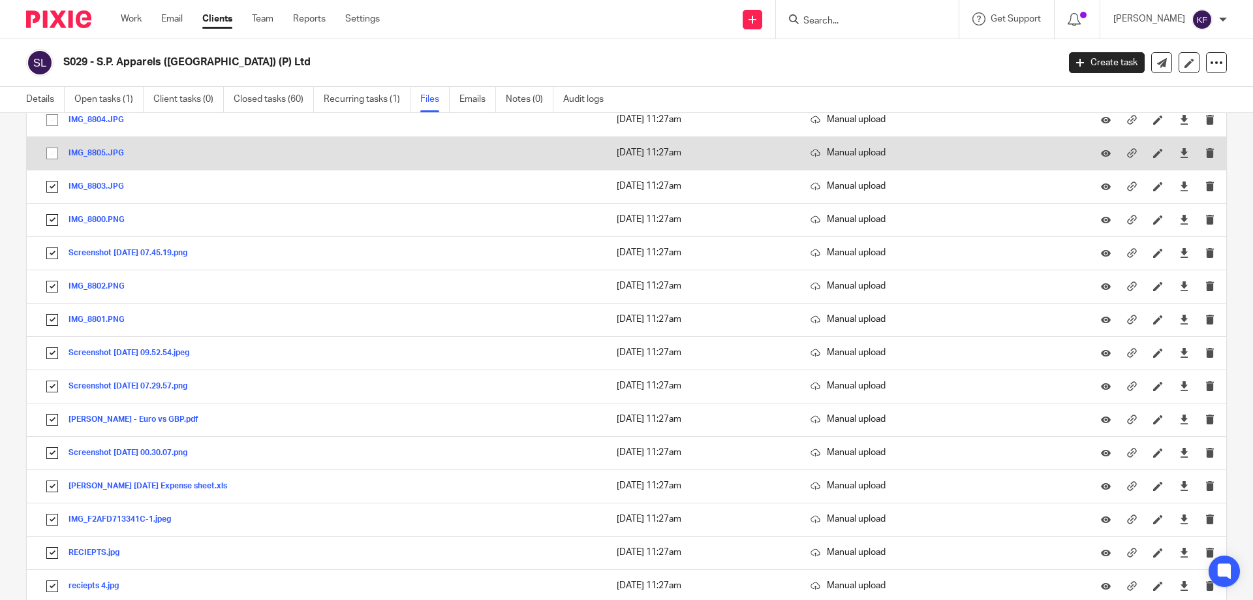
click at [53, 153] on input "checkbox" at bounding box center [52, 153] width 25 height 25
checkbox input "true"
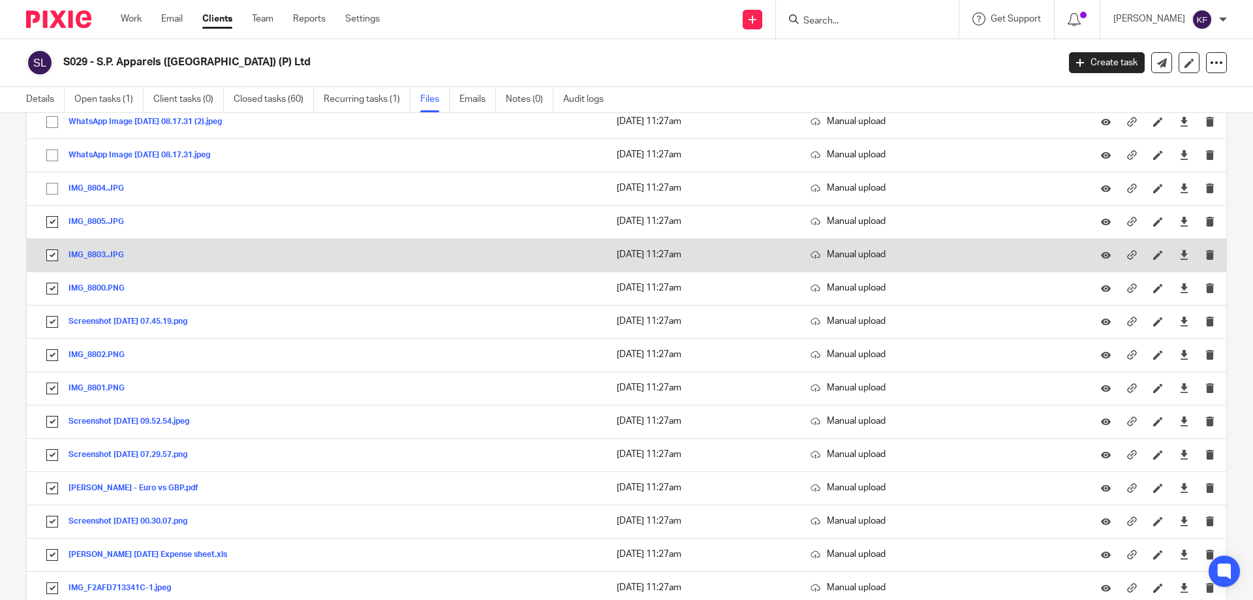
scroll to position [1436, 0]
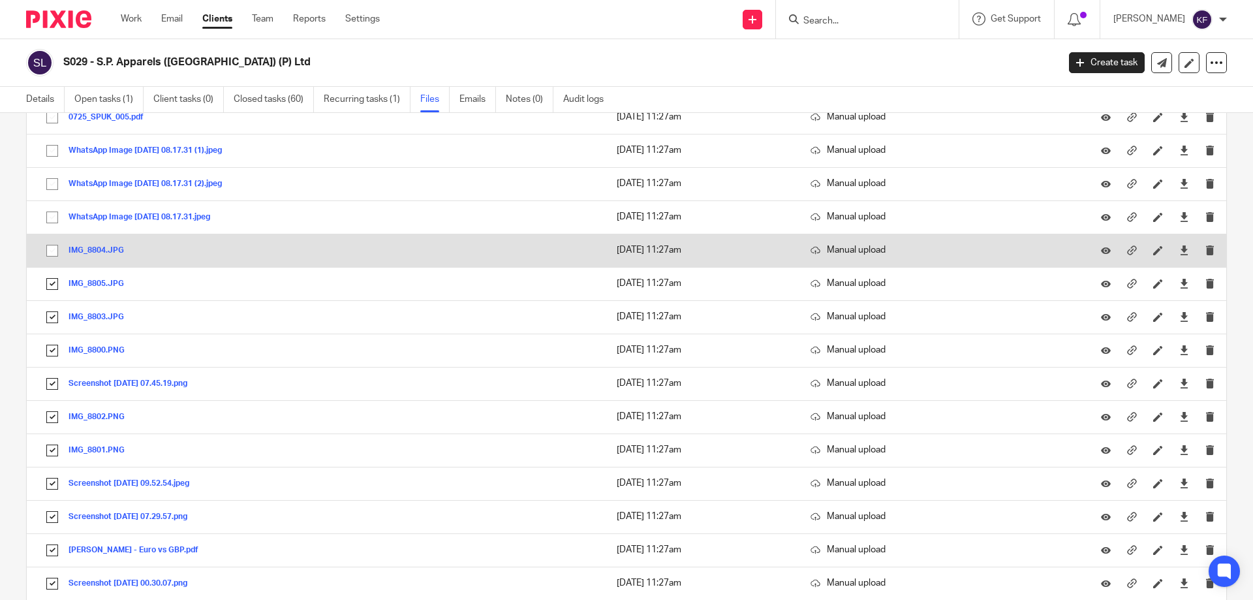
click at [53, 252] on input "checkbox" at bounding box center [52, 250] width 25 height 25
checkbox input "true"
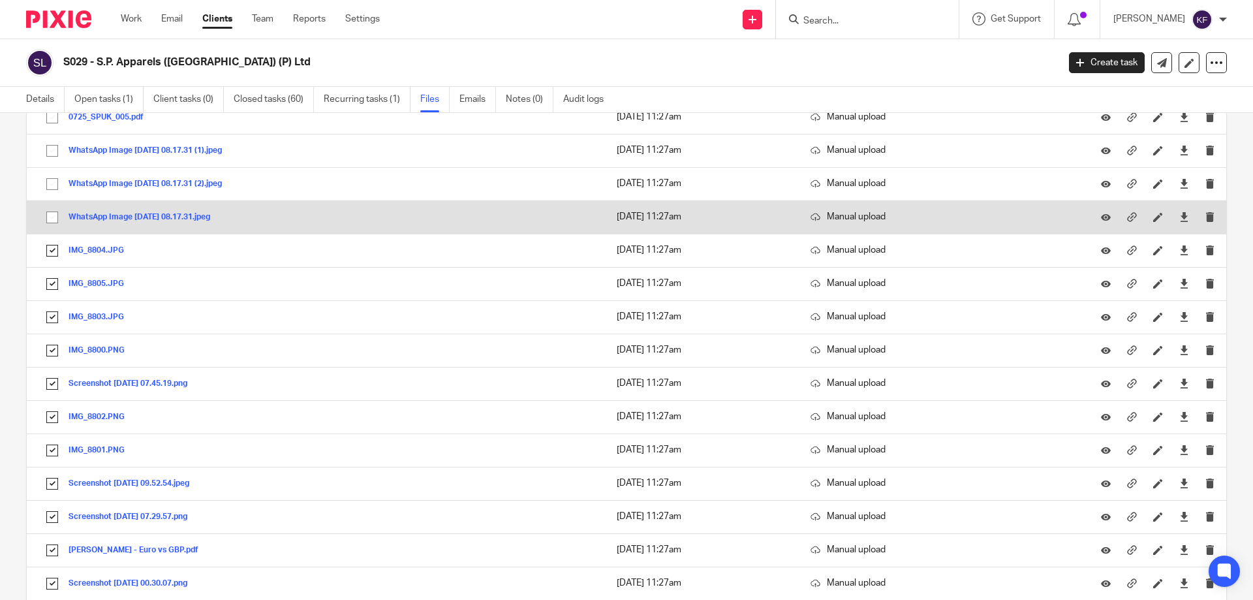
click at [52, 213] on input "checkbox" at bounding box center [52, 217] width 25 height 25
checkbox input "true"
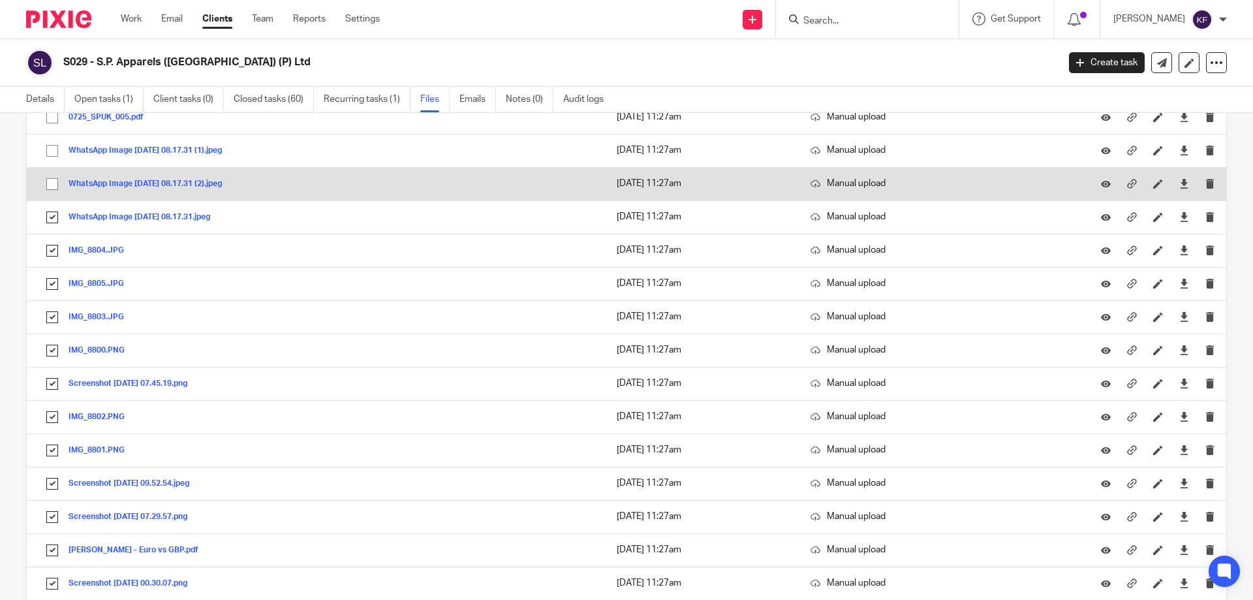
click at [54, 180] on input "checkbox" at bounding box center [52, 184] width 25 height 25
checkbox input "true"
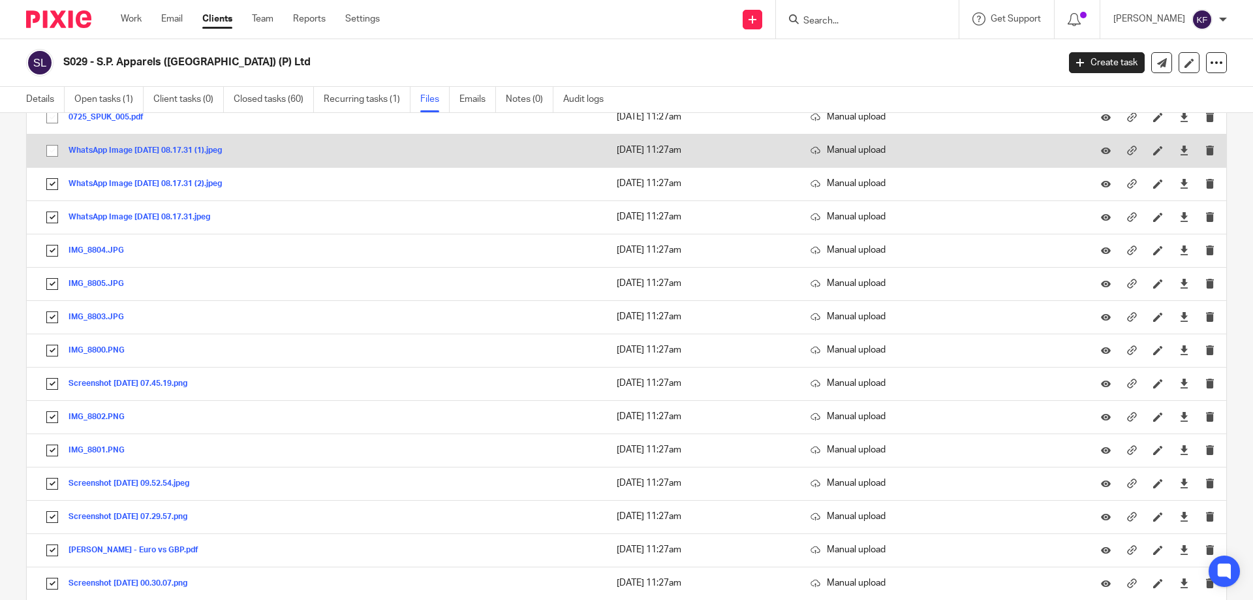
click at [52, 151] on input "checkbox" at bounding box center [52, 150] width 25 height 25
checkbox input "true"
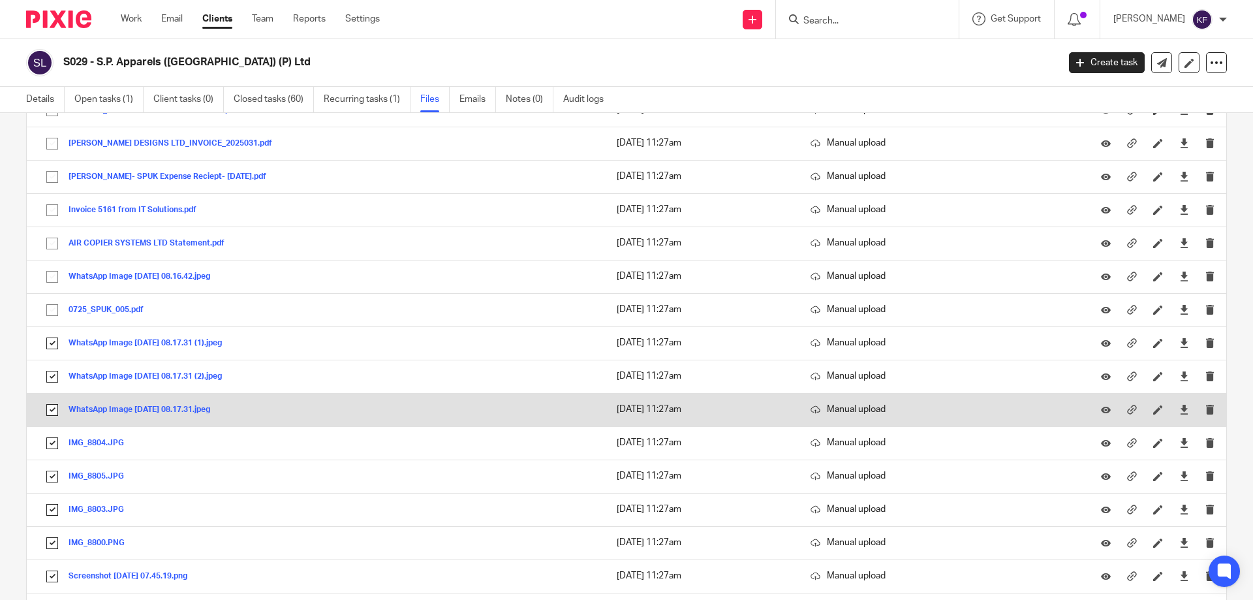
scroll to position [1175, 0]
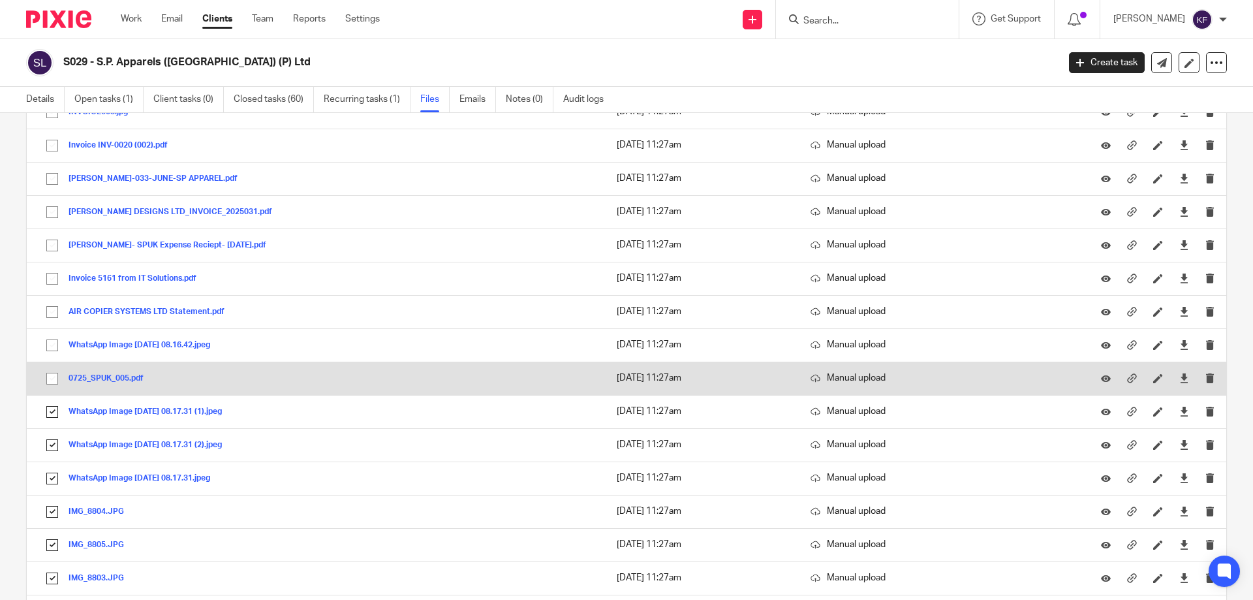
click at [54, 377] on input "checkbox" at bounding box center [52, 378] width 25 height 25
checkbox input "true"
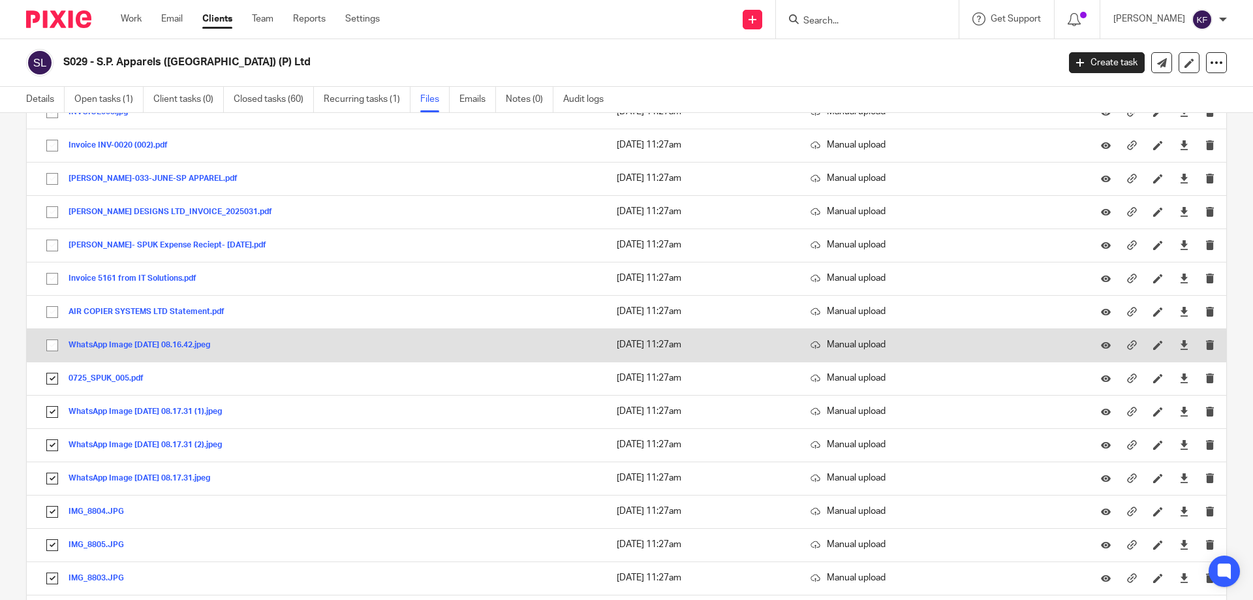
click at [56, 346] on input "checkbox" at bounding box center [52, 345] width 25 height 25
checkbox input "true"
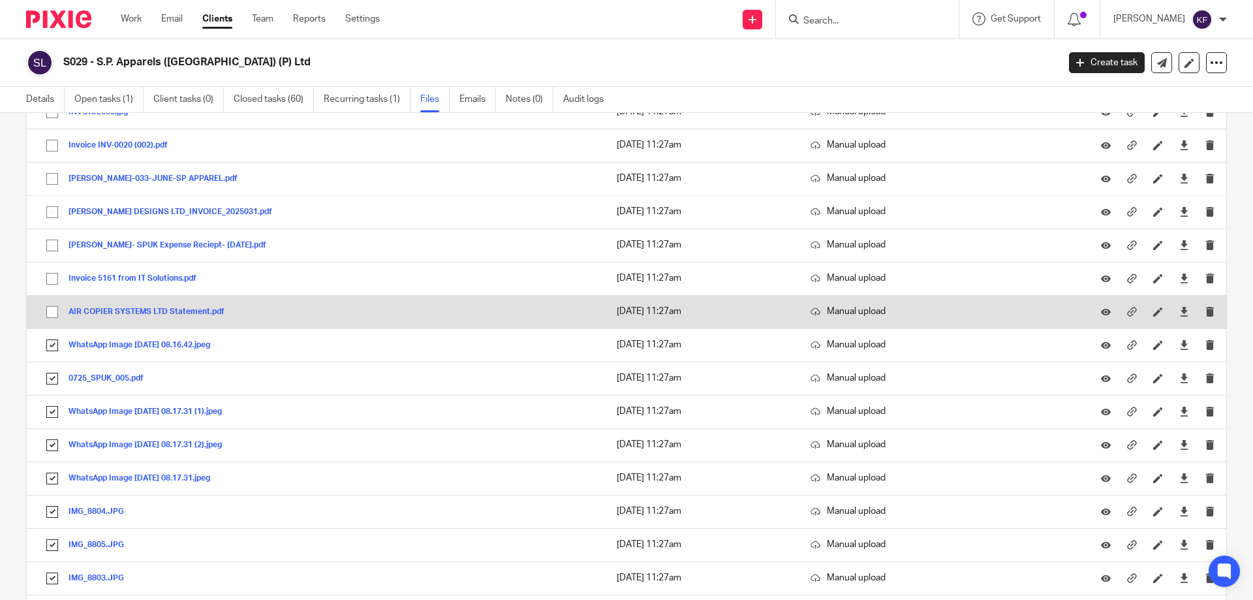
click at [56, 311] on input "checkbox" at bounding box center [52, 312] width 25 height 25
checkbox input "true"
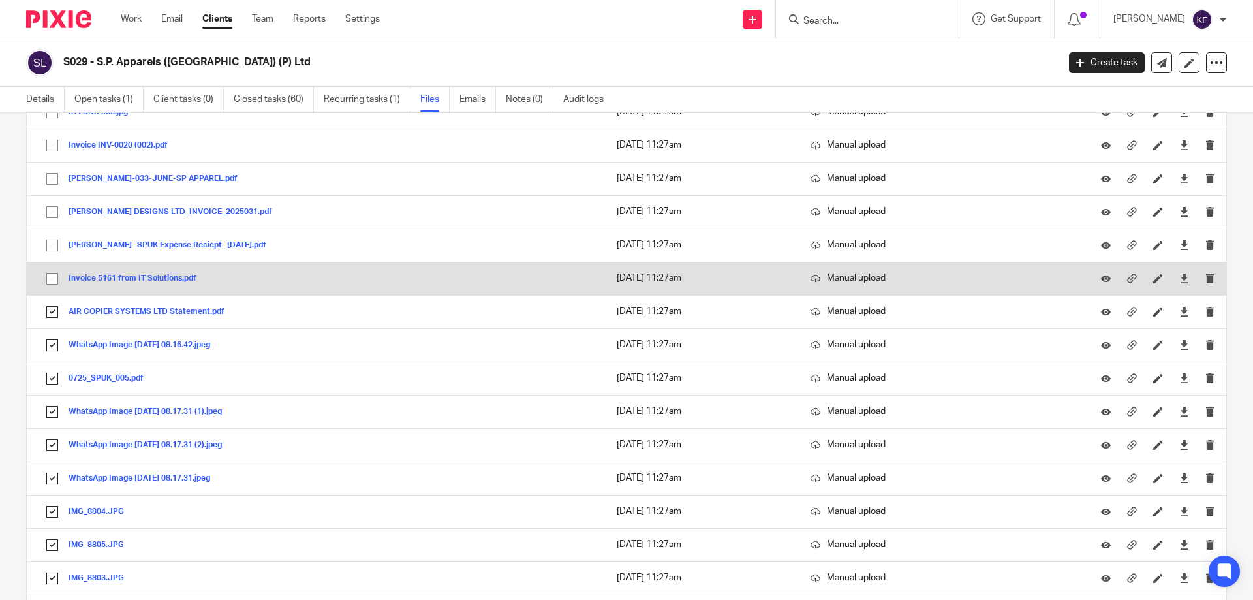
click at [52, 281] on input "checkbox" at bounding box center [52, 278] width 25 height 25
checkbox input "true"
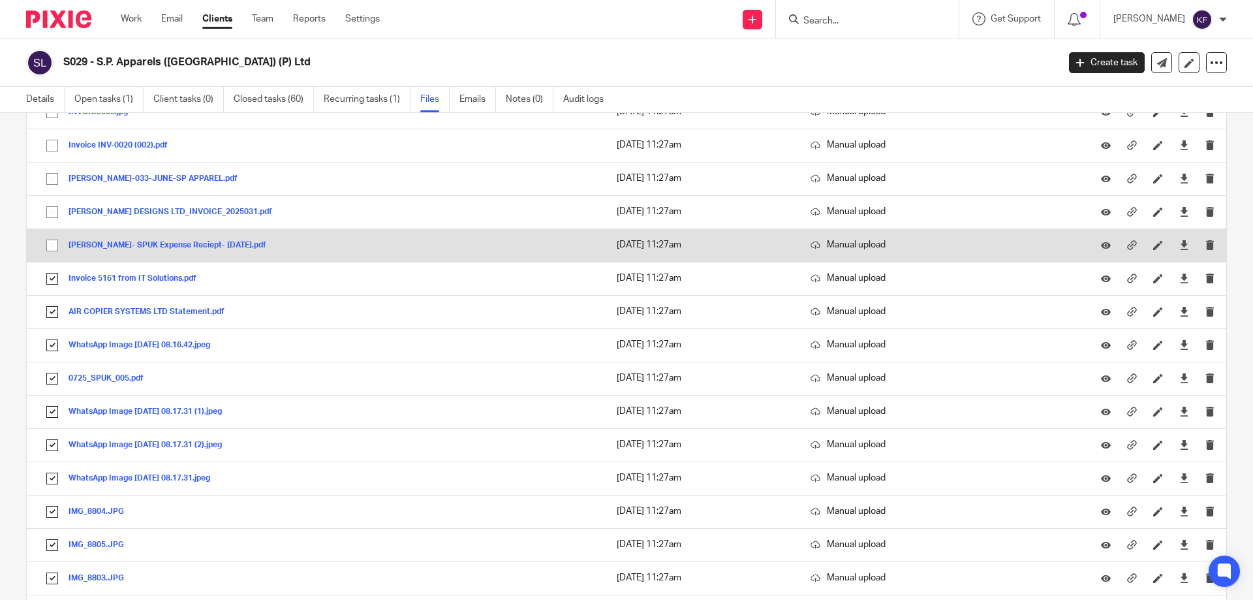
click at [54, 249] on input "checkbox" at bounding box center [52, 245] width 25 height 25
checkbox input "true"
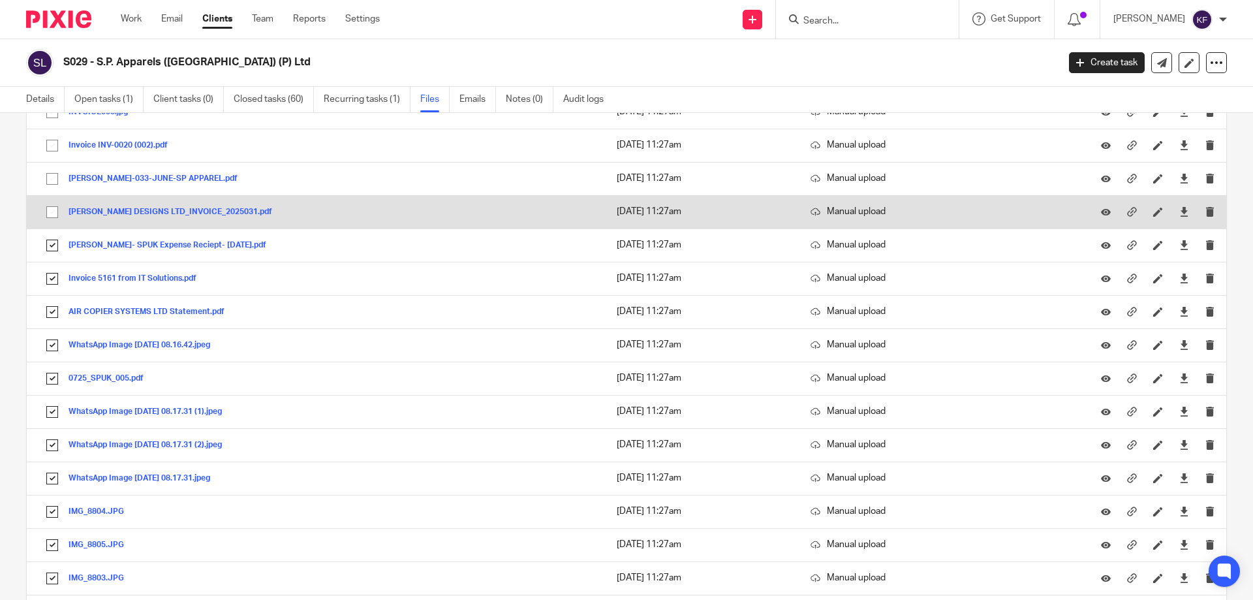
click at [50, 212] on input "checkbox" at bounding box center [52, 212] width 25 height 25
checkbox input "true"
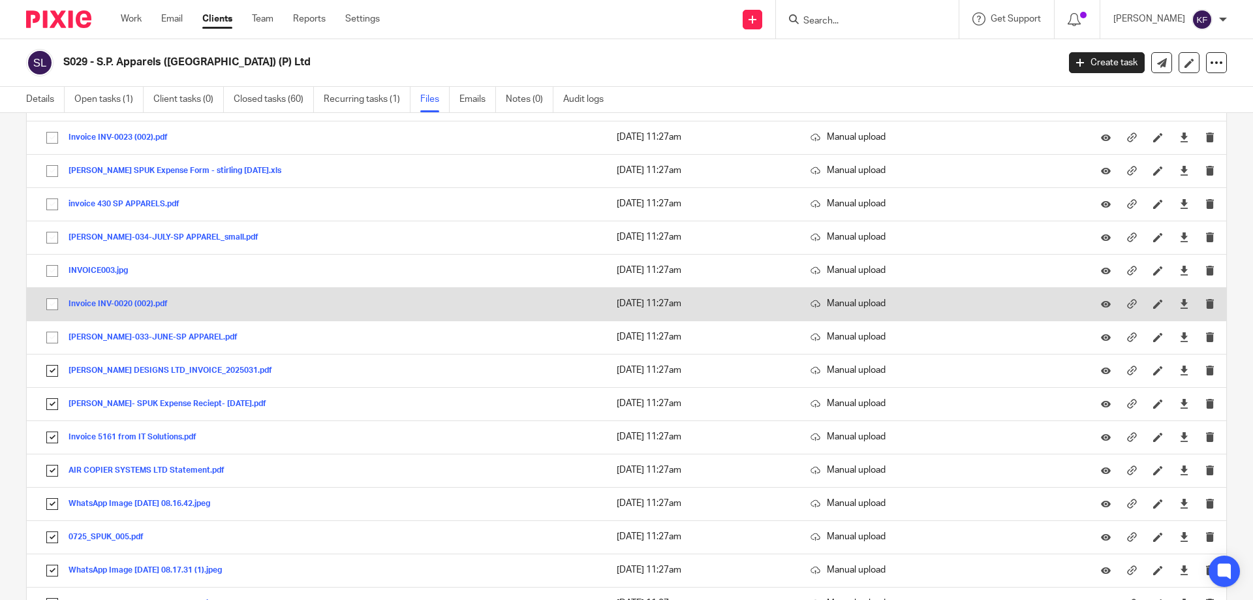
scroll to position [979, 0]
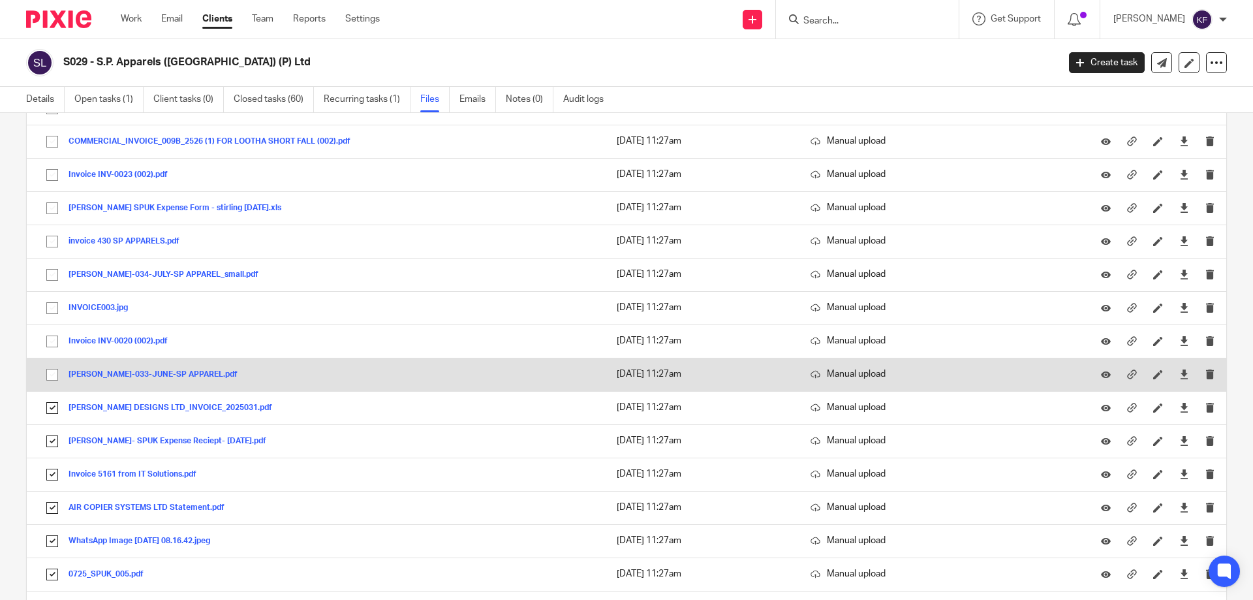
click at [55, 375] on input "checkbox" at bounding box center [52, 374] width 25 height 25
checkbox input "true"
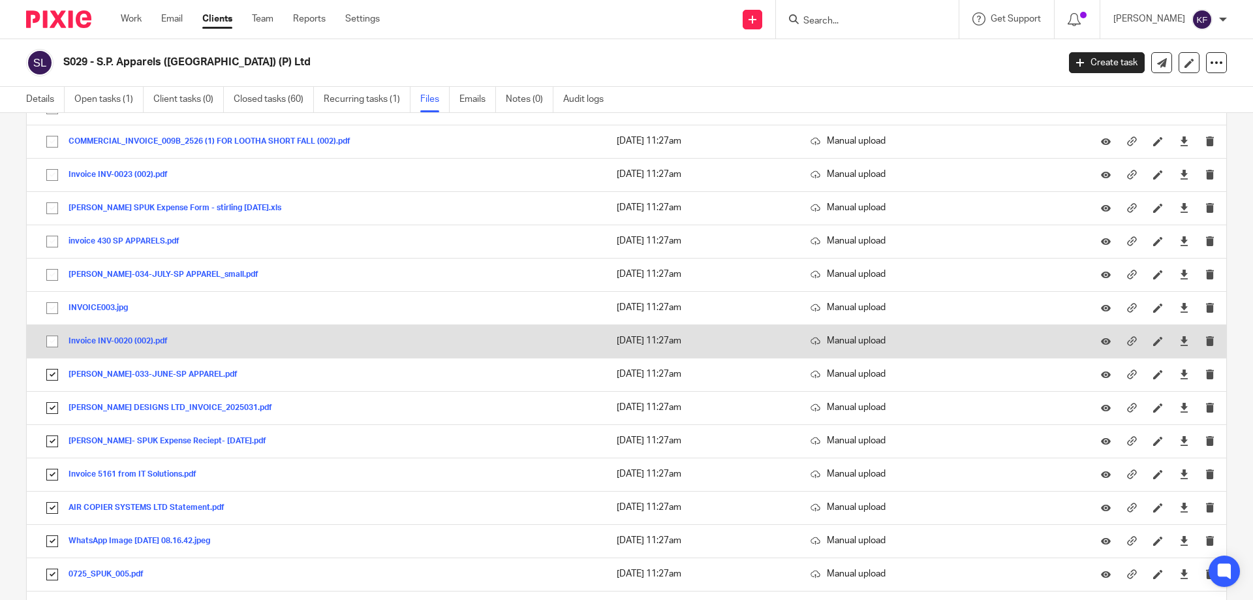
click at [56, 341] on input "checkbox" at bounding box center [52, 341] width 25 height 25
checkbox input "true"
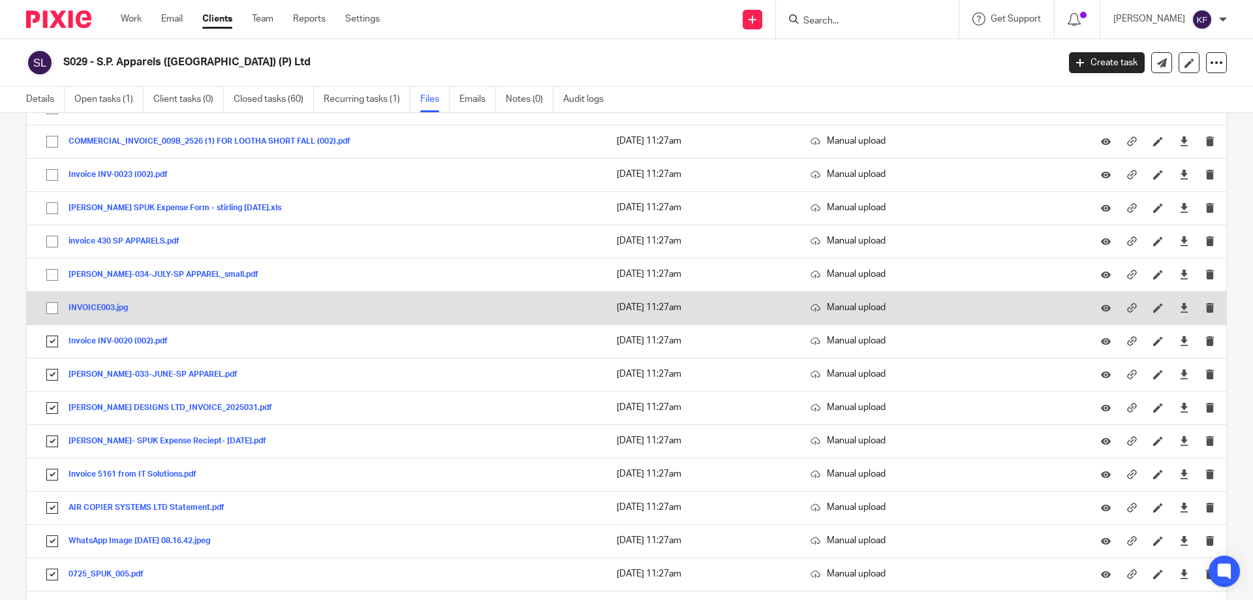
click at [52, 311] on input "checkbox" at bounding box center [52, 308] width 25 height 25
checkbox input "true"
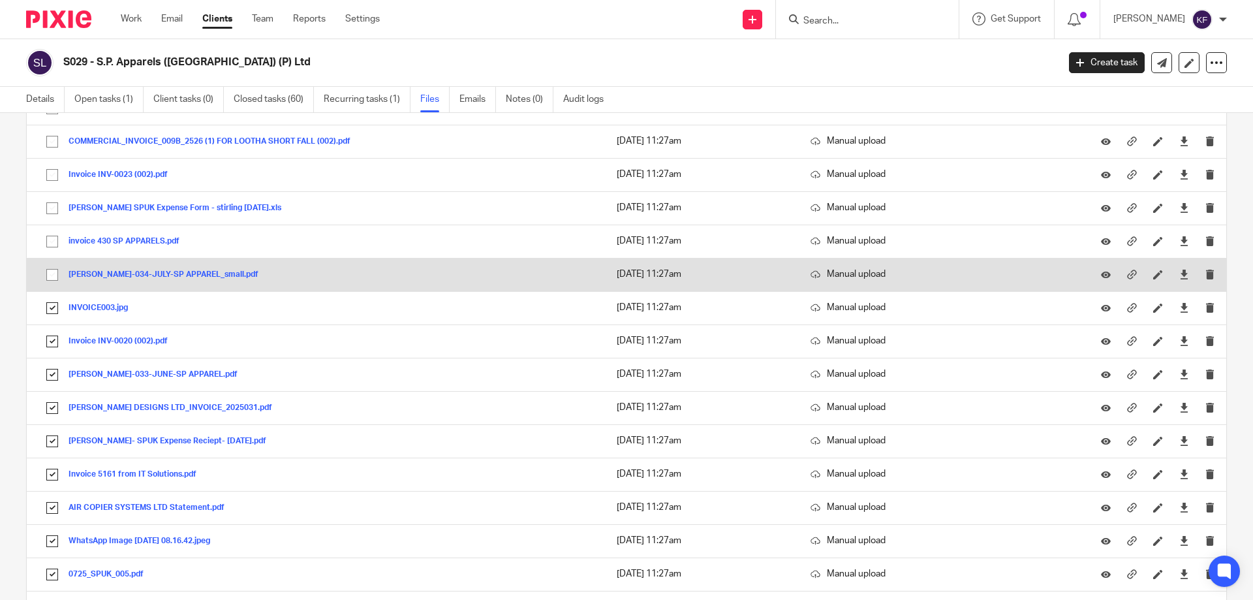
click at [49, 274] on input "checkbox" at bounding box center [52, 274] width 25 height 25
checkbox input "true"
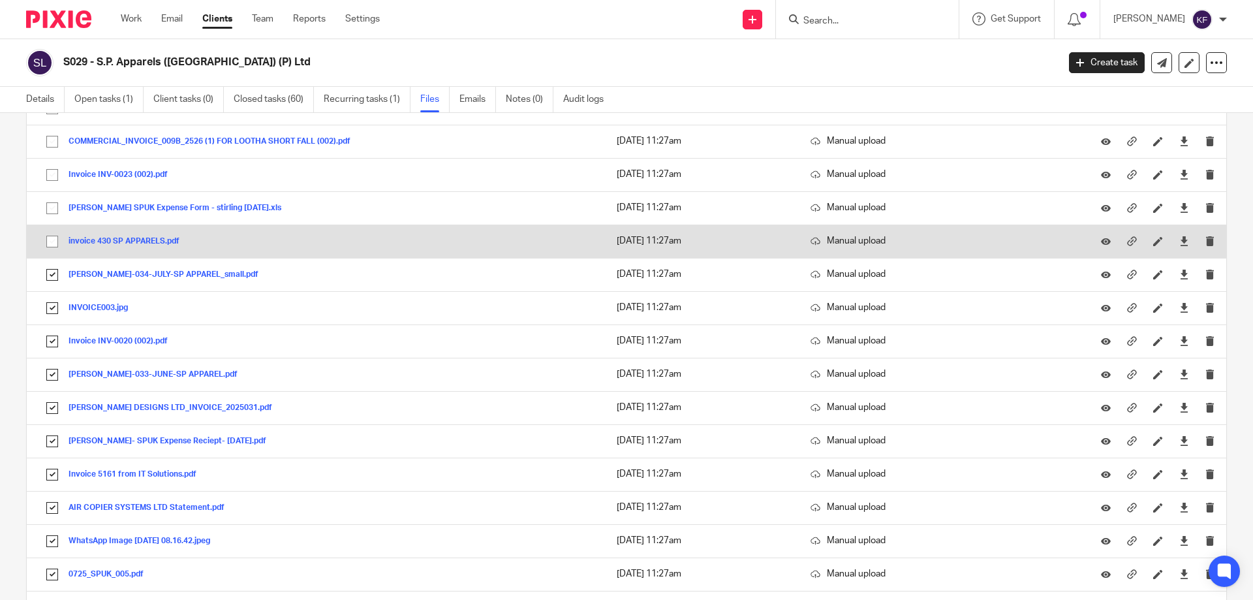
click at [51, 241] on input "checkbox" at bounding box center [52, 241] width 25 height 25
checkbox input "true"
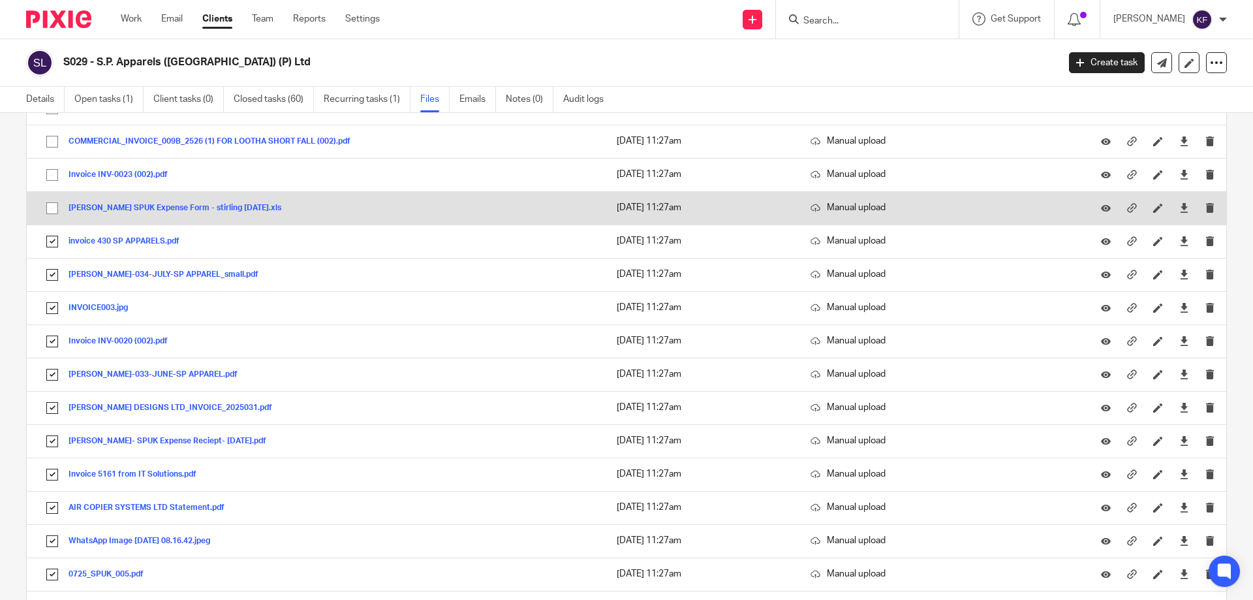
click at [52, 211] on input "checkbox" at bounding box center [52, 208] width 25 height 25
checkbox input "true"
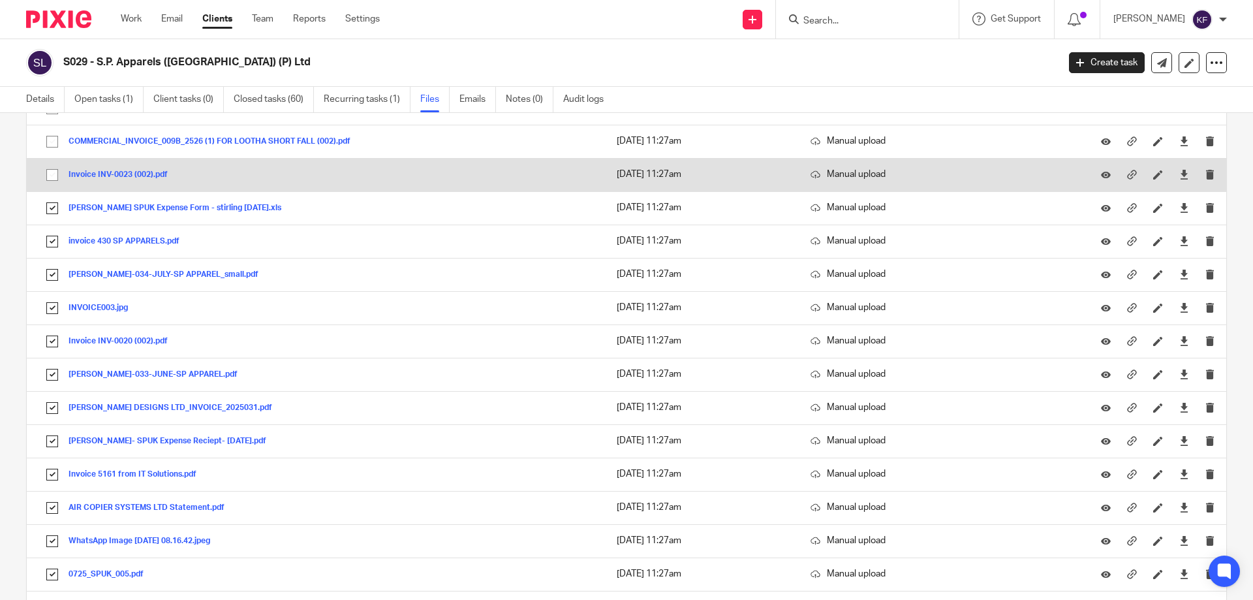
click at [54, 182] on input "checkbox" at bounding box center [52, 175] width 25 height 25
checkbox input "true"
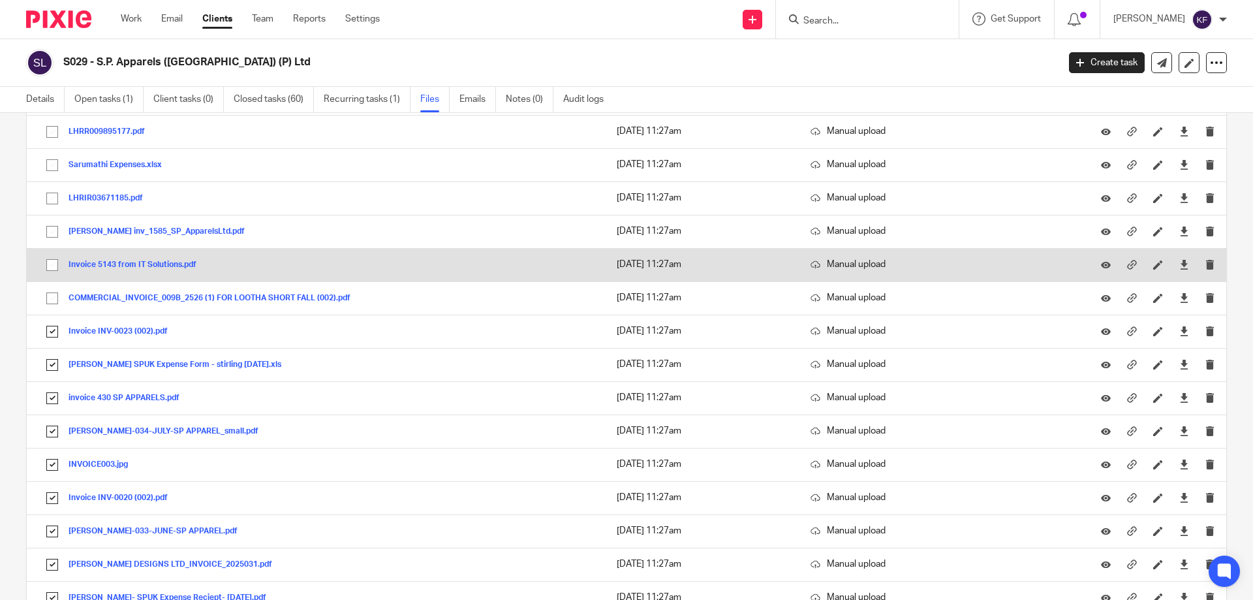
scroll to position [783, 0]
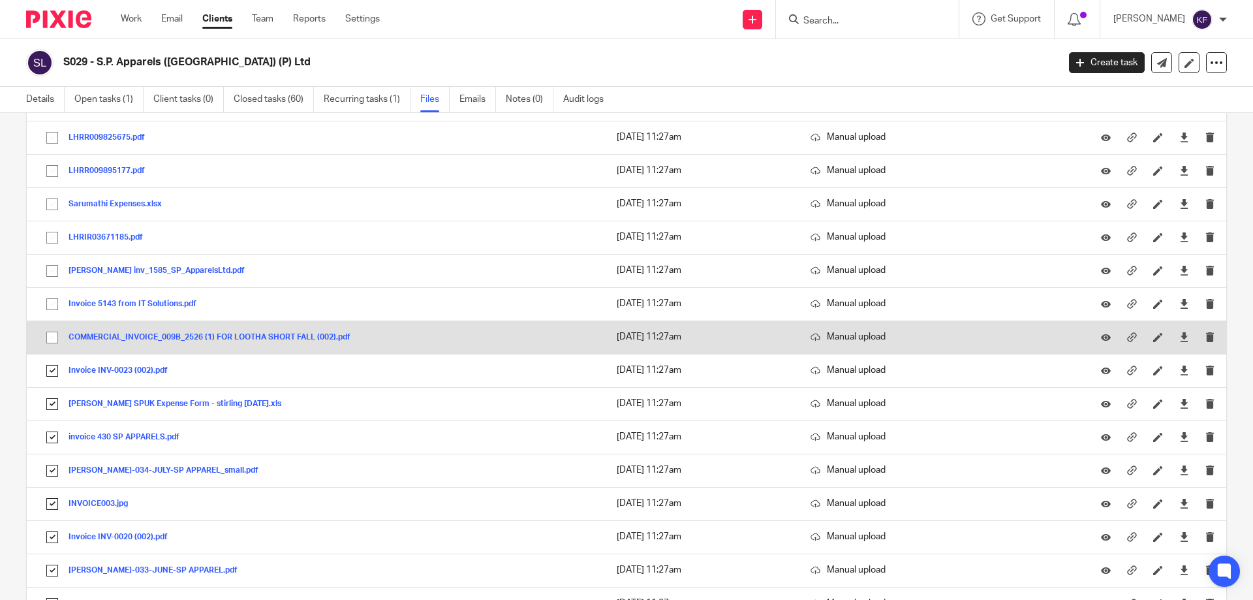
click at [51, 337] on input "checkbox" at bounding box center [52, 337] width 25 height 25
checkbox input "true"
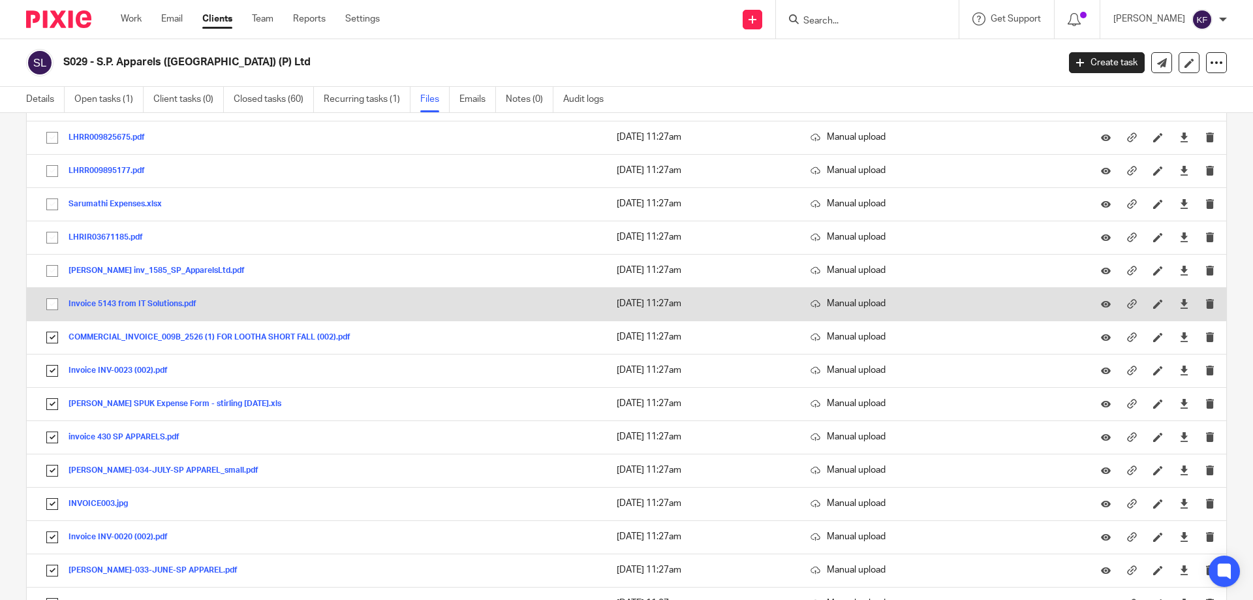
click at [53, 302] on input "checkbox" at bounding box center [52, 304] width 25 height 25
checkbox input "true"
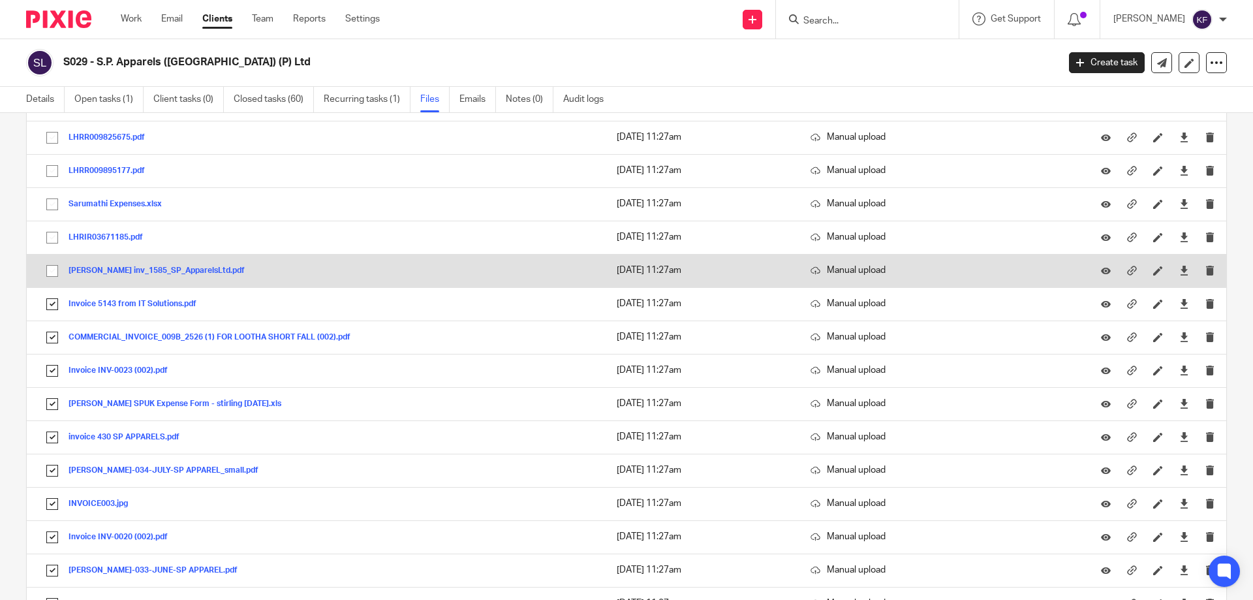
click at [53, 271] on input "checkbox" at bounding box center [52, 271] width 25 height 25
checkbox input "true"
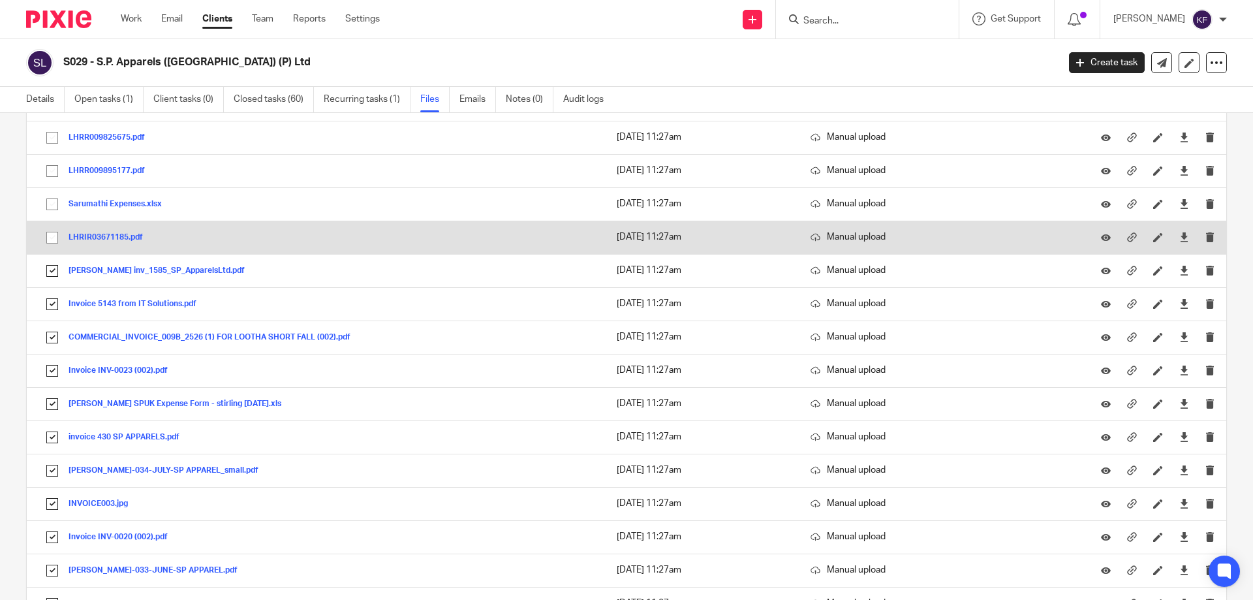
click at [54, 241] on input "checkbox" at bounding box center [52, 237] width 25 height 25
checkbox input "true"
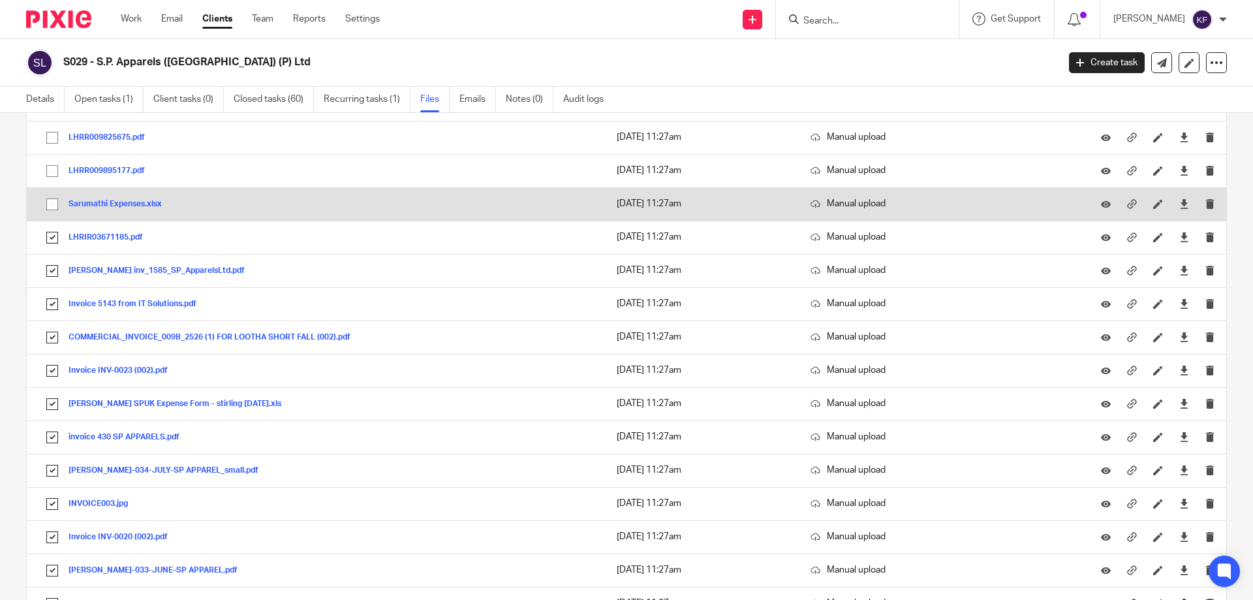
click at [52, 208] on input "checkbox" at bounding box center [52, 204] width 25 height 25
checkbox input "true"
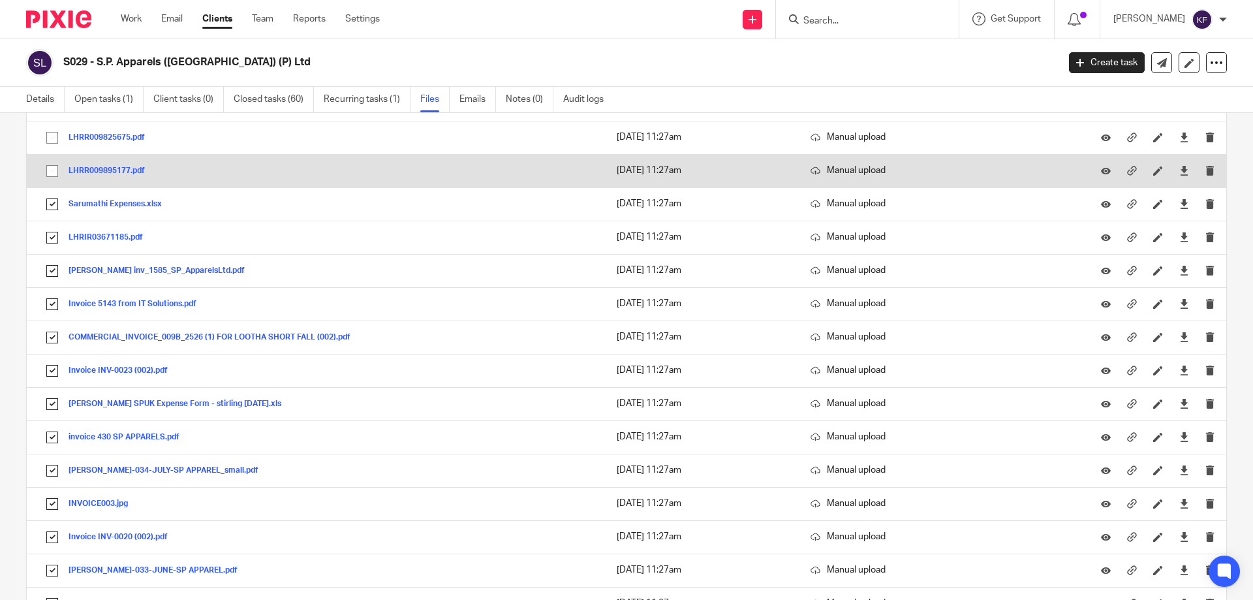
click at [54, 174] on input "checkbox" at bounding box center [52, 171] width 25 height 25
checkbox input "true"
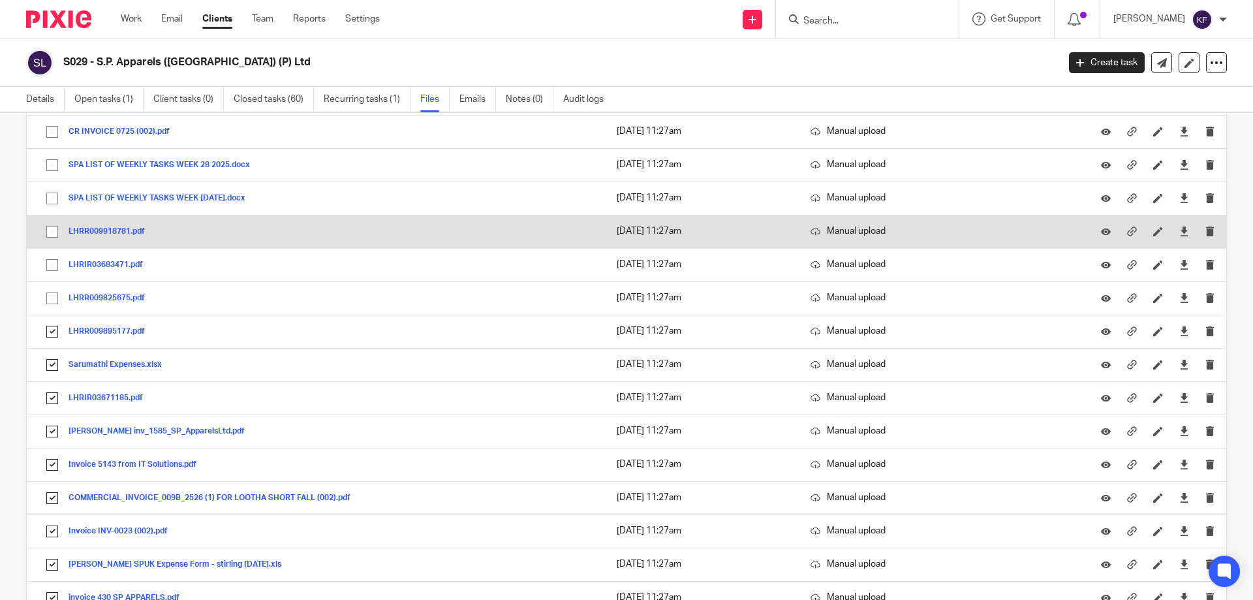
scroll to position [522, 0]
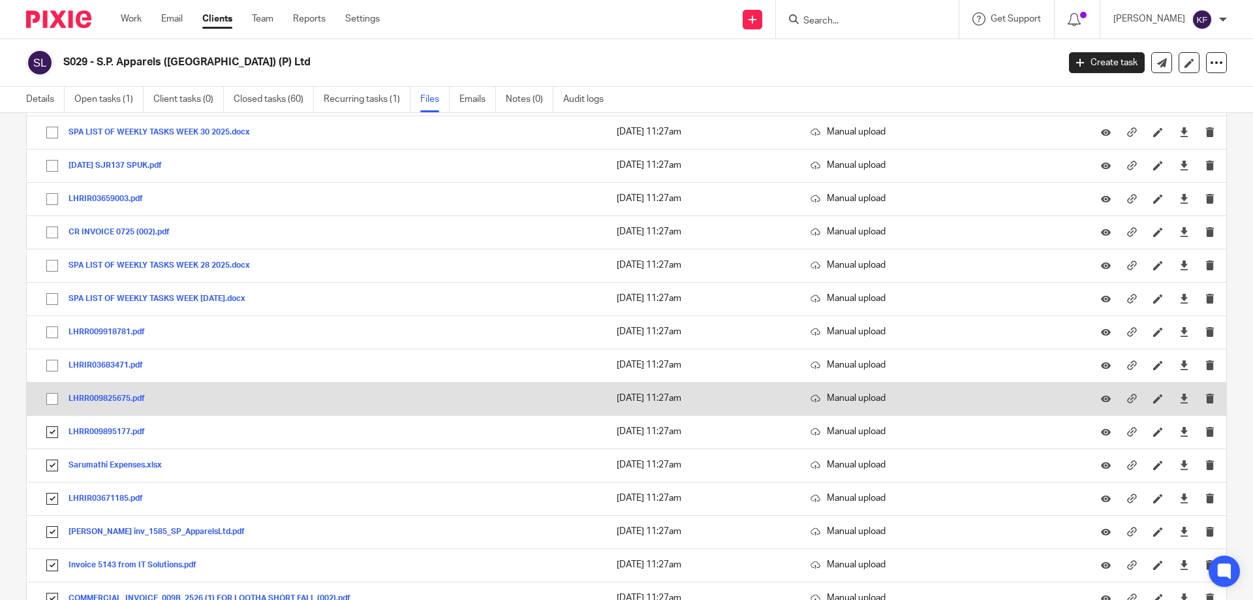
click at [50, 397] on input "checkbox" at bounding box center [52, 398] width 25 height 25
checkbox input "true"
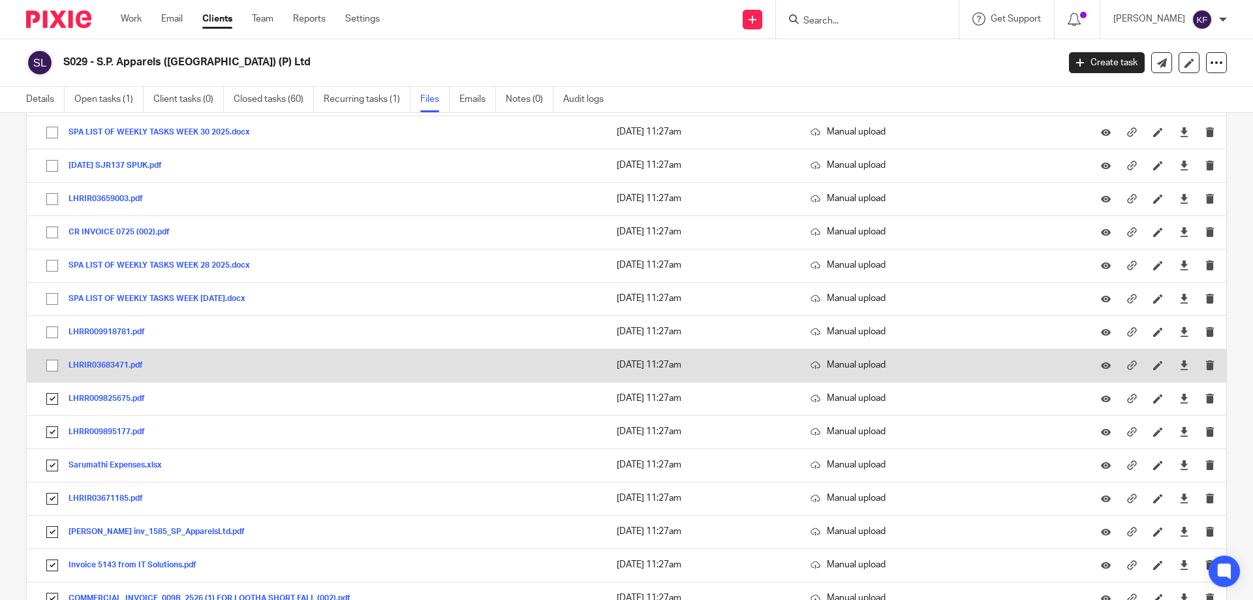
click at [52, 364] on input "checkbox" at bounding box center [52, 365] width 25 height 25
checkbox input "true"
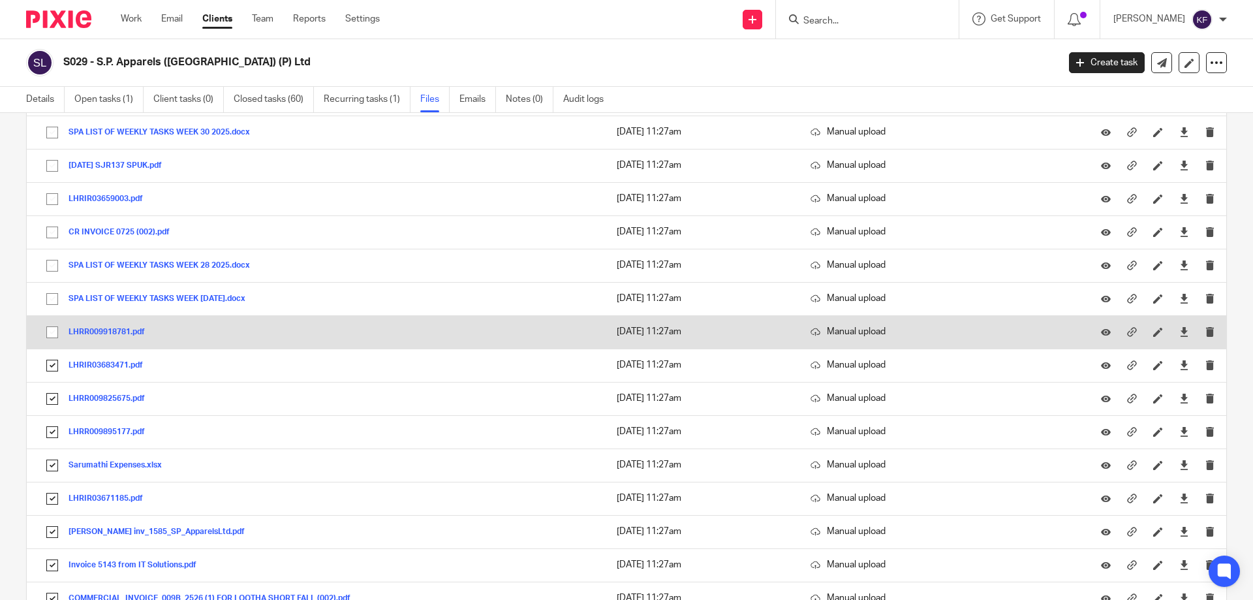
click at [52, 330] on input "checkbox" at bounding box center [52, 332] width 25 height 25
checkbox input "true"
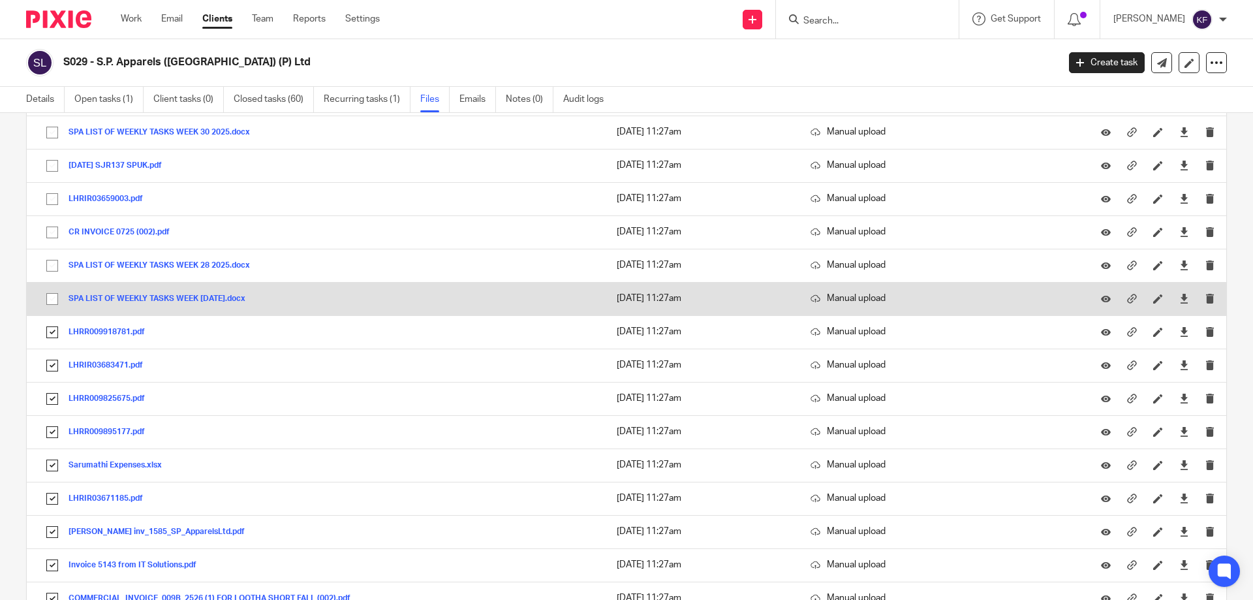
click at [52, 292] on input "checkbox" at bounding box center [52, 299] width 25 height 25
checkbox input "true"
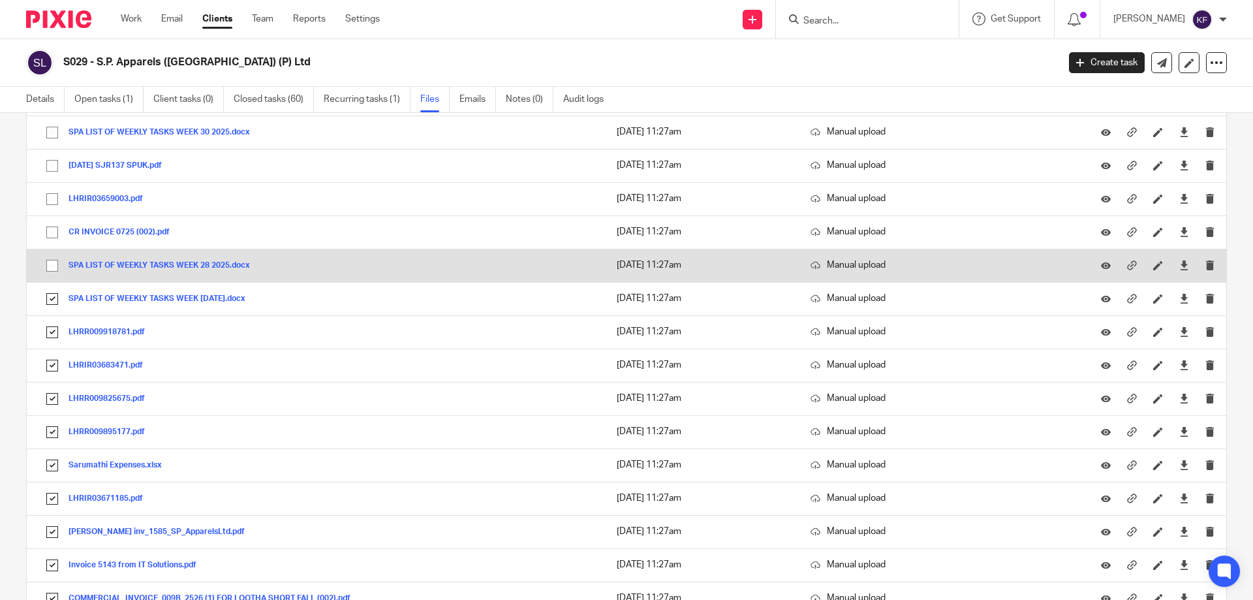
click at [53, 263] on input "checkbox" at bounding box center [52, 265] width 25 height 25
checkbox input "true"
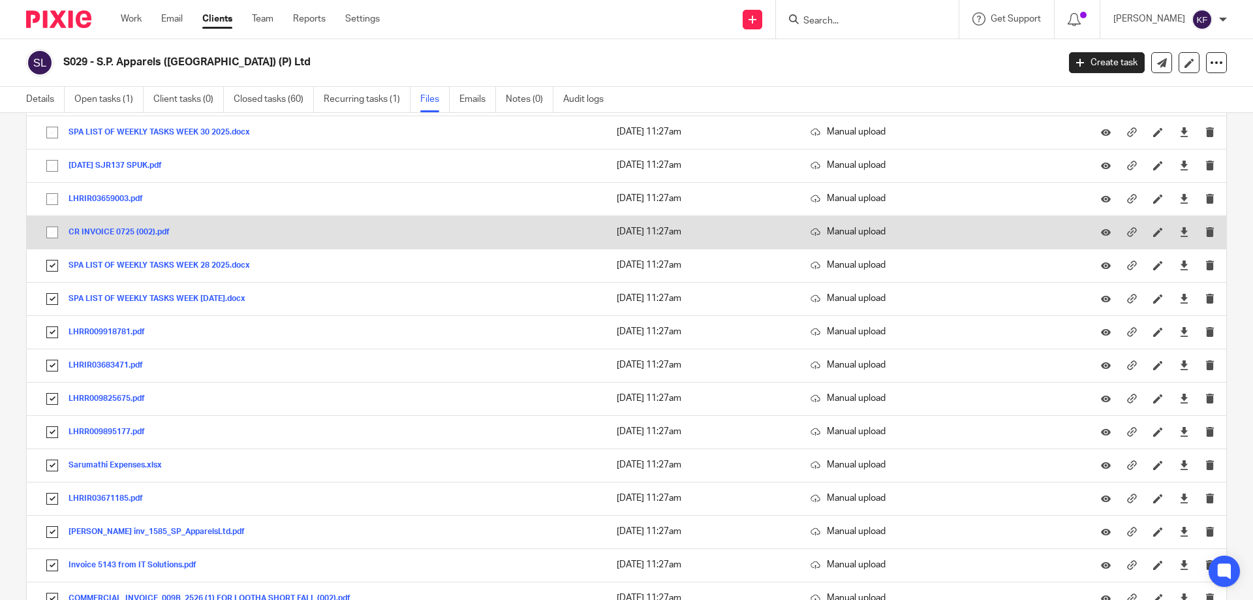
click at [51, 234] on input "checkbox" at bounding box center [52, 232] width 25 height 25
checkbox input "true"
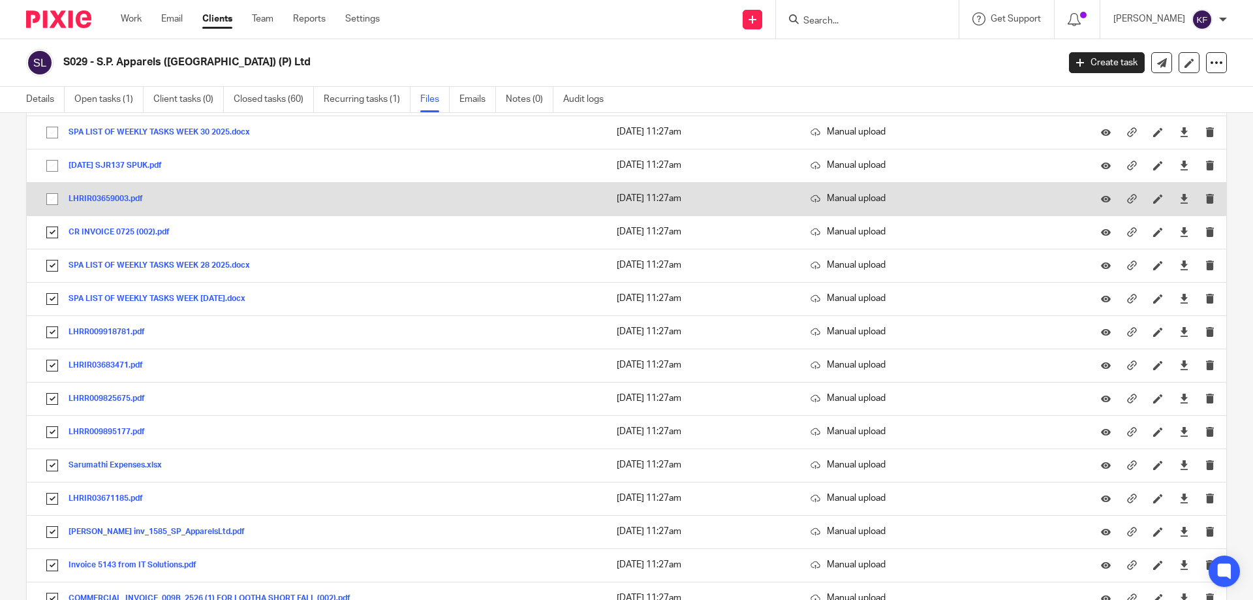
click at [55, 195] on input "checkbox" at bounding box center [52, 199] width 25 height 25
checkbox input "true"
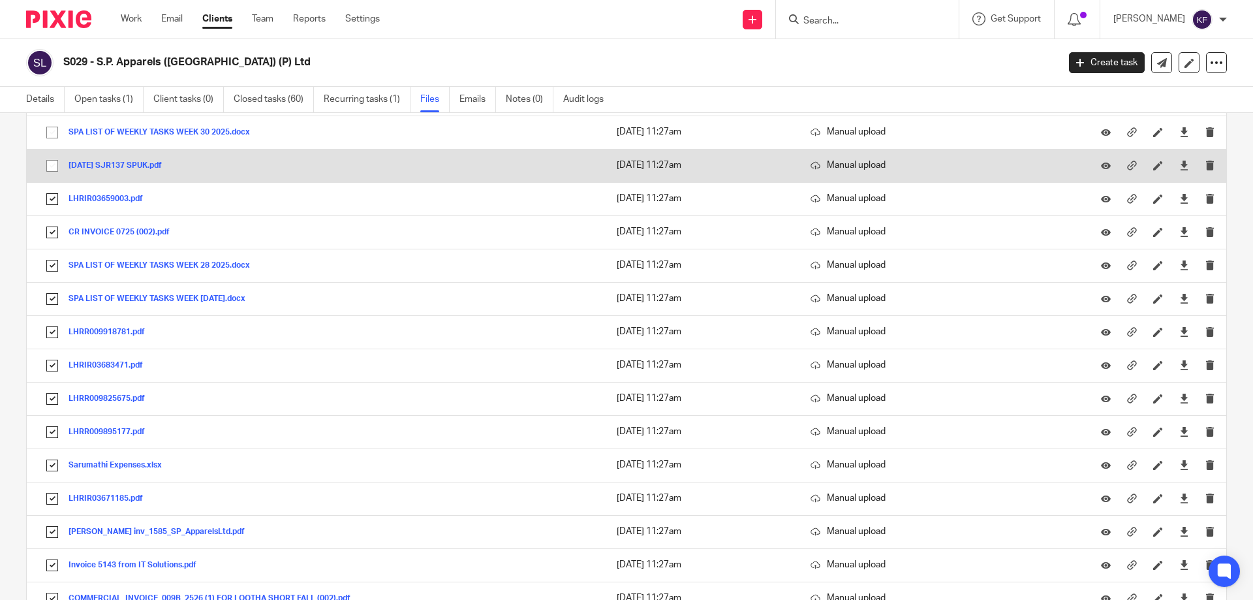
click at [50, 166] on input "checkbox" at bounding box center [52, 165] width 25 height 25
checkbox input "true"
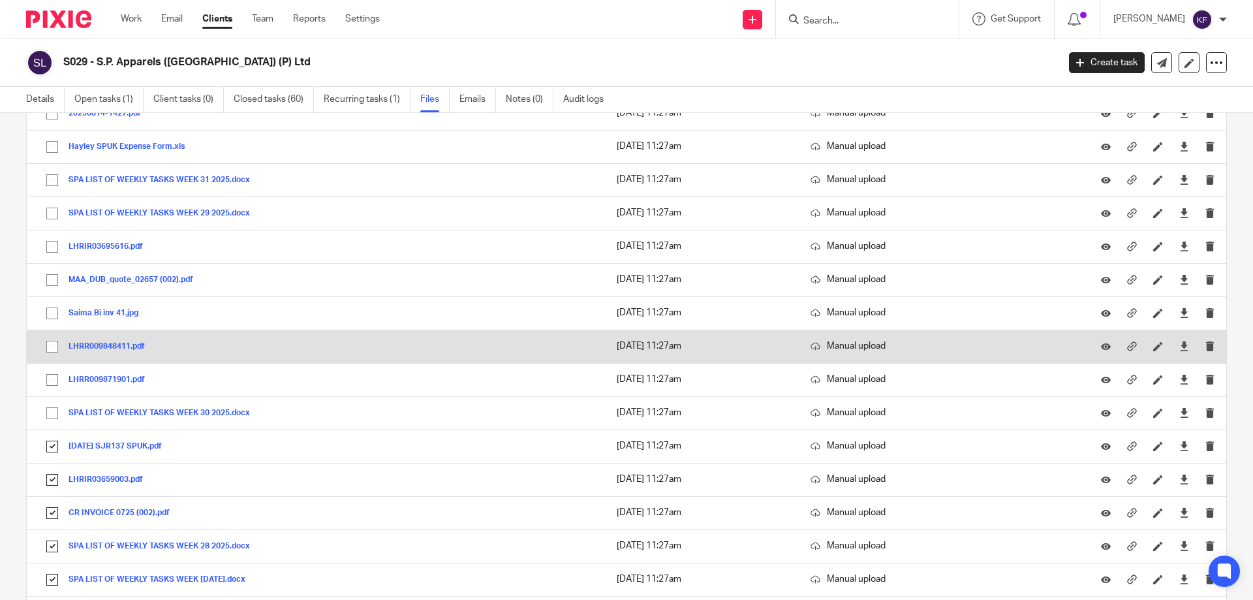
scroll to position [196, 0]
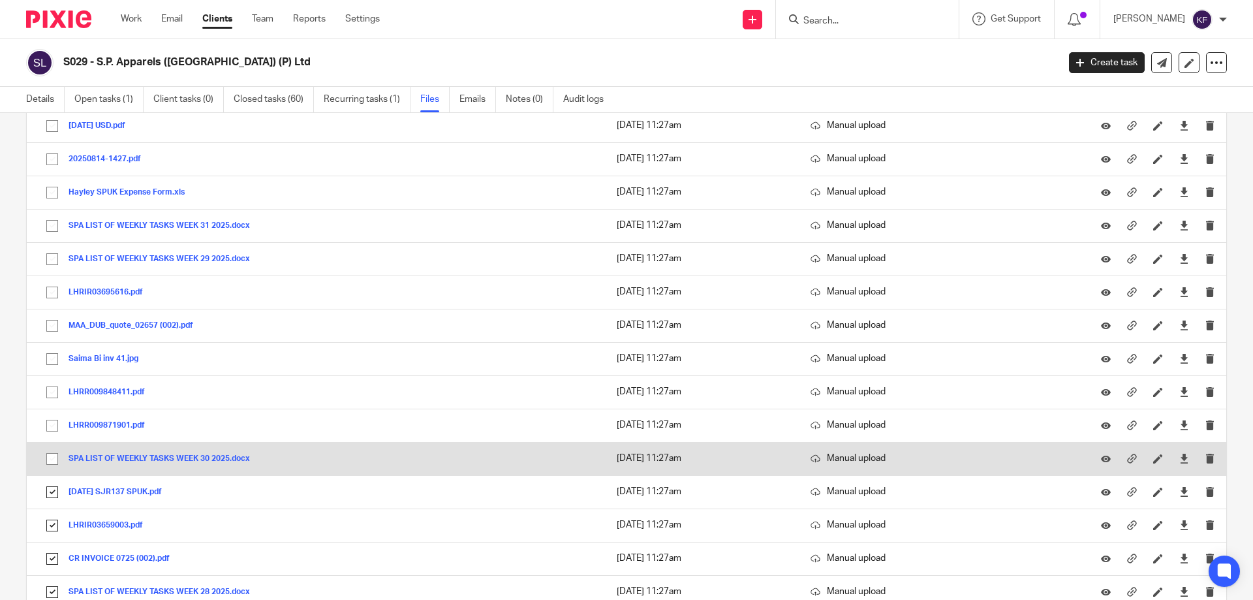
click at [52, 460] on input "checkbox" at bounding box center [52, 459] width 25 height 25
checkbox input "true"
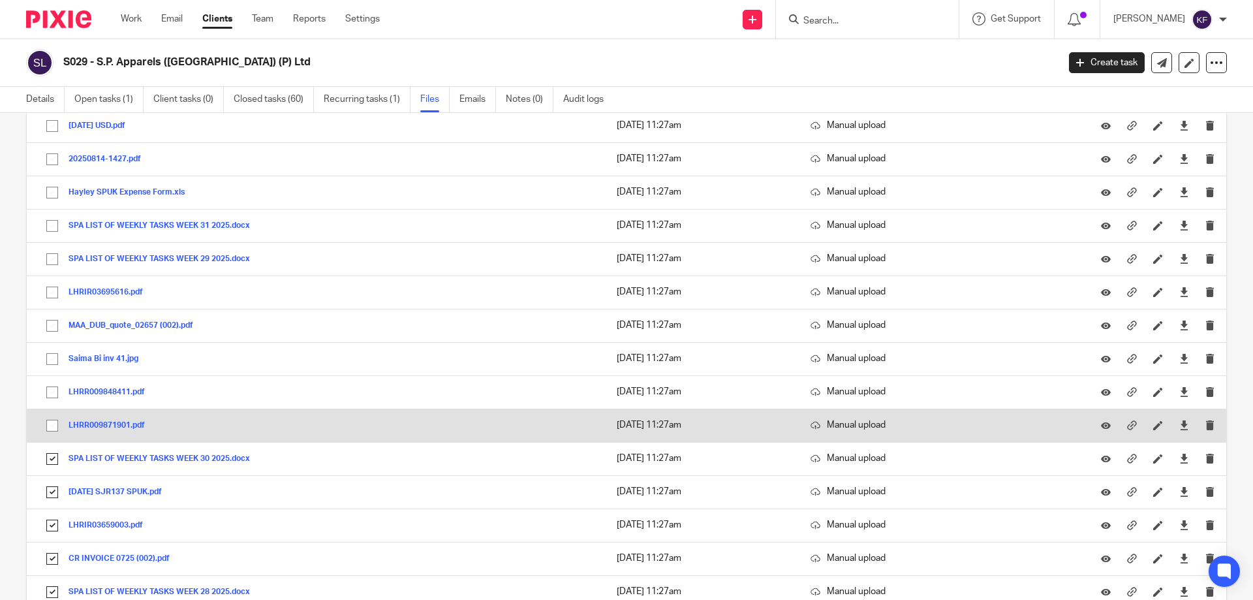
click at [54, 428] on input "checkbox" at bounding box center [52, 425] width 25 height 25
checkbox input "true"
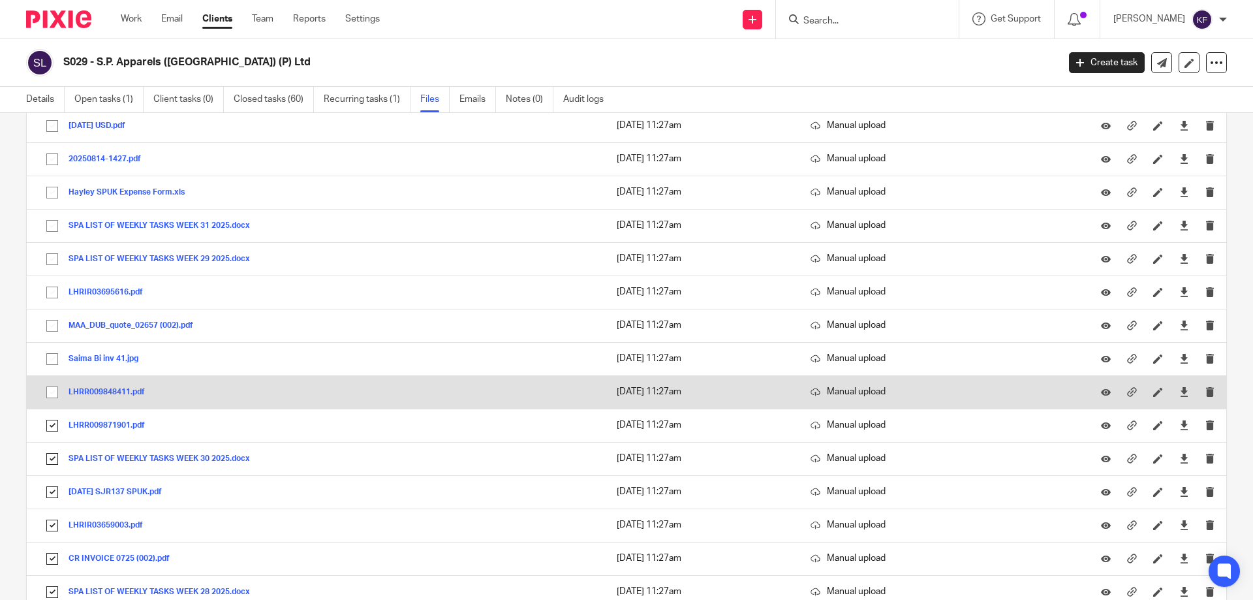
click at [53, 390] on input "checkbox" at bounding box center [52, 392] width 25 height 25
checkbox input "true"
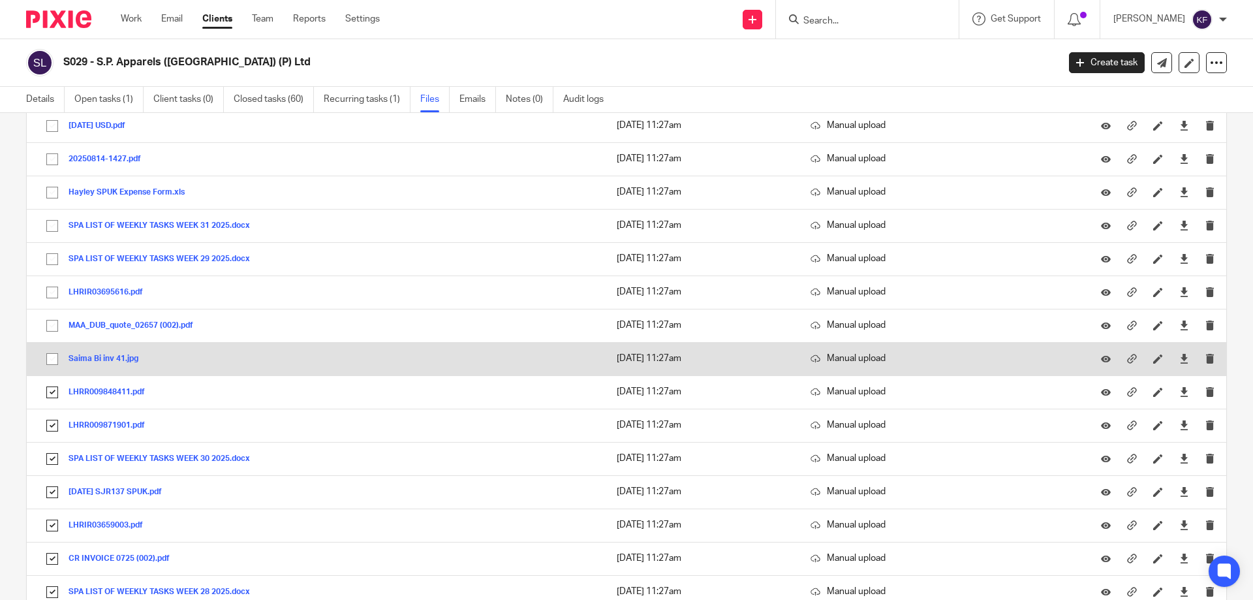
click at [53, 362] on input "checkbox" at bounding box center [52, 359] width 25 height 25
checkbox input "true"
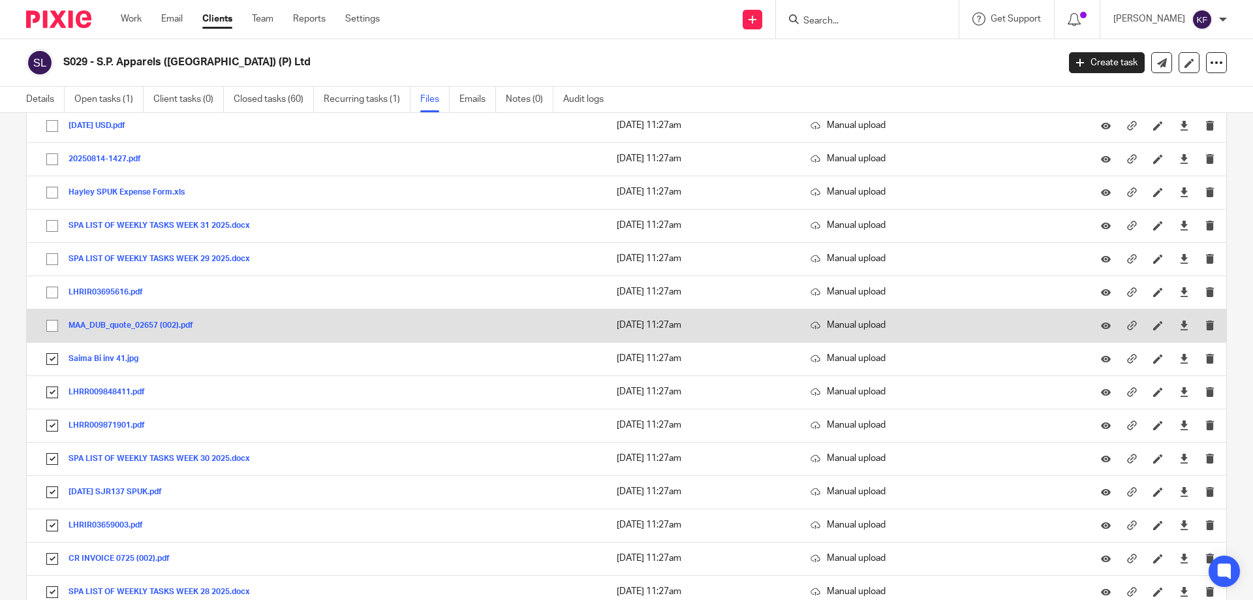
click at [53, 322] on input "checkbox" at bounding box center [52, 325] width 25 height 25
checkbox input "true"
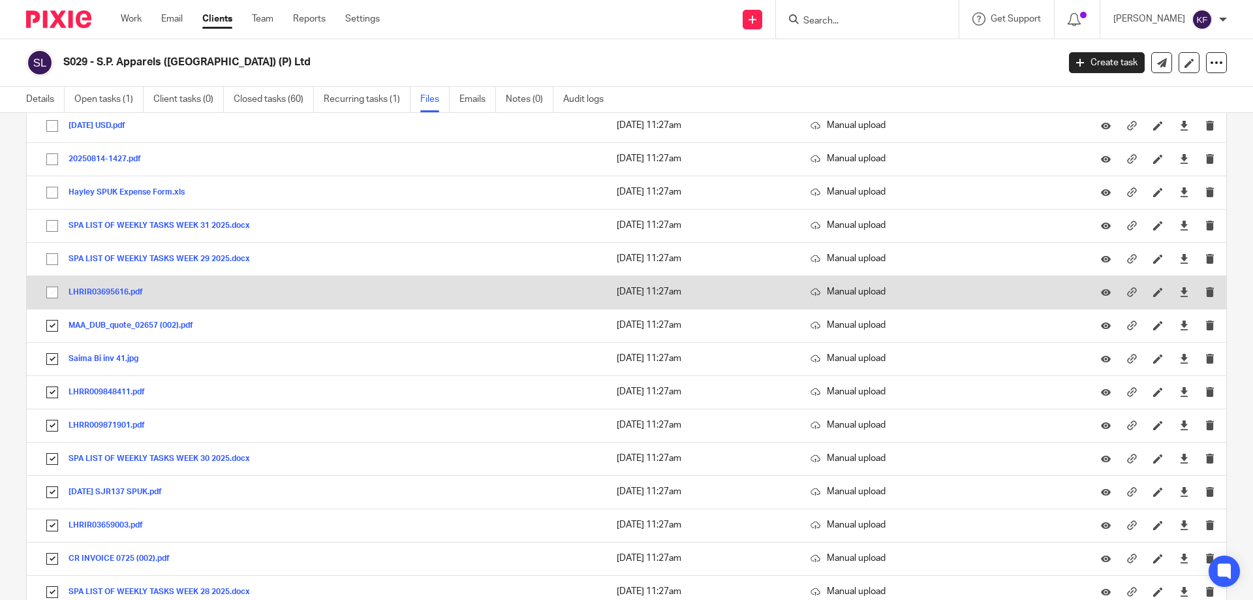
click at [50, 291] on input "checkbox" at bounding box center [52, 292] width 25 height 25
checkbox input "true"
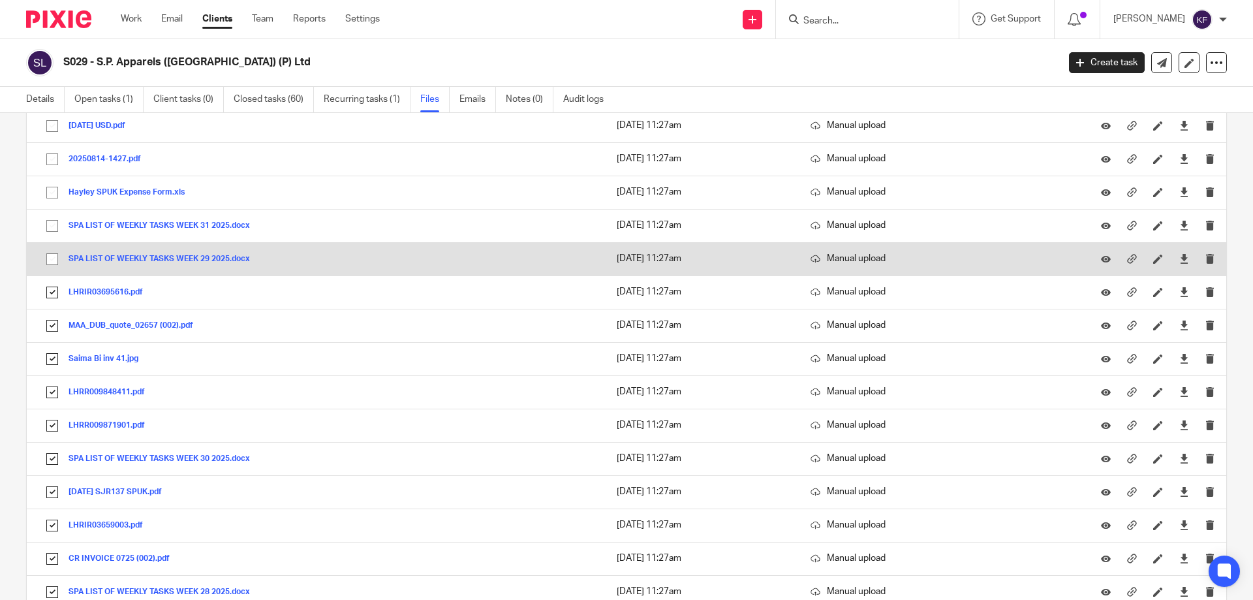
click at [52, 258] on input "checkbox" at bounding box center [52, 259] width 25 height 25
checkbox input "true"
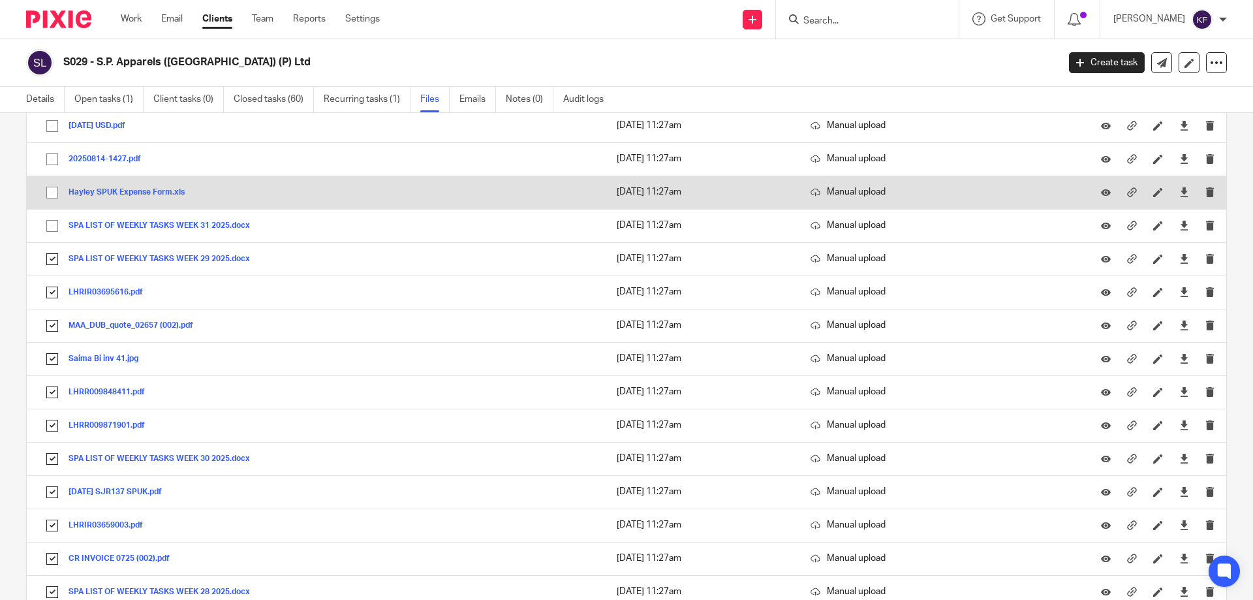
drag, startPoint x: 53, startPoint y: 228, endPoint x: 54, endPoint y: 204, distance: 23.5
click at [53, 227] on input "checkbox" at bounding box center [52, 225] width 25 height 25
checkbox input "true"
click at [52, 195] on input "checkbox" at bounding box center [52, 192] width 25 height 25
checkbox input "true"
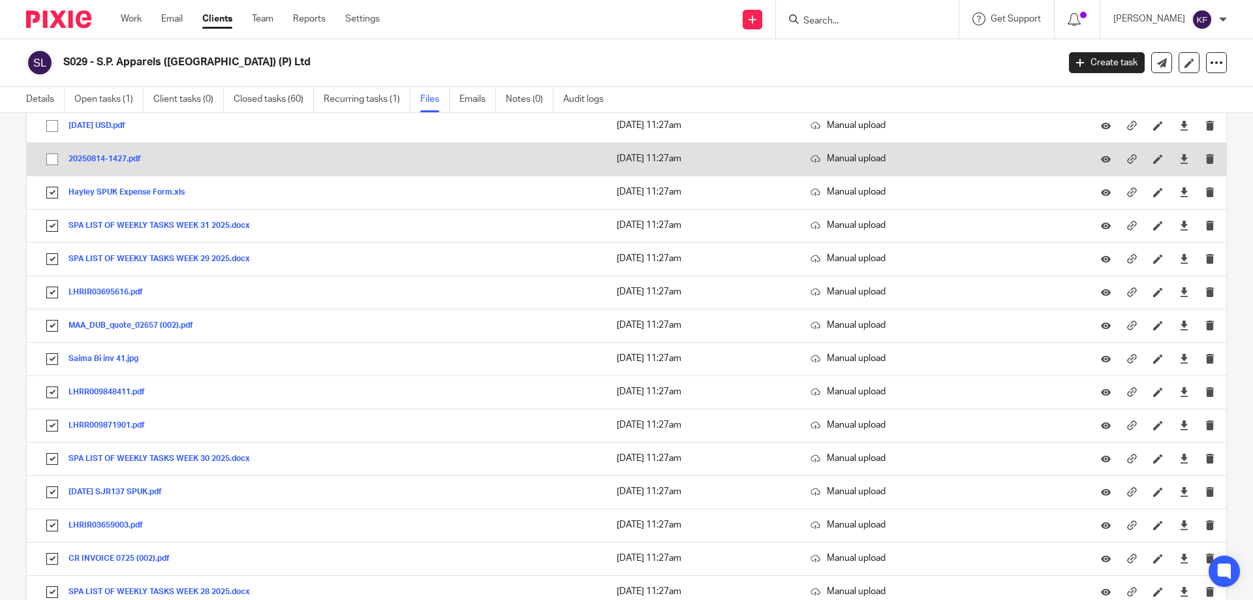
click at [55, 162] on input "checkbox" at bounding box center [52, 159] width 25 height 25
checkbox input "true"
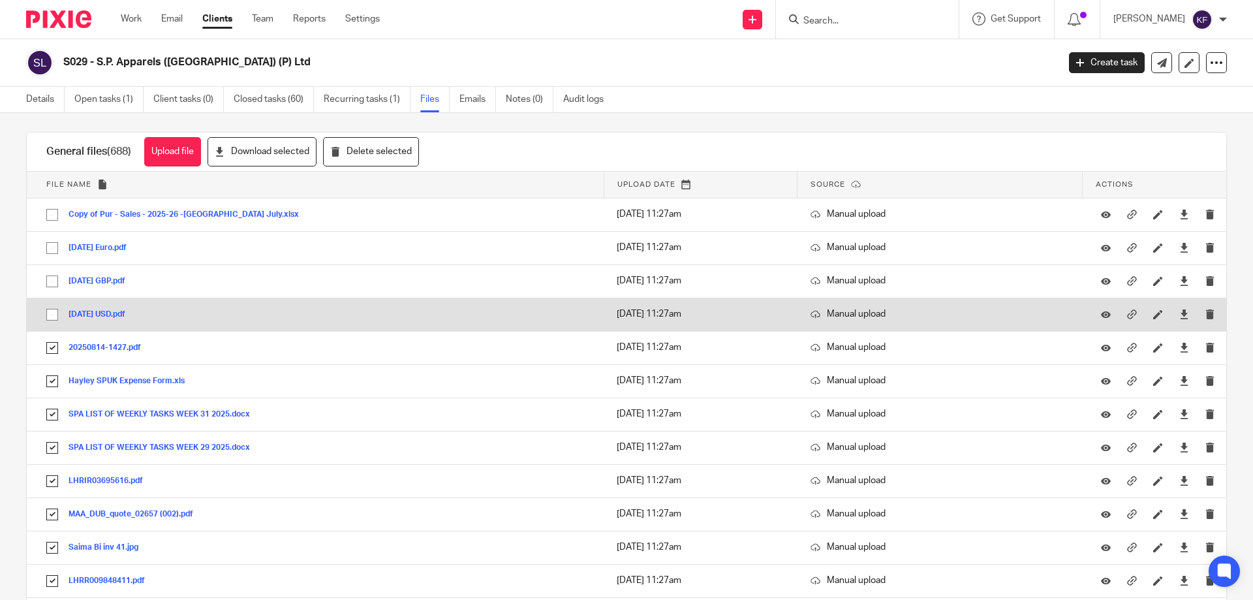
scroll to position [0, 0]
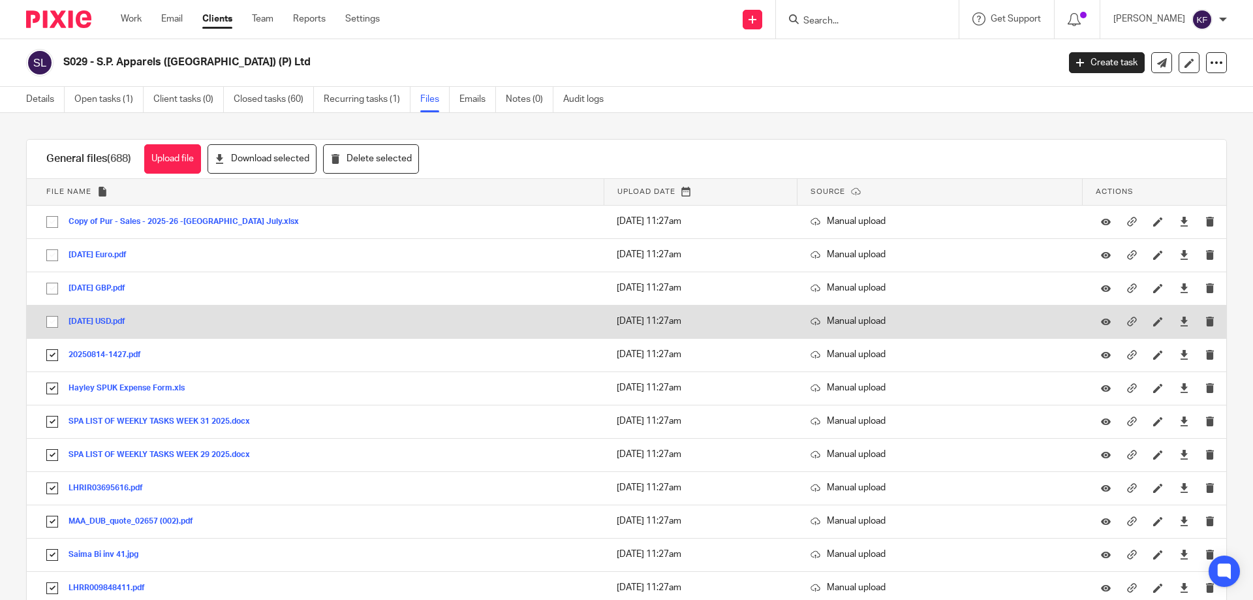
click at [51, 322] on input "checkbox" at bounding box center [52, 321] width 25 height 25
checkbox input "true"
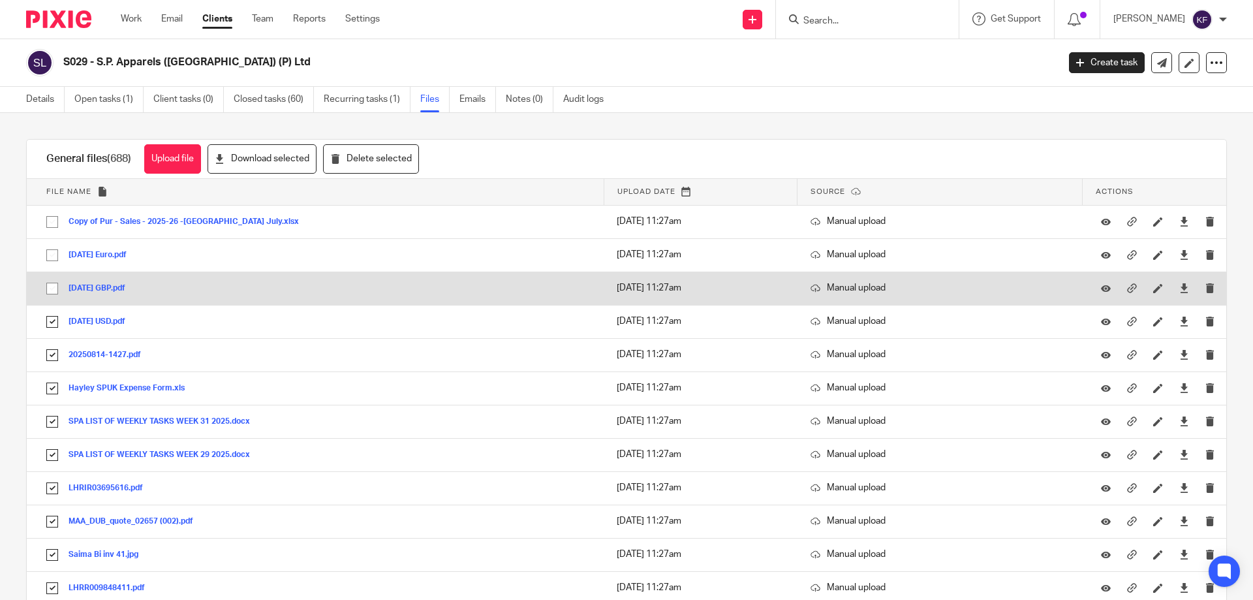
click at [50, 287] on input "checkbox" at bounding box center [52, 288] width 25 height 25
checkbox input "true"
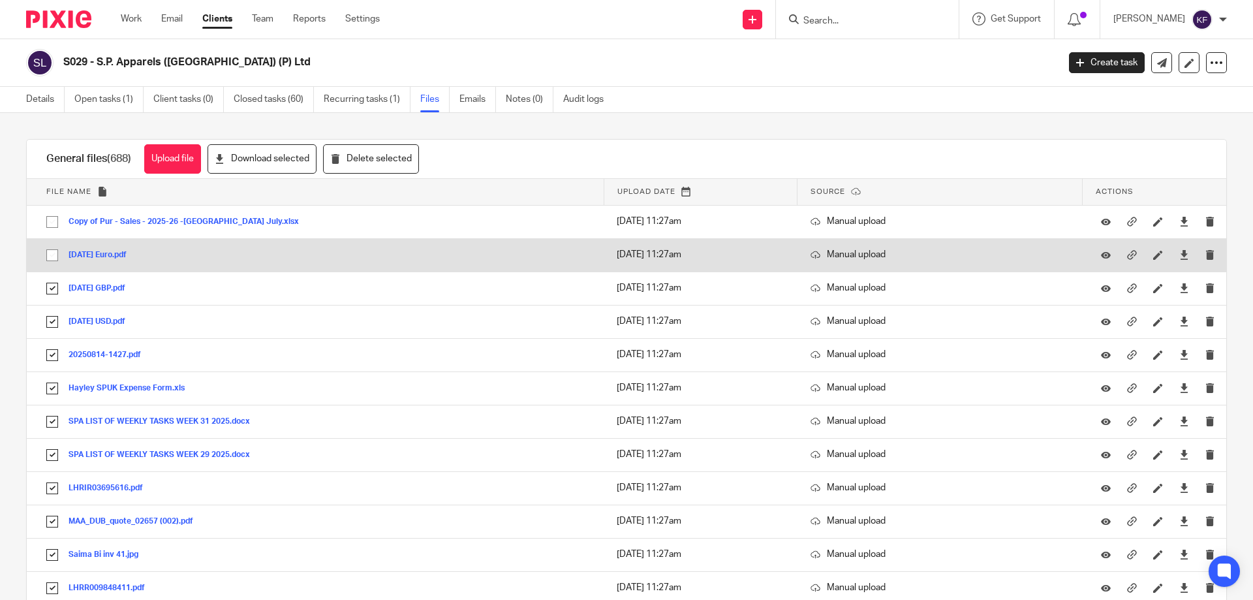
click at [50, 259] on input "checkbox" at bounding box center [52, 255] width 25 height 25
checkbox input "true"
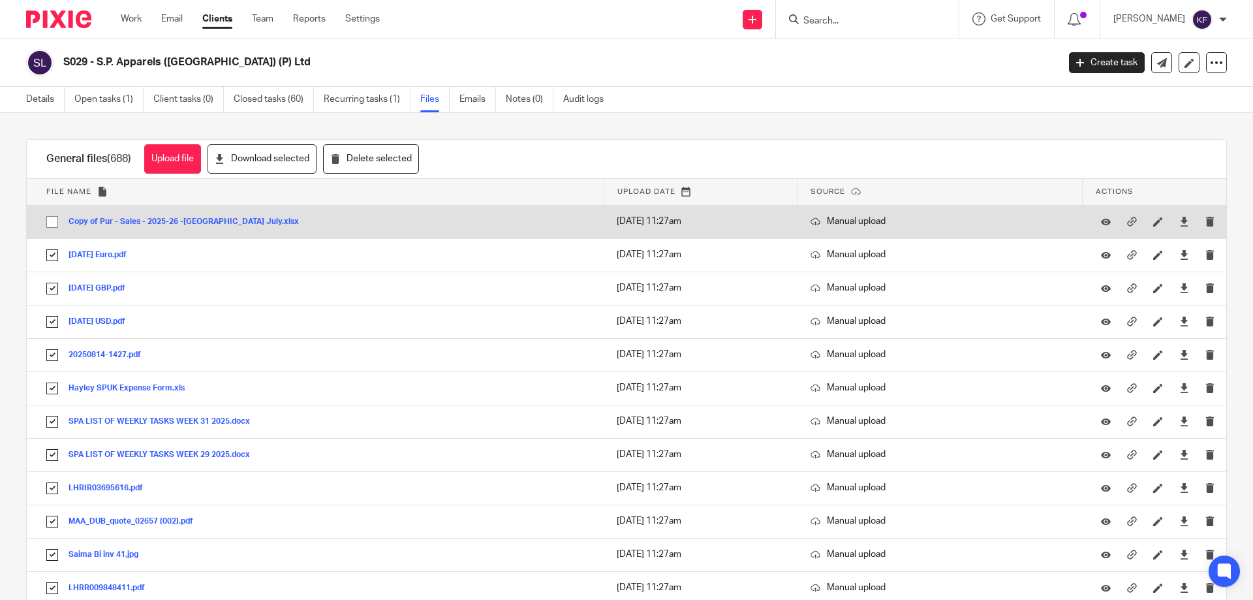
click at [48, 221] on input "checkbox" at bounding box center [52, 222] width 25 height 25
checkbox input "true"
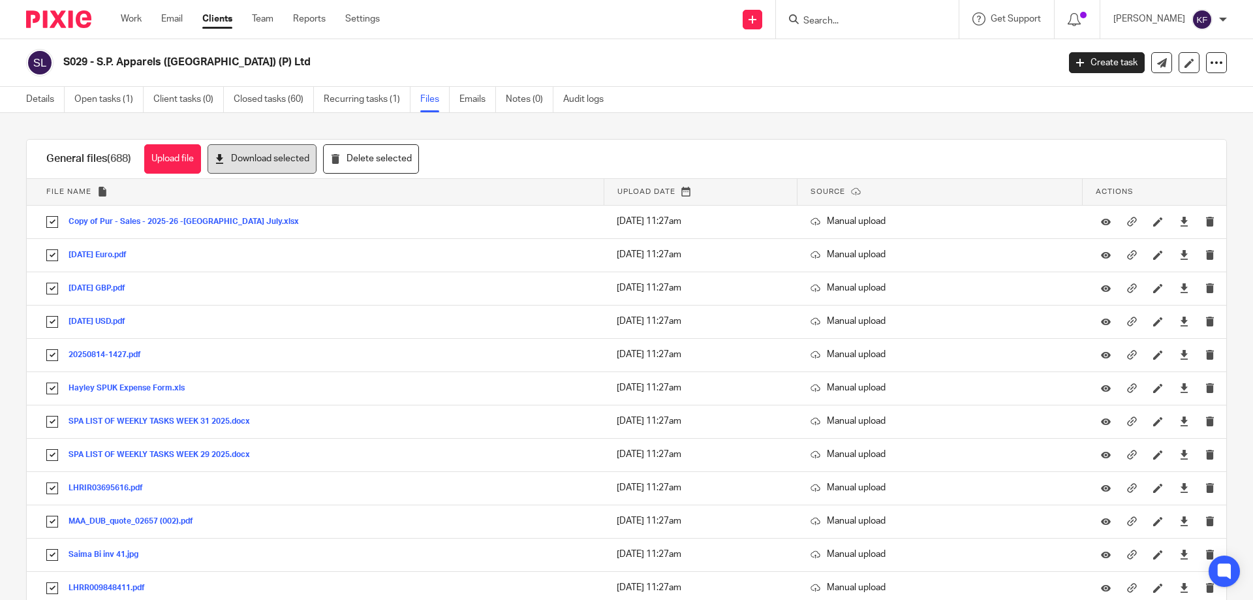
click at [301, 165] on button "Download selected" at bounding box center [262, 158] width 109 height 29
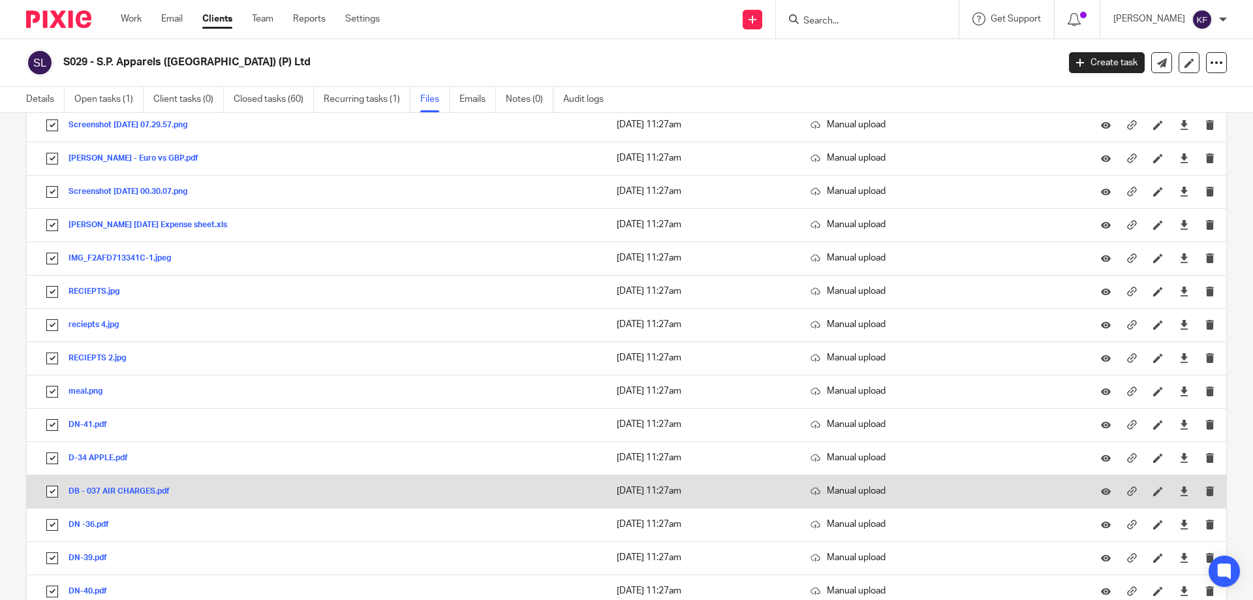
scroll to position [1306, 0]
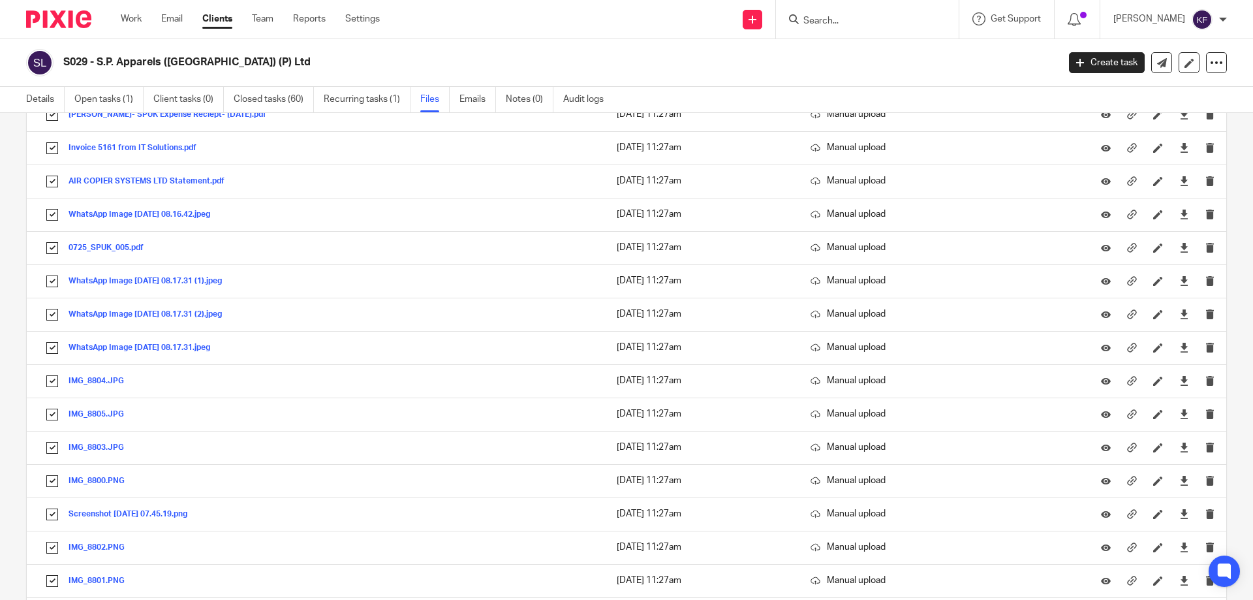
click at [94, 22] on link at bounding box center [60, 19] width 69 height 18
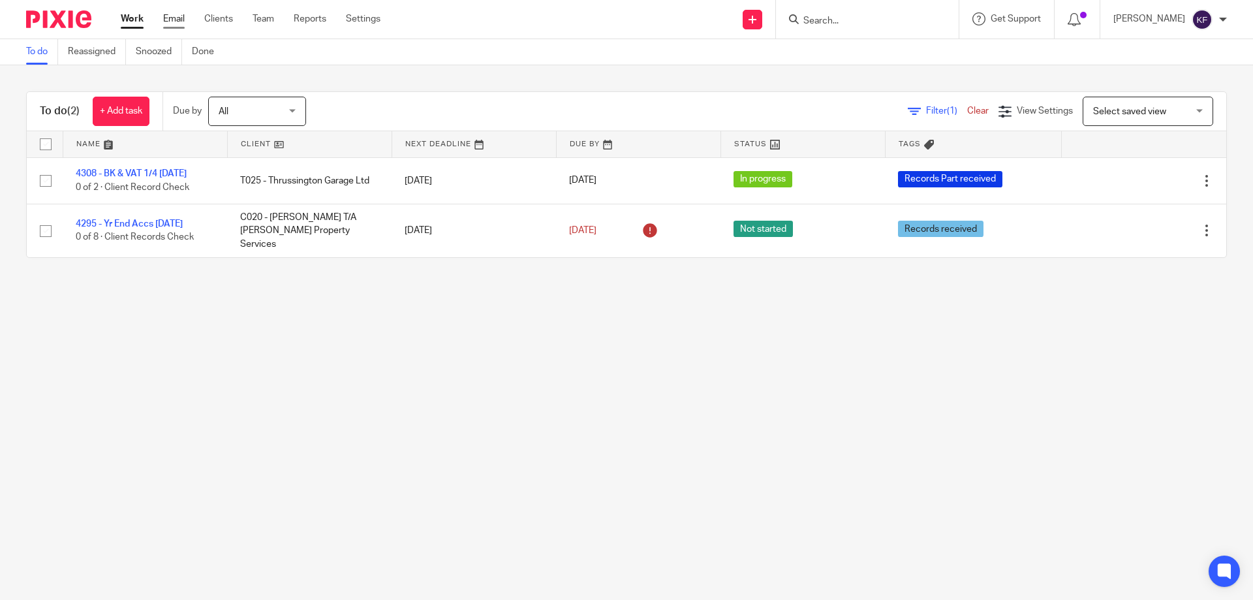
click at [172, 16] on link "Email" at bounding box center [174, 18] width 22 height 13
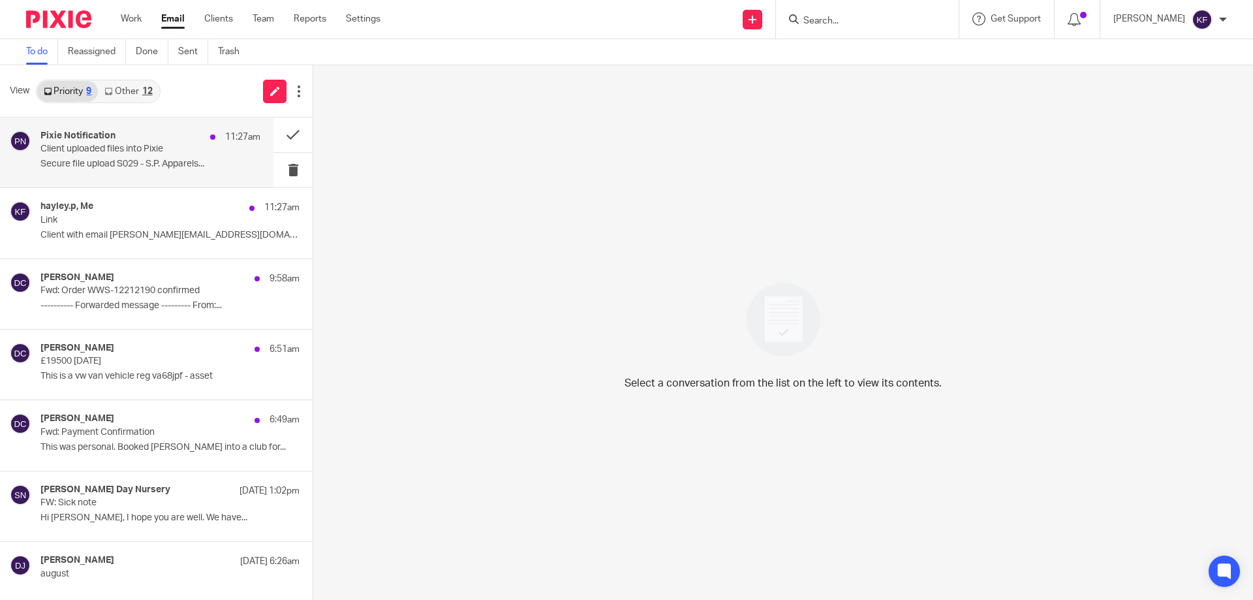
click at [129, 141] on div "Pixie Notification 11:27am" at bounding box center [150, 137] width 220 height 13
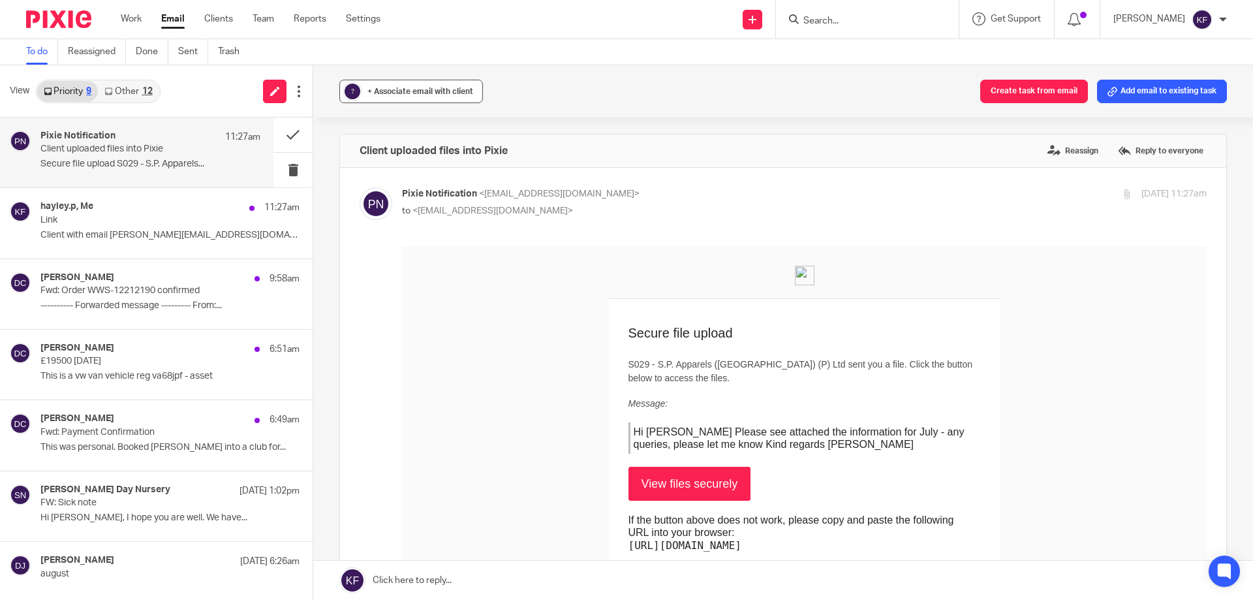
click at [430, 89] on span "+ Associate email with client" at bounding box center [421, 91] width 106 height 8
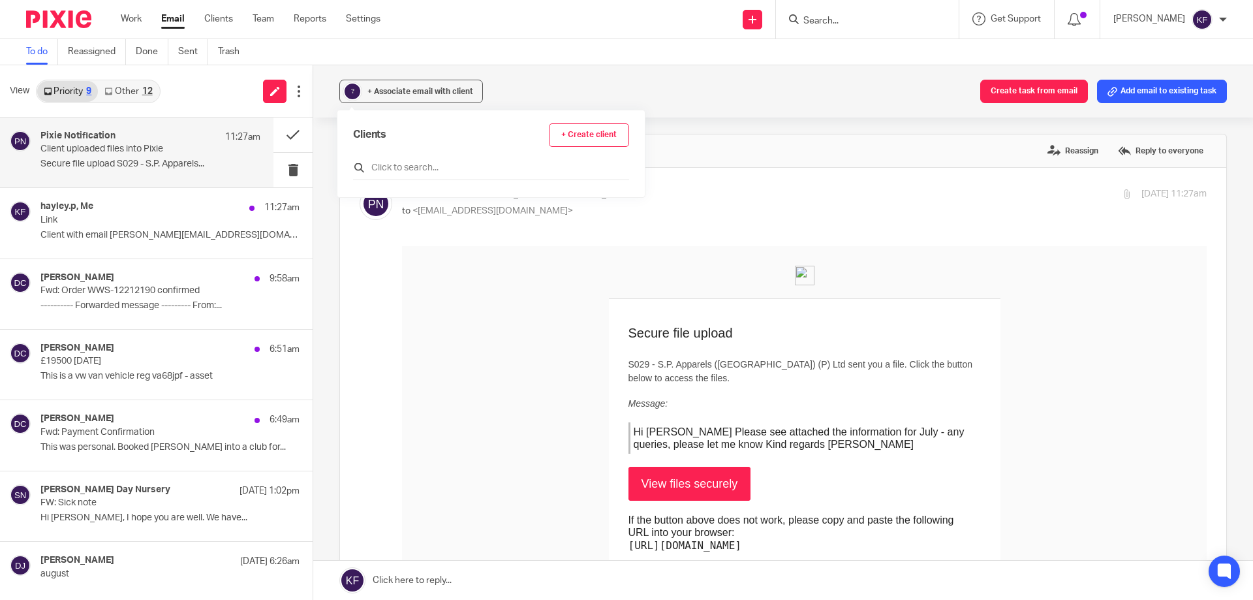
click at [434, 168] on input "text" at bounding box center [491, 167] width 276 height 13
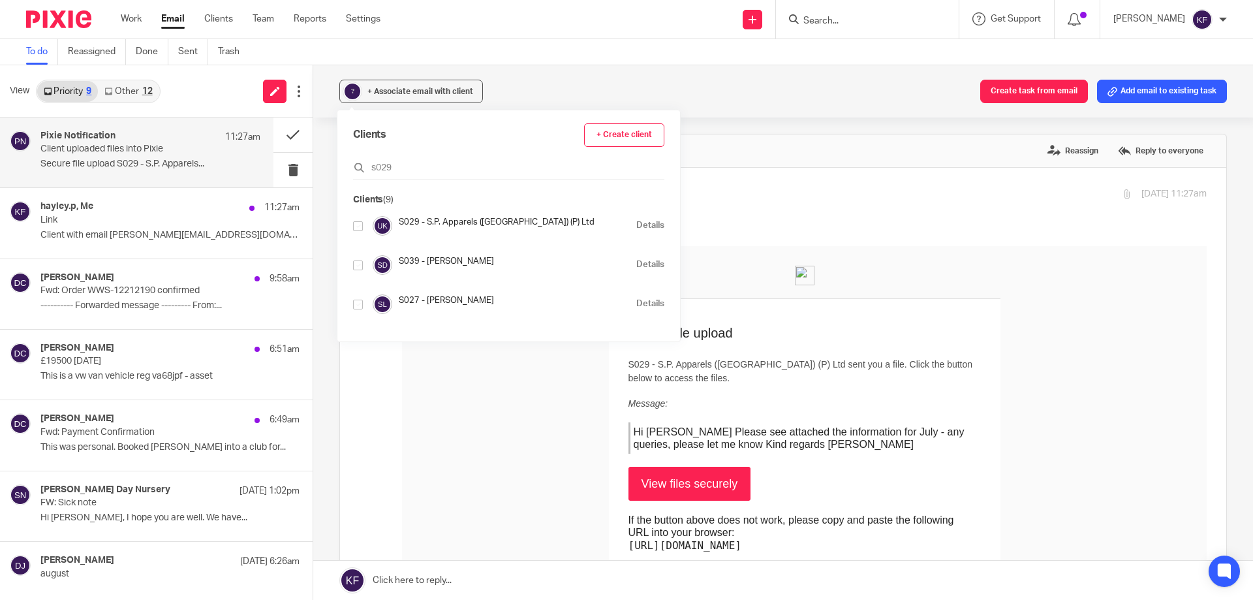
type input "s029"
click at [358, 225] on input "checkbox" at bounding box center [358, 226] width 10 height 10
checkbox input "true"
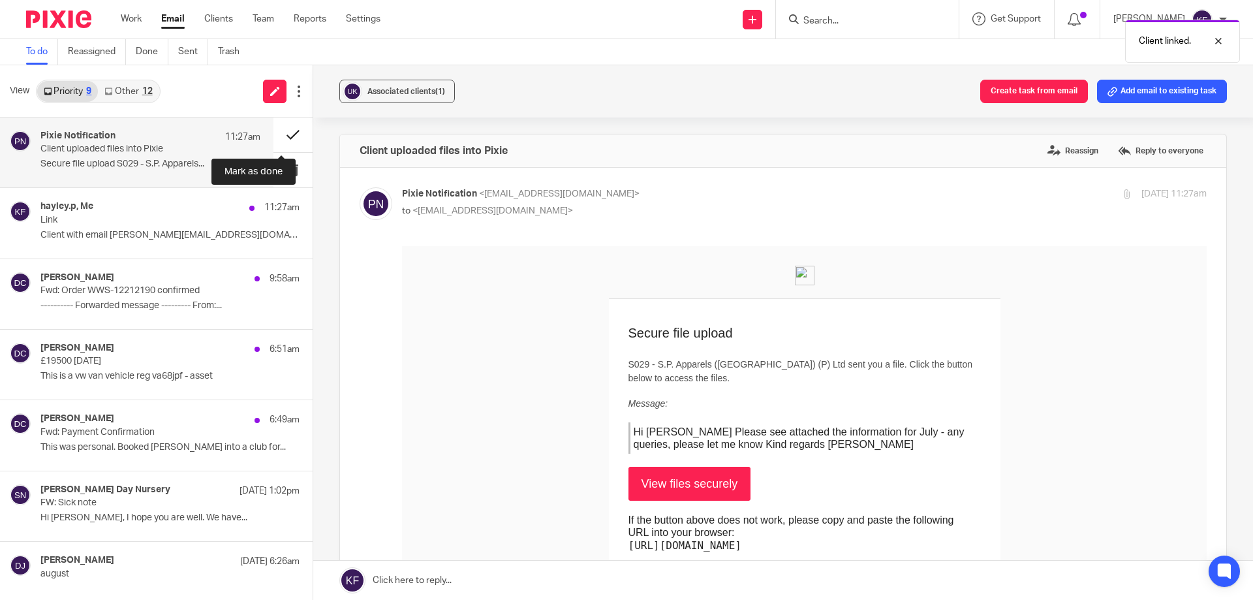
click at [274, 137] on button at bounding box center [293, 135] width 39 height 35
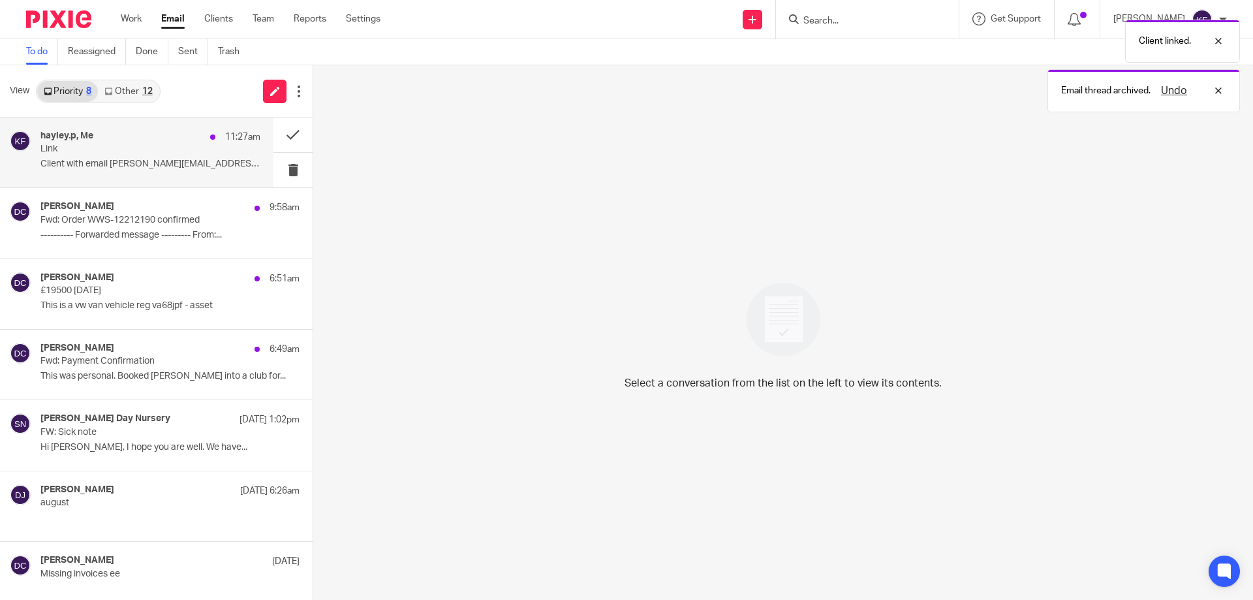
click at [225, 141] on p "11:27am" at bounding box center [242, 137] width 35 height 13
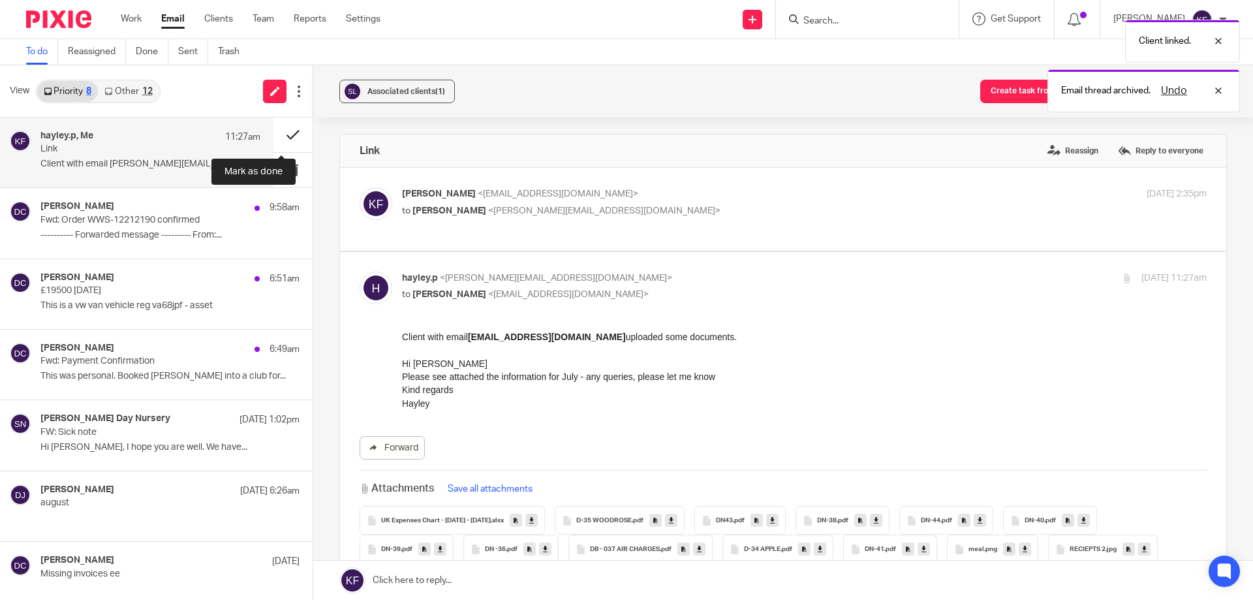
click at [289, 136] on button at bounding box center [293, 135] width 39 height 35
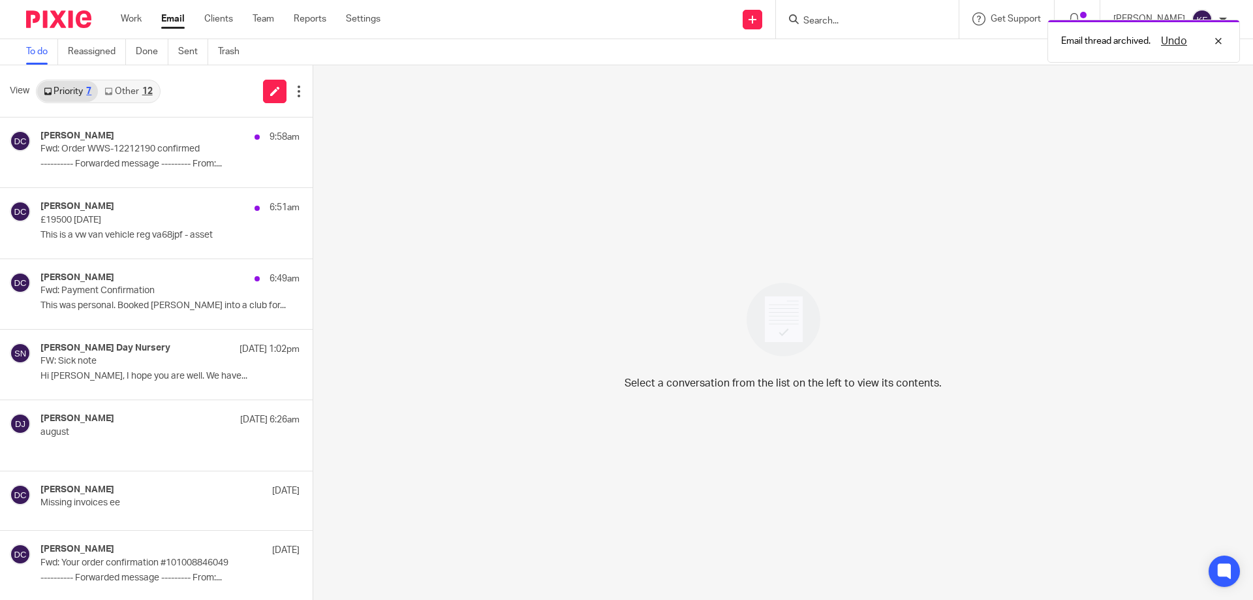
click at [125, 90] on link "Other 12" at bounding box center [128, 91] width 61 height 21
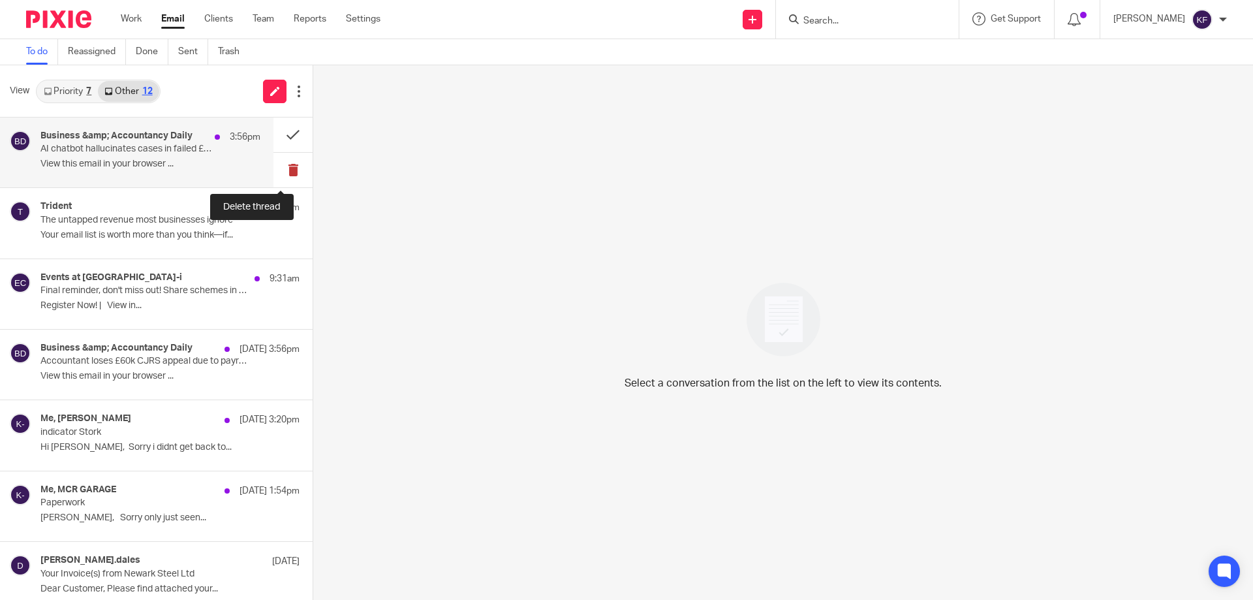
click at [279, 174] on button at bounding box center [293, 170] width 39 height 35
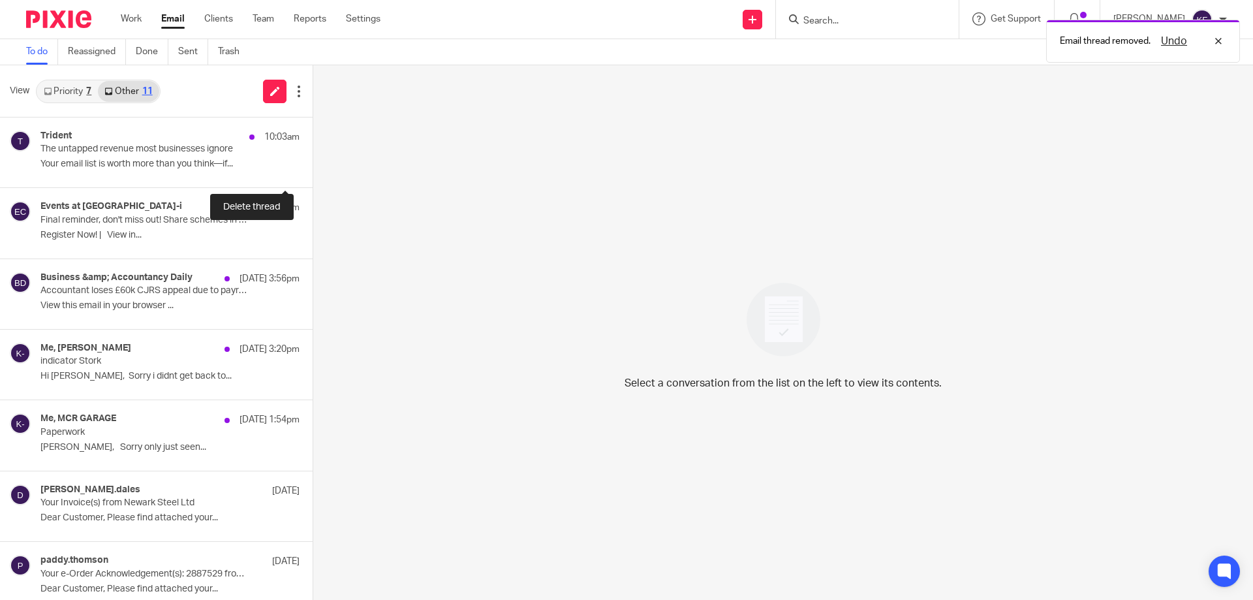
click at [313, 174] on button at bounding box center [318, 170] width 10 height 35
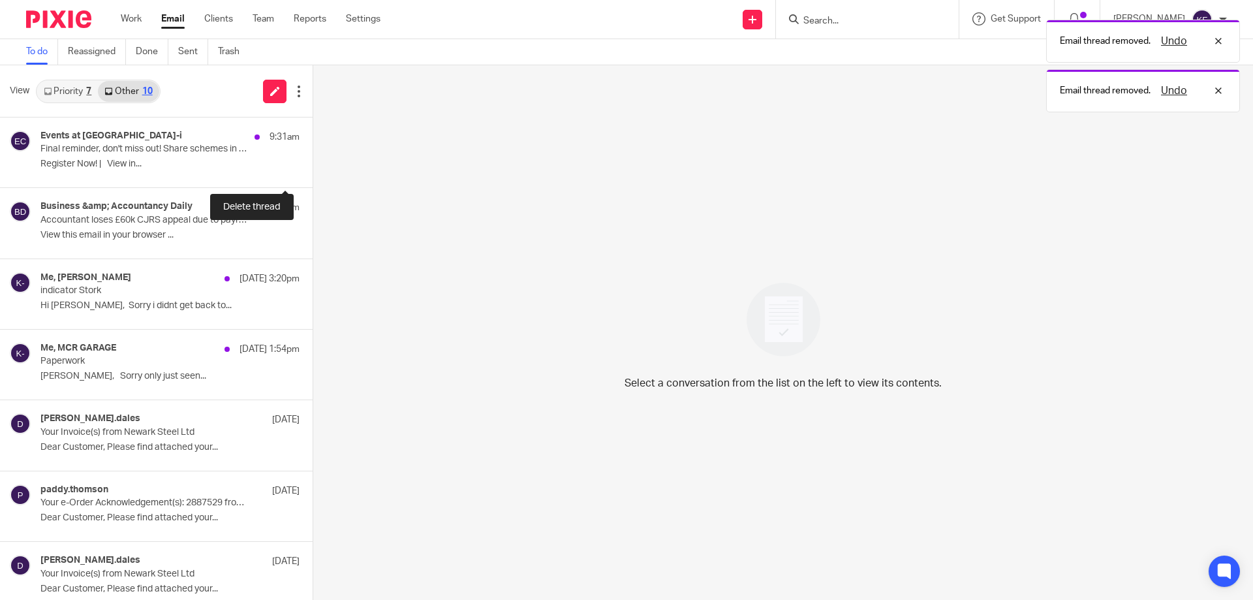
click at [313, 174] on button at bounding box center [318, 170] width 10 height 35
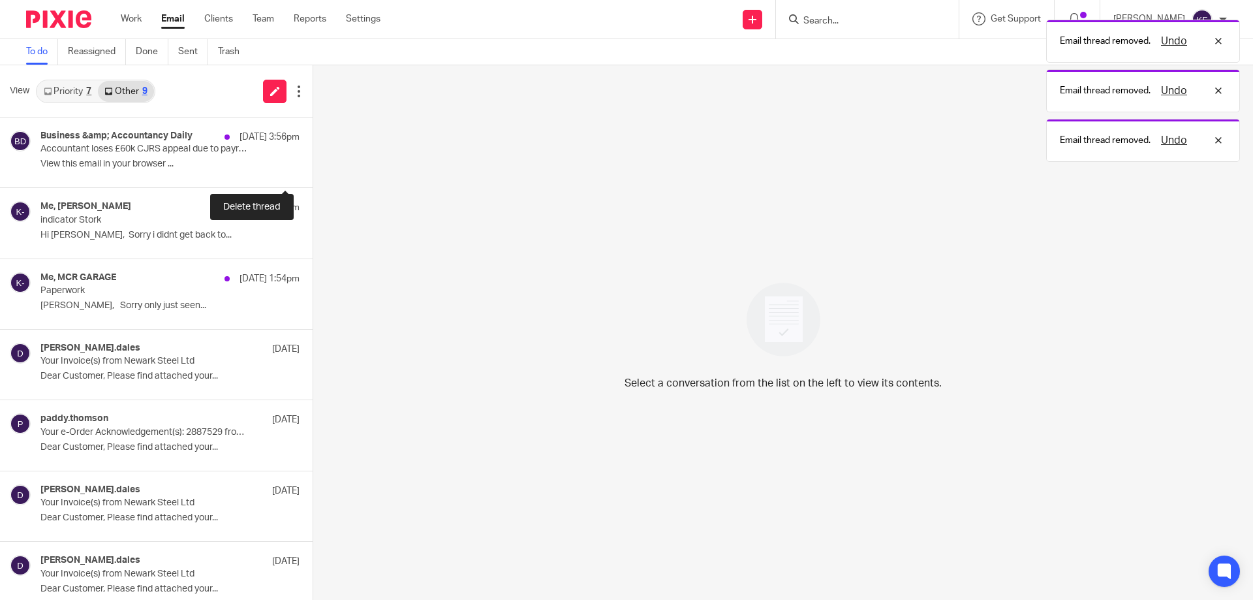
click at [313, 174] on button at bounding box center [318, 170] width 10 height 35
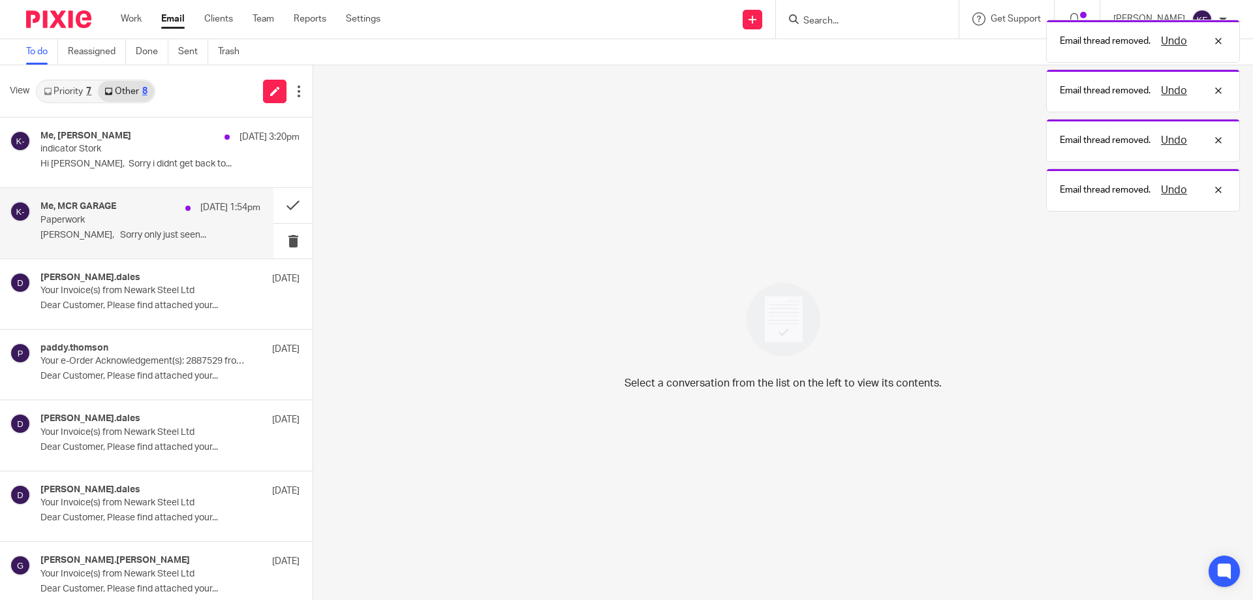
click at [213, 244] on div "Me, MCR GARAGE [DATE] 1:54pm Paperwork [PERSON_NAME], Sorry only just seen..." at bounding box center [150, 223] width 220 height 44
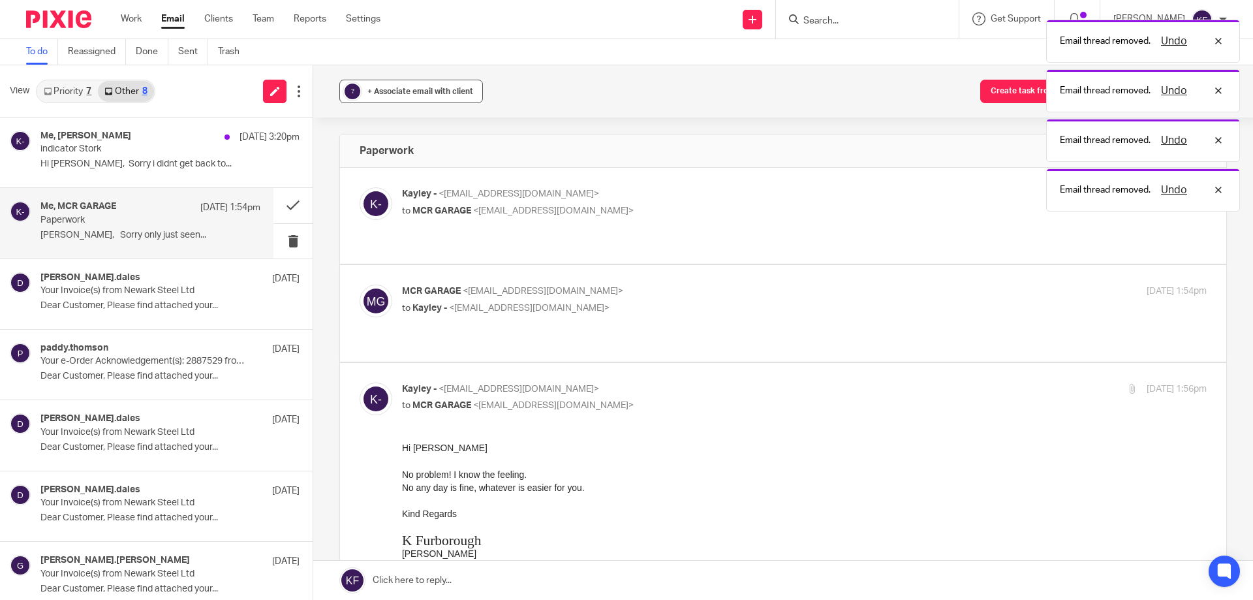
click at [387, 91] on span "+ Associate email with client" at bounding box center [421, 91] width 106 height 8
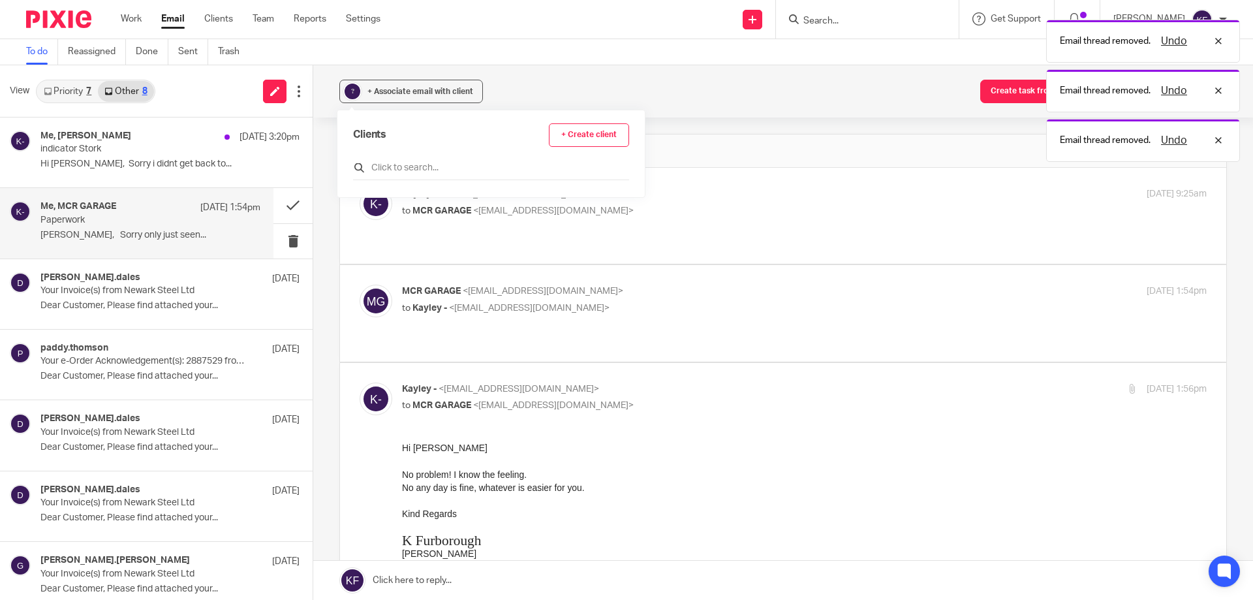
click at [427, 168] on input "text" at bounding box center [491, 167] width 276 height 13
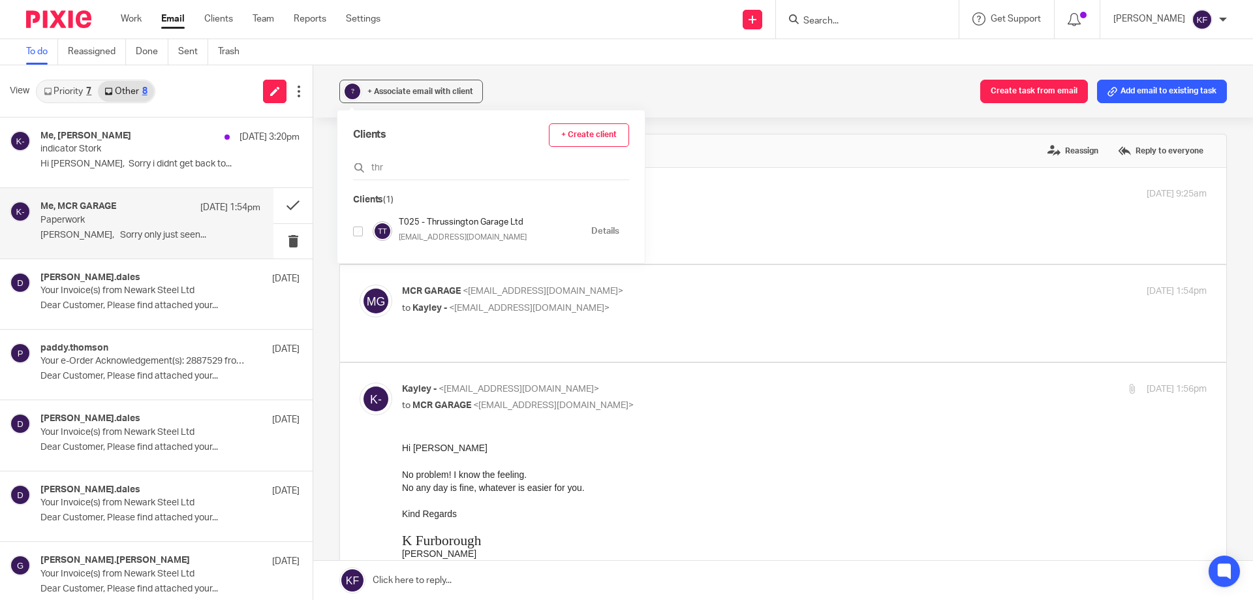
type input "thr"
click at [359, 231] on input "checkbox" at bounding box center [358, 232] width 10 height 10
checkbox input "true"
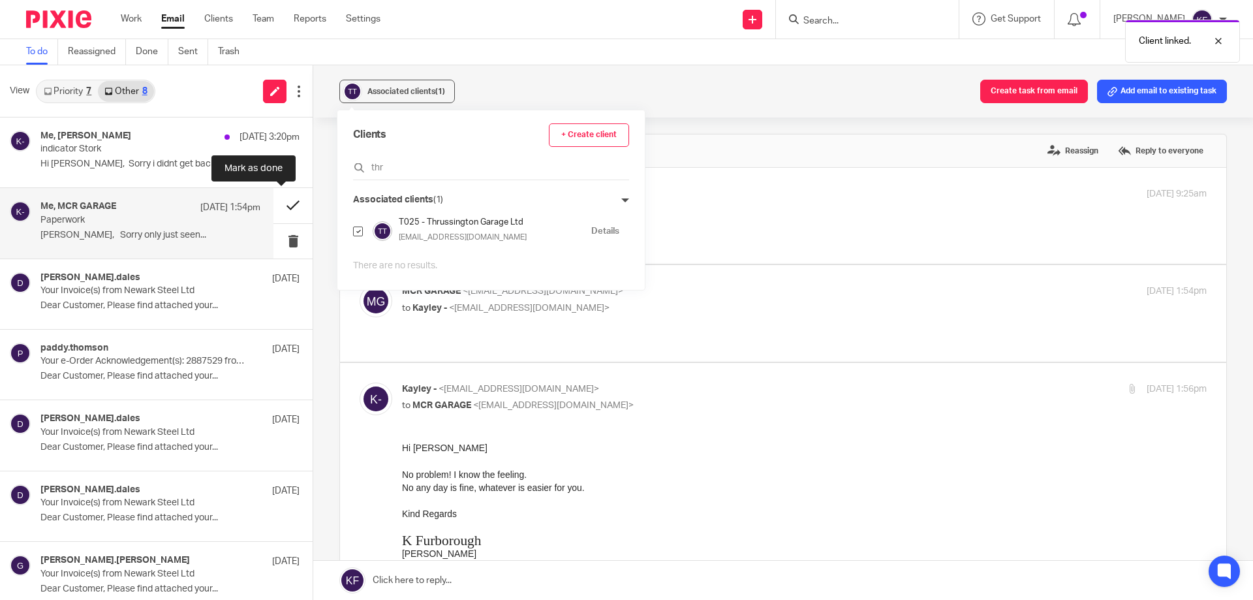
click at [274, 206] on button at bounding box center [293, 205] width 39 height 35
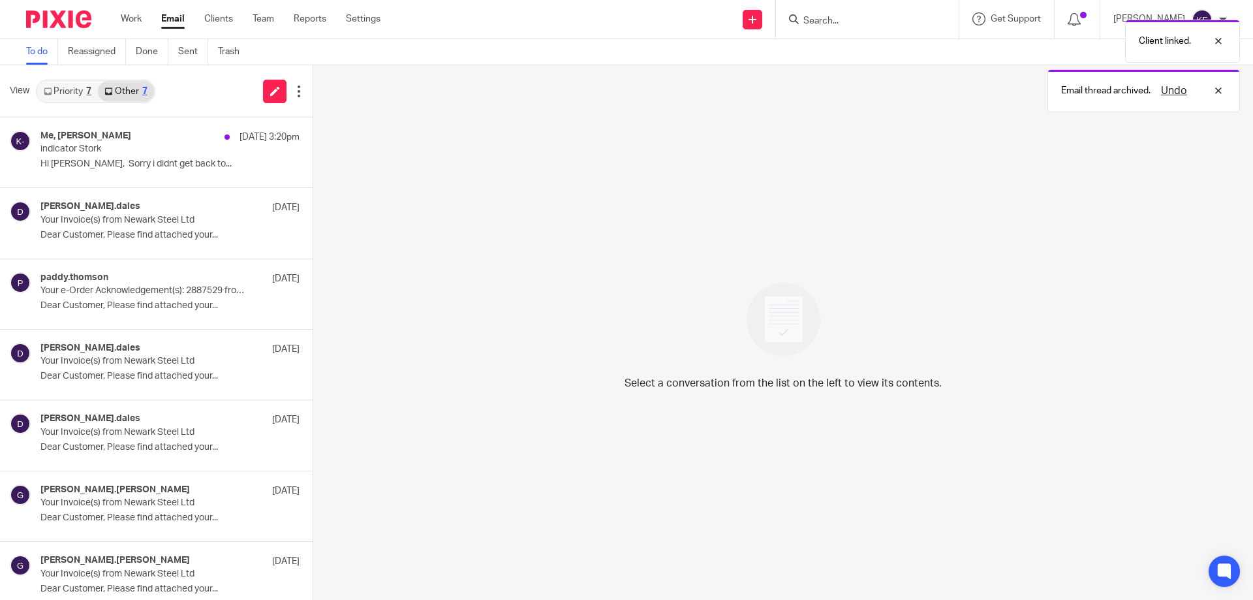
click at [33, 21] on img at bounding box center [58, 19] width 65 height 18
